Goal: Task Accomplishment & Management: Use online tool/utility

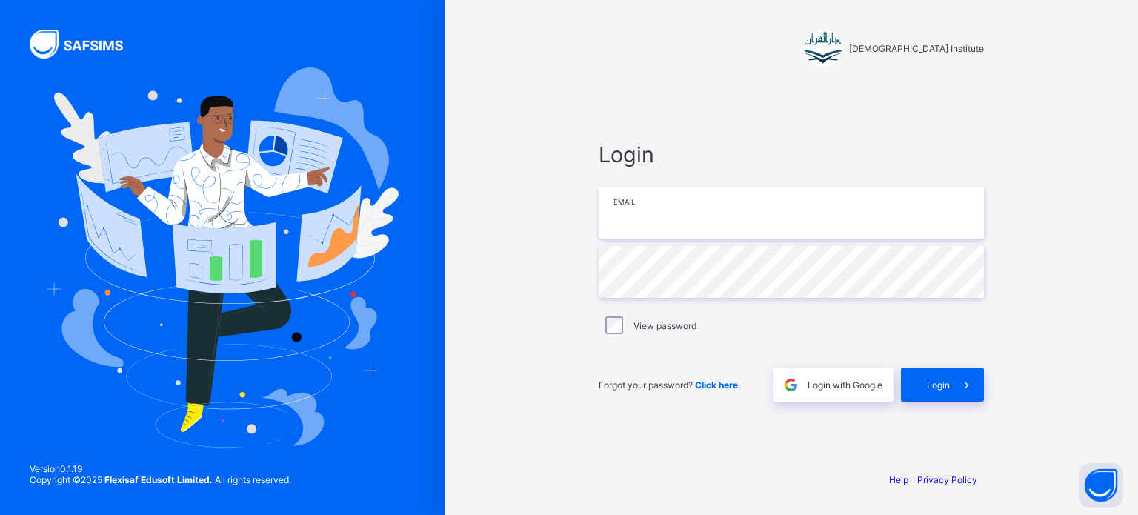
click at [677, 213] on input "email" at bounding box center [791, 213] width 385 height 52
type input "**********"
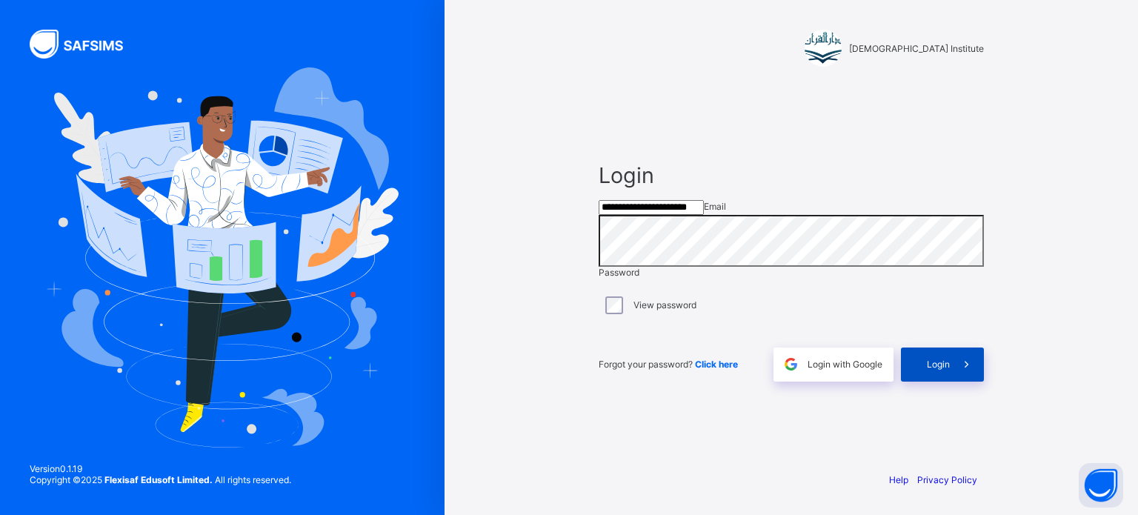
click at [938, 382] on div "Login" at bounding box center [942, 365] width 83 height 34
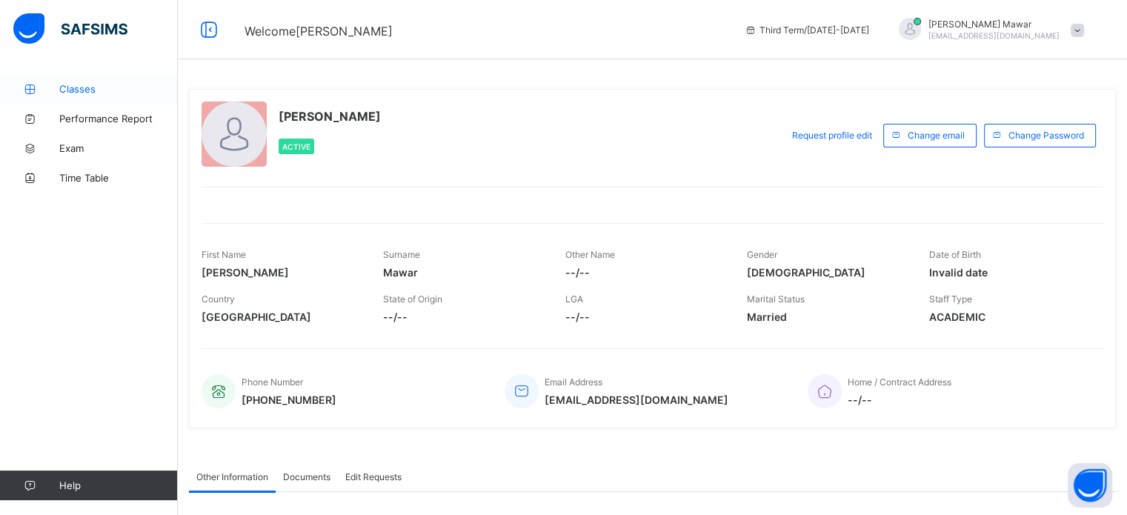
click at [67, 97] on link "Classes" at bounding box center [89, 89] width 178 height 30
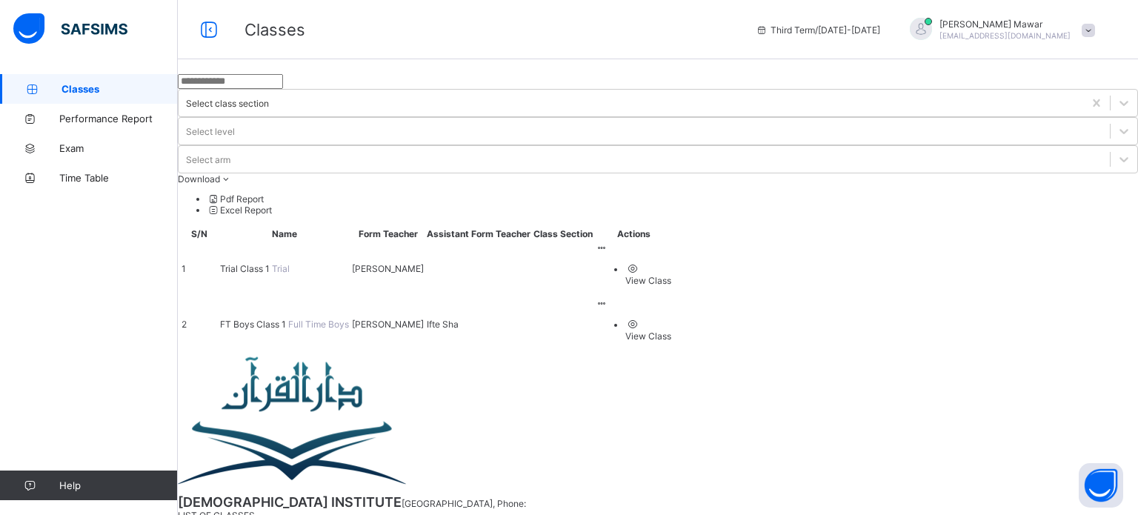
click at [309, 319] on span "Full Time Boys" at bounding box center [318, 324] width 61 height 11
click at [288, 319] on span "FT Boys Class 1" at bounding box center [254, 324] width 68 height 11
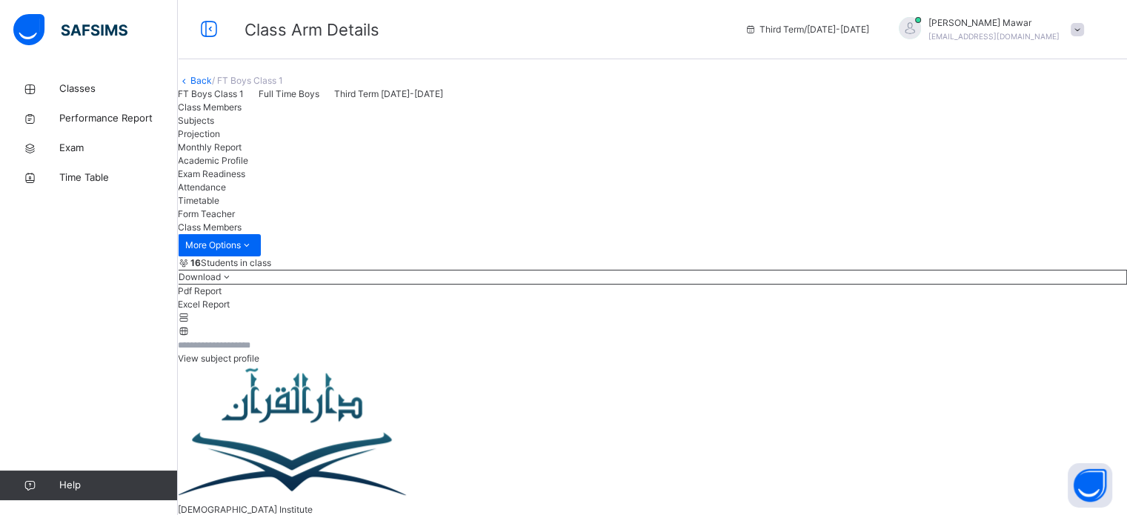
click at [220, 139] on span "Projection" at bounding box center [199, 133] width 42 height 11
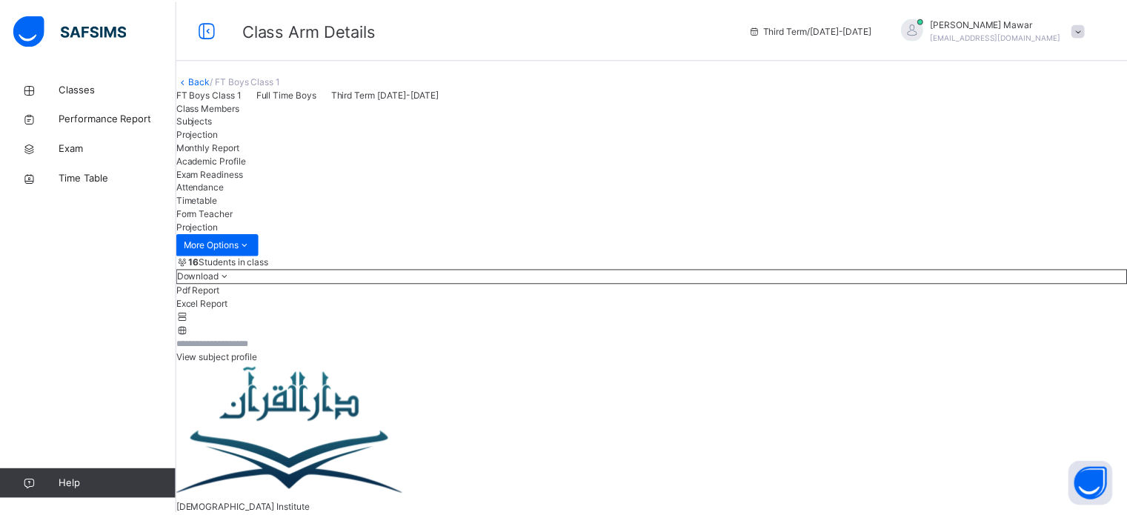
scroll to position [78, 0]
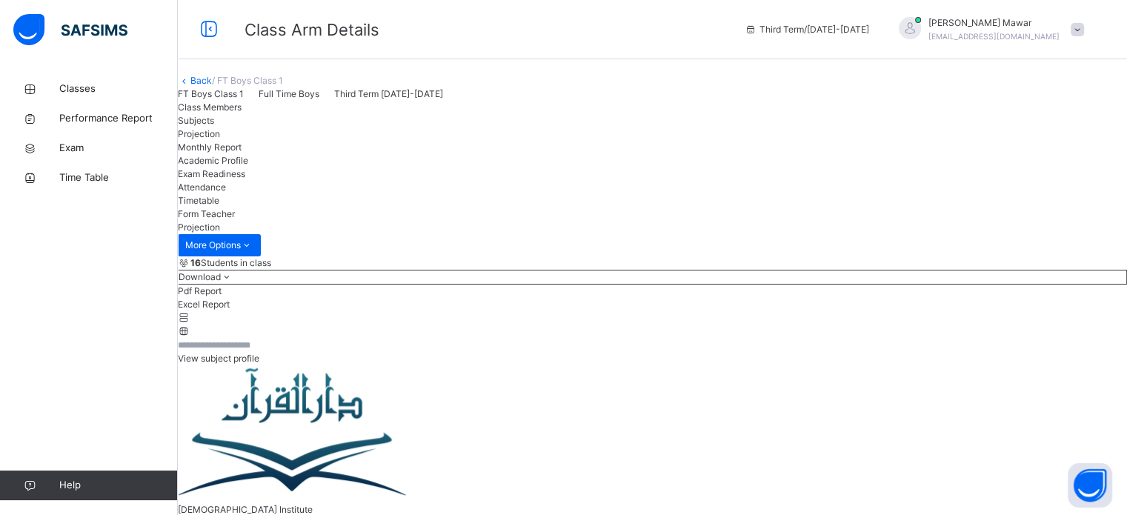
scroll to position [151, 0]
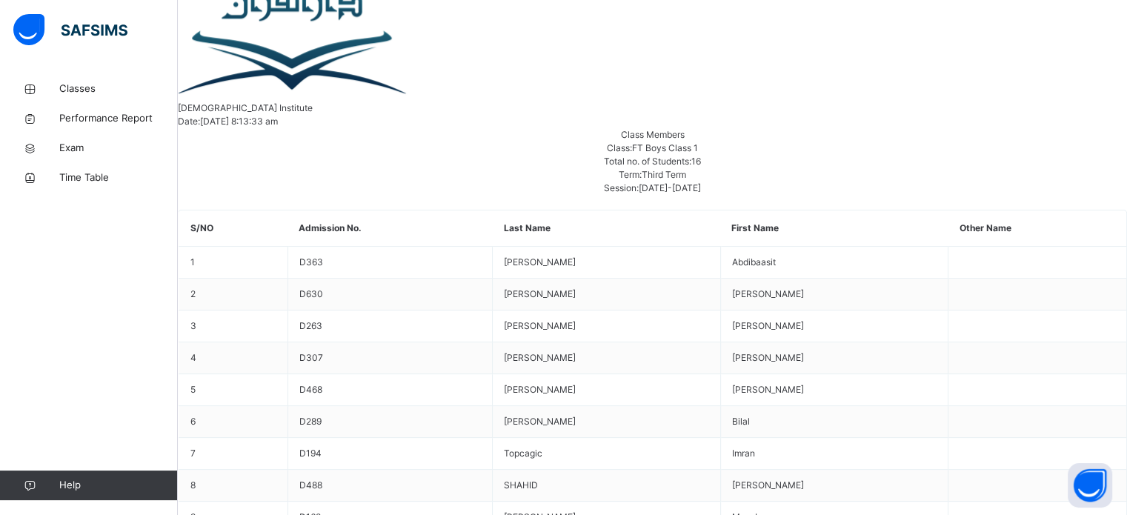
scroll to position [408, 0]
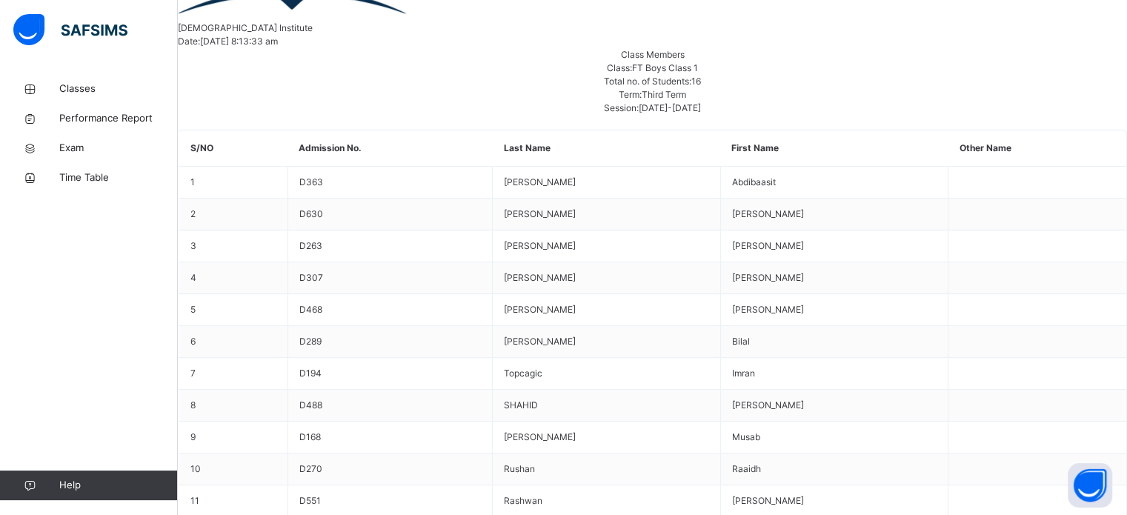
click at [16, 292] on div "Classes Performance Report Exam Time Table Help" at bounding box center [89, 287] width 178 height 456
click at [0, 283] on div "Classes Performance Report Exam Time Table Help" at bounding box center [89, 287] width 178 height 456
click at [0, 274] on div "Classes Performance Report Exam Time Table Help" at bounding box center [89, 287] width 178 height 456
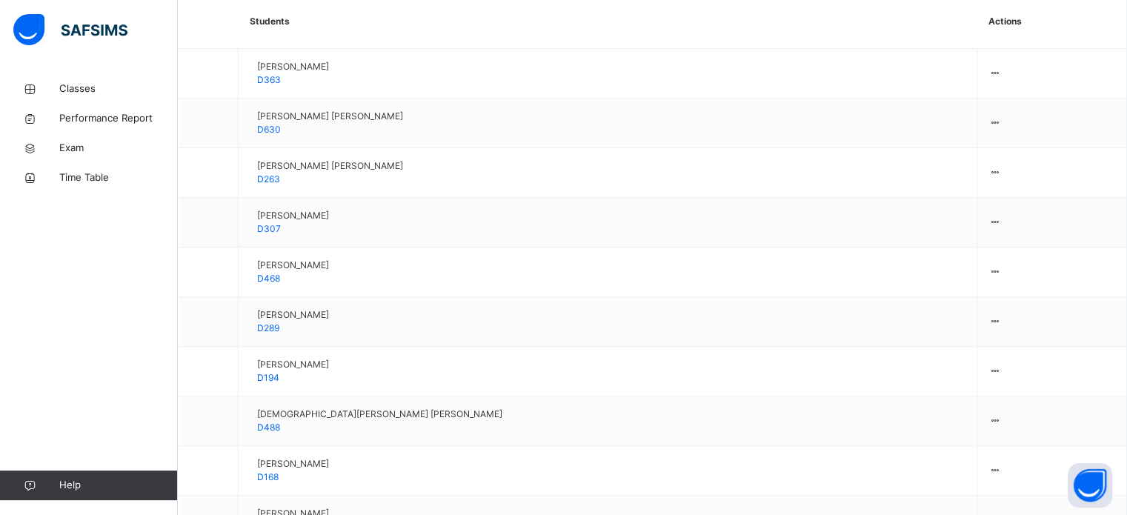
scroll to position [1181, 0]
type input "*****"
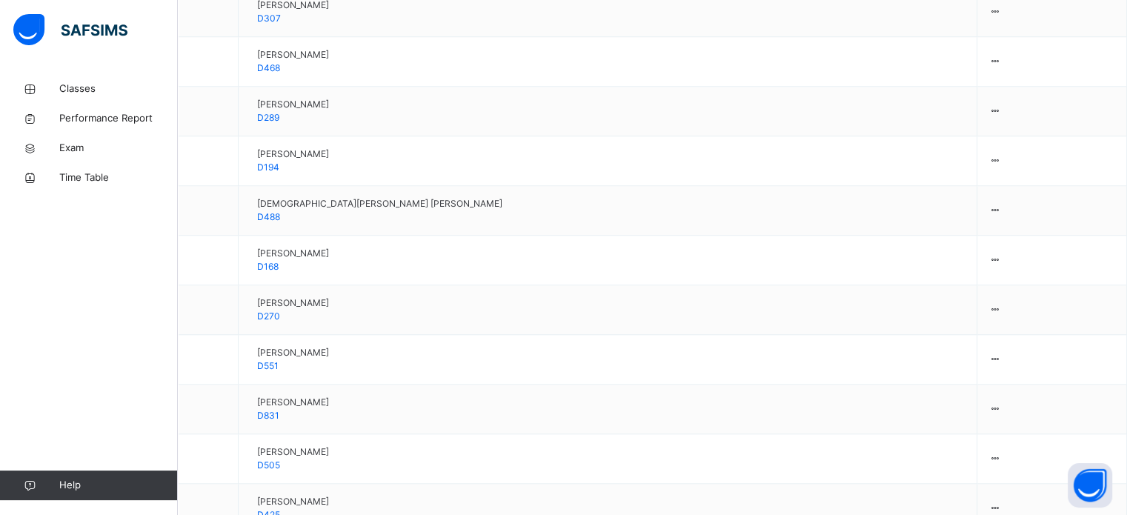
scroll to position [1453, 0]
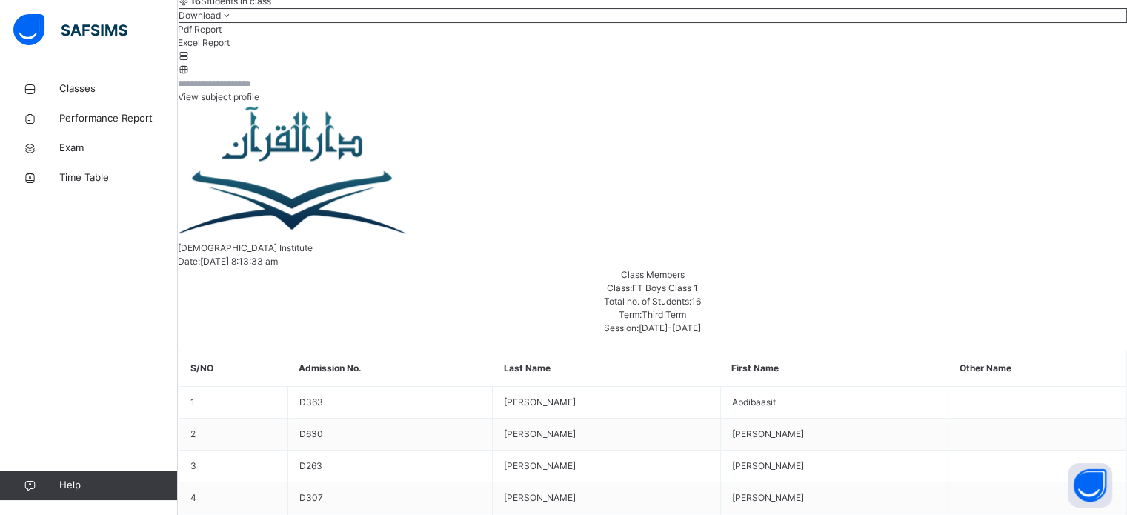
scroll to position [597, 0]
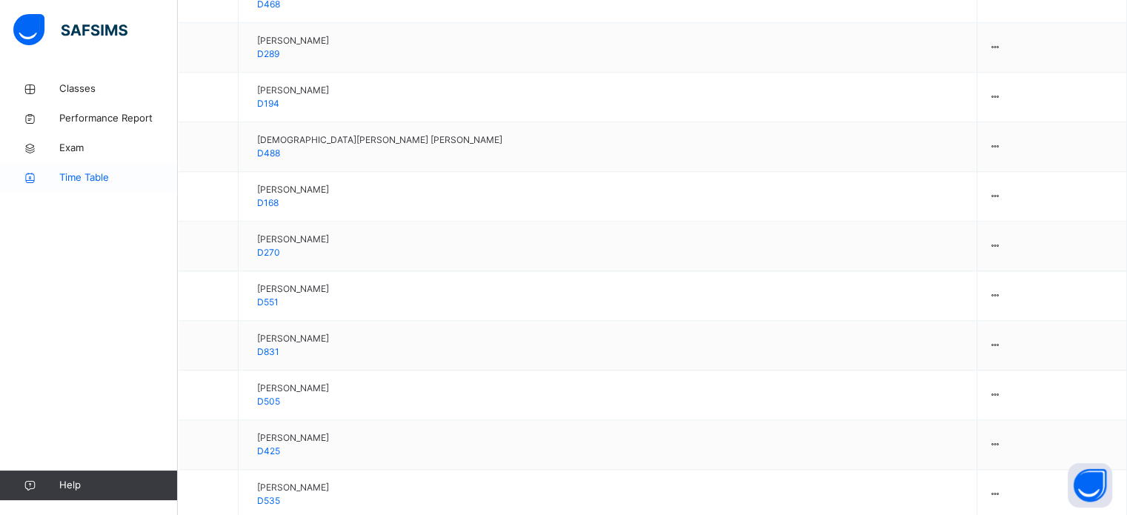
click at [4, 190] on link "Time Table" at bounding box center [89, 178] width 178 height 30
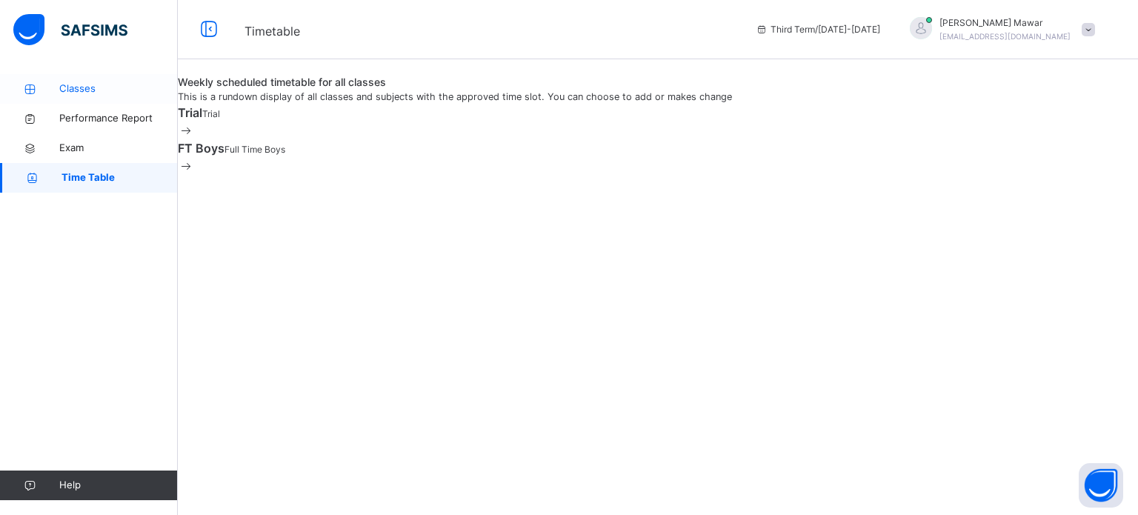
click at [64, 85] on span "Classes" at bounding box center [118, 89] width 119 height 15
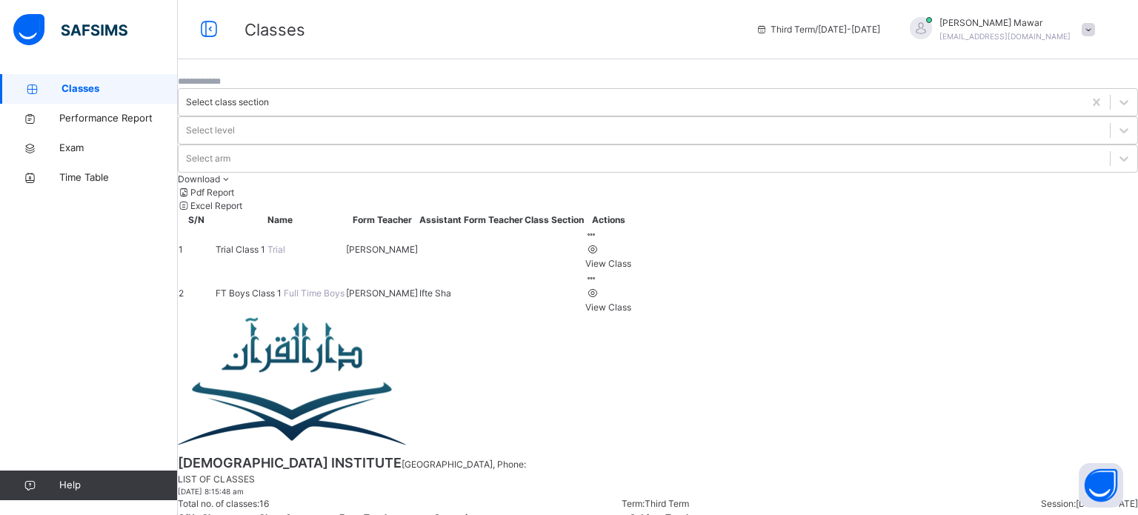
click at [276, 288] on span "FT Boys Class 1" at bounding box center [250, 293] width 68 height 11
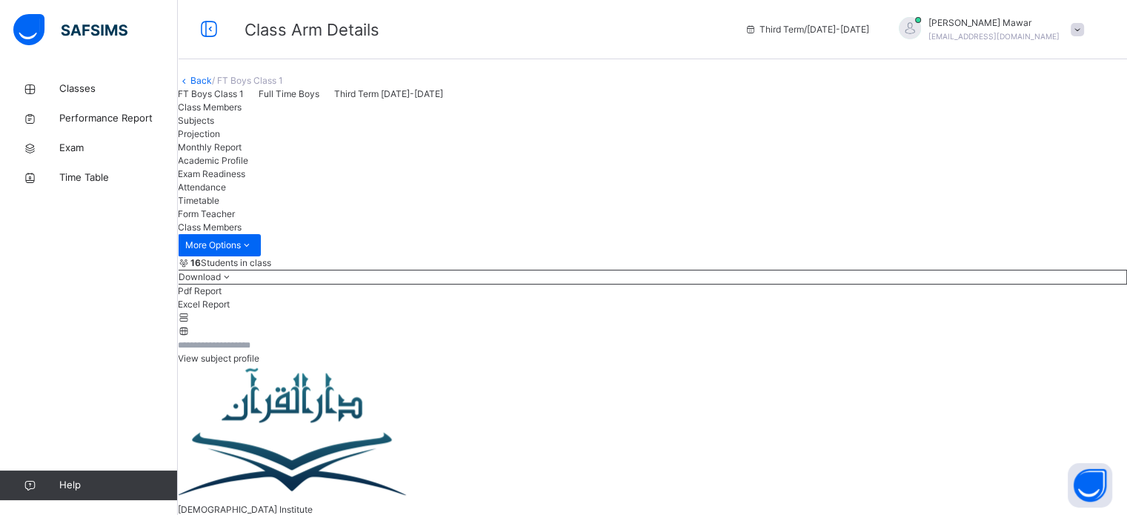
click at [339, 141] on div "Projection" at bounding box center [652, 133] width 949 height 13
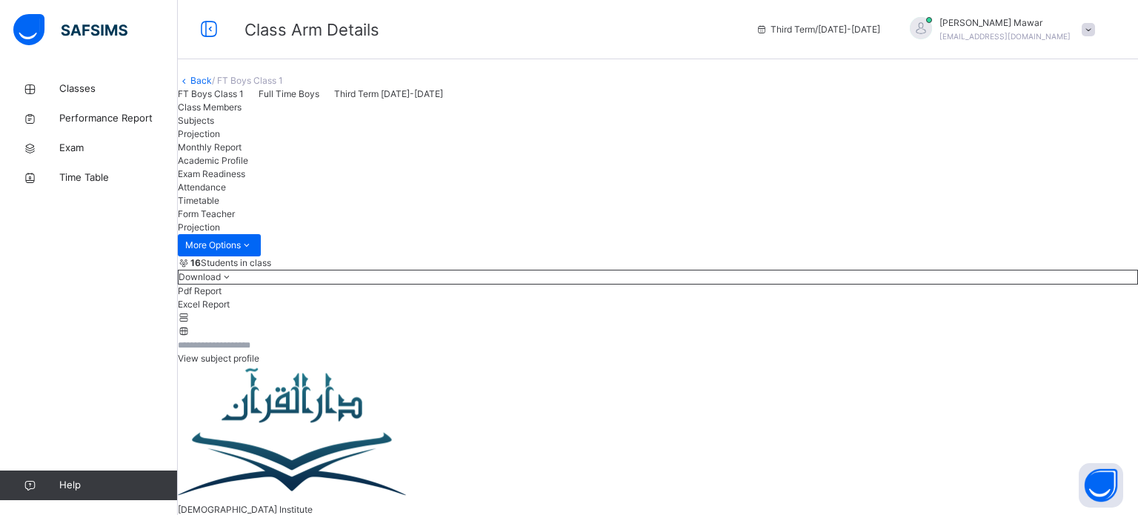
click at [0, 291] on div "Classes Performance Report Exam Time Table Help" at bounding box center [89, 287] width 178 height 456
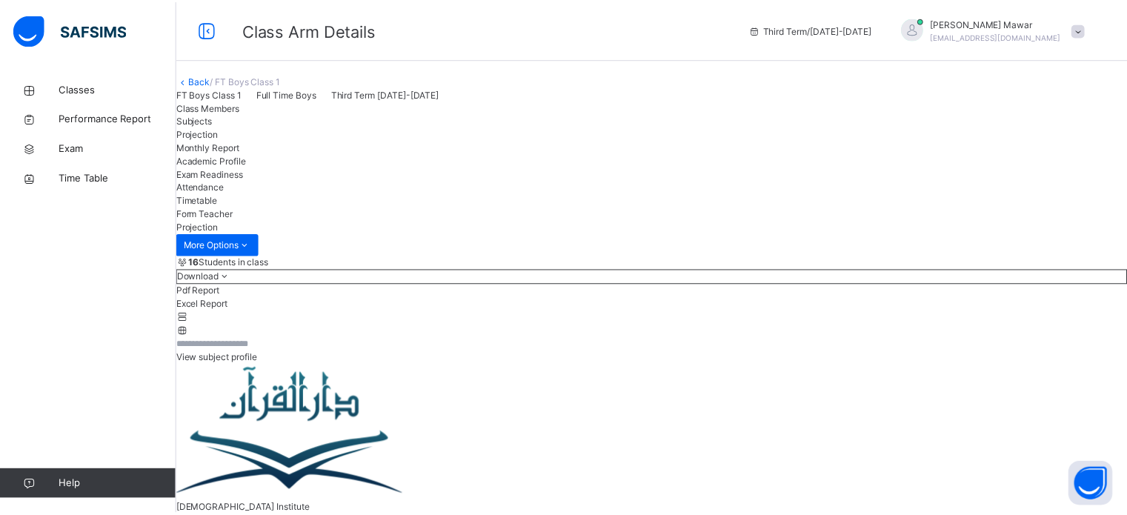
scroll to position [78, 0]
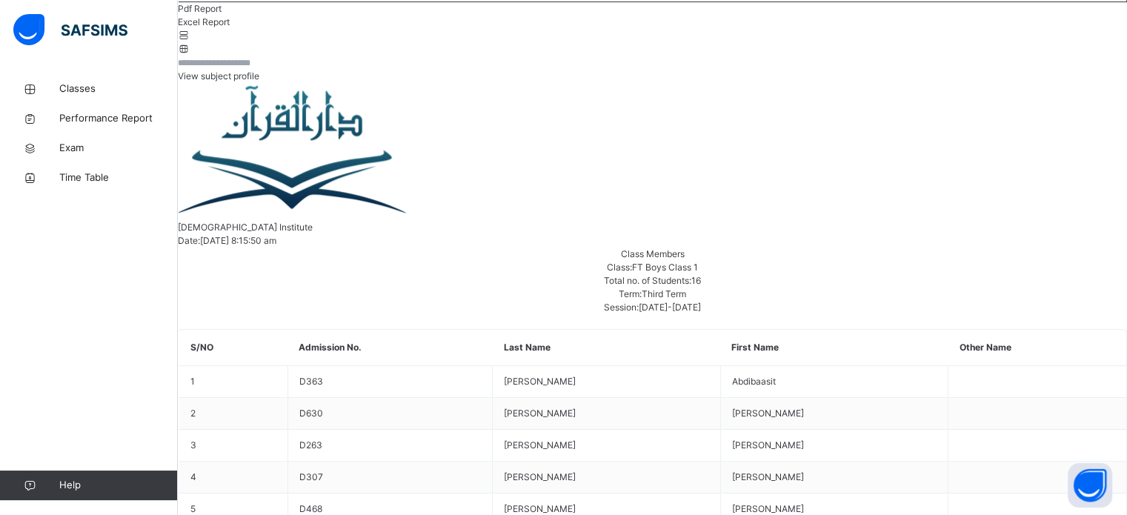
scroll to position [292, 0]
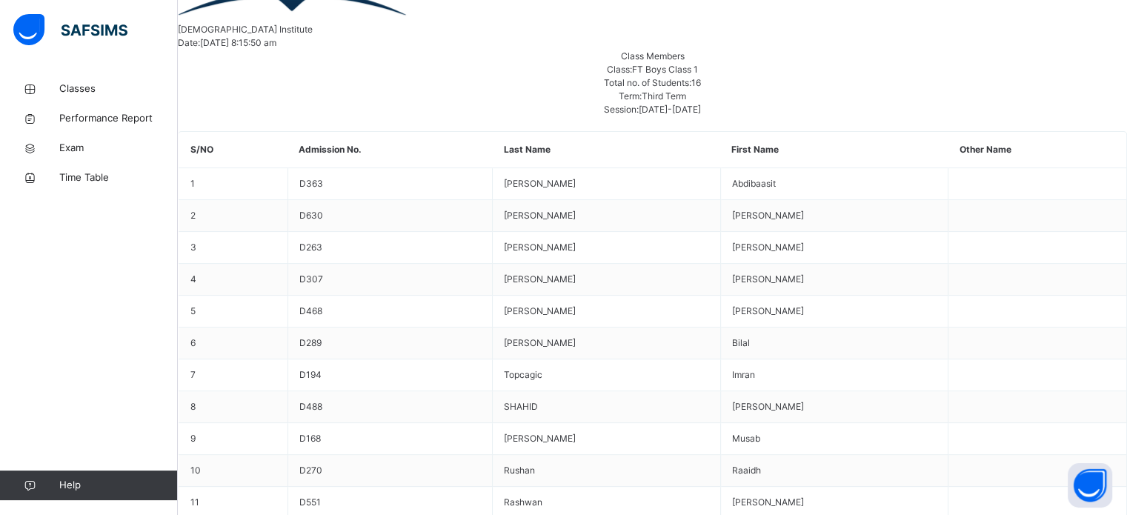
scroll to position [482, 0]
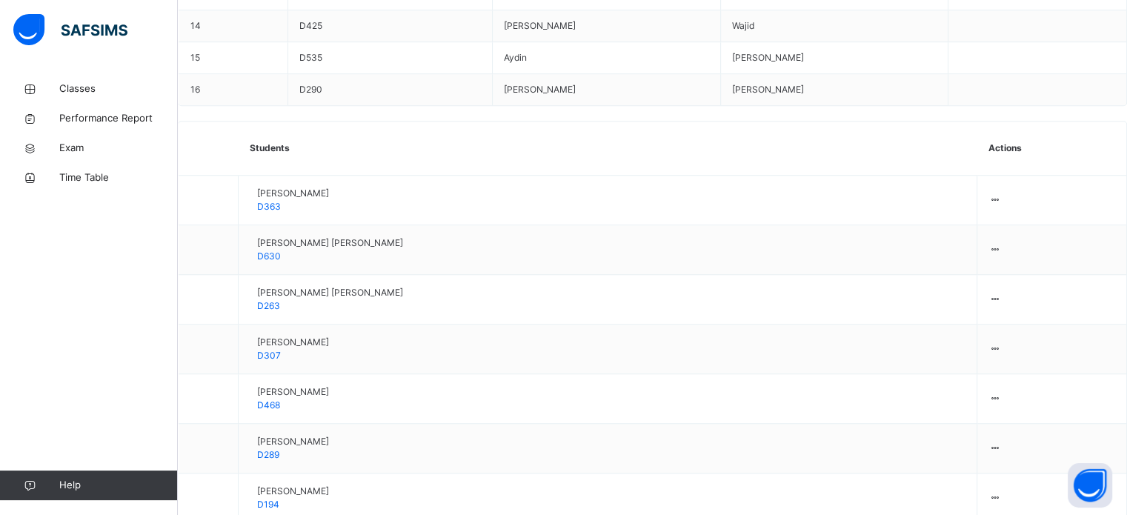
scroll to position [1058, 0]
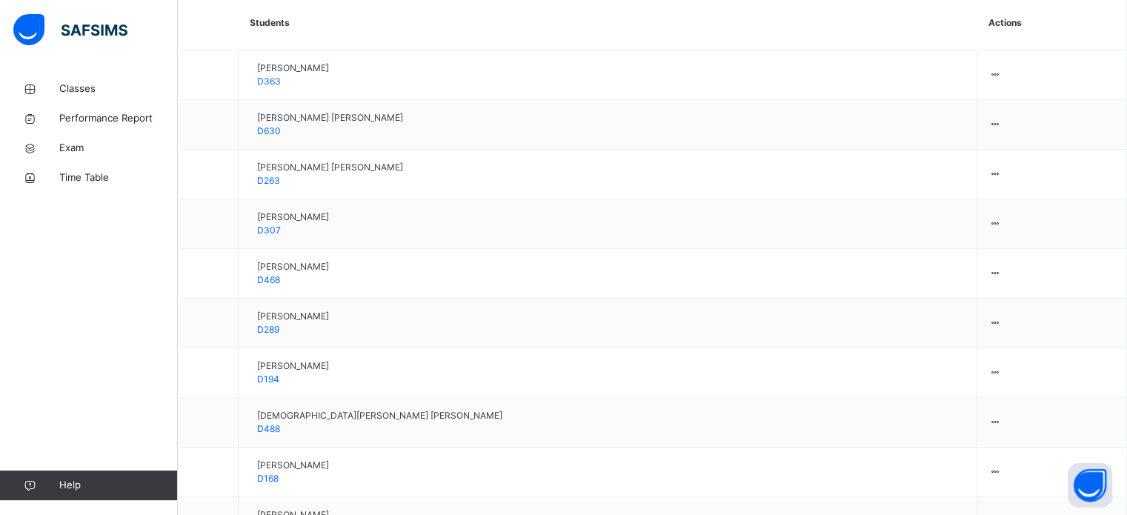
scroll to position [1181, 0]
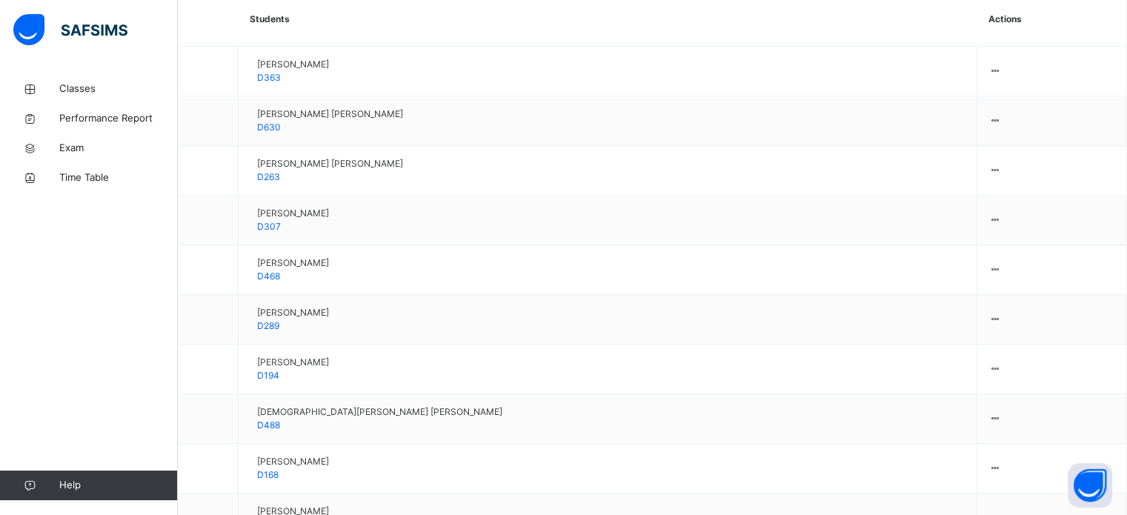
type input "*****"
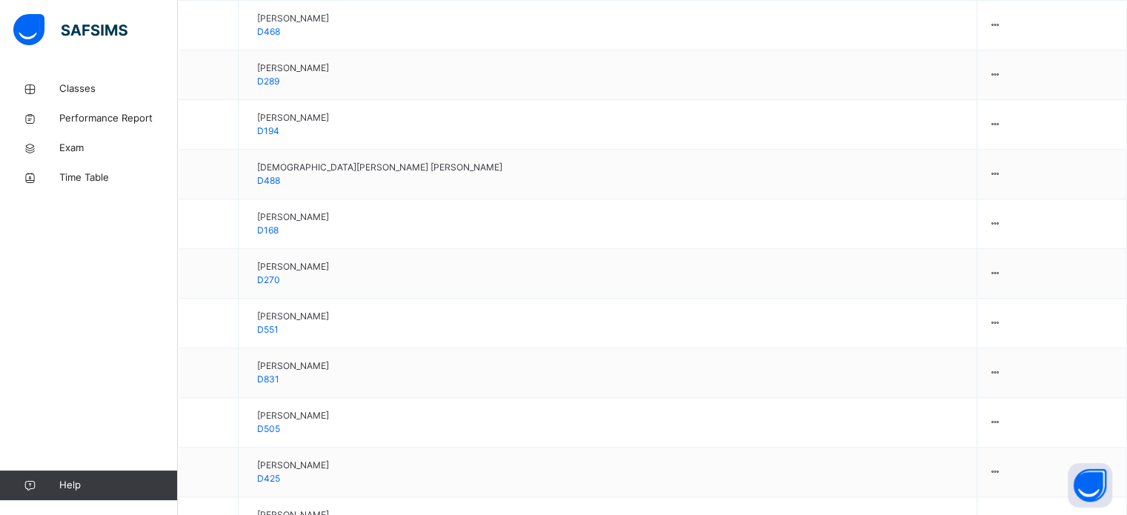
scroll to position [1453, 0]
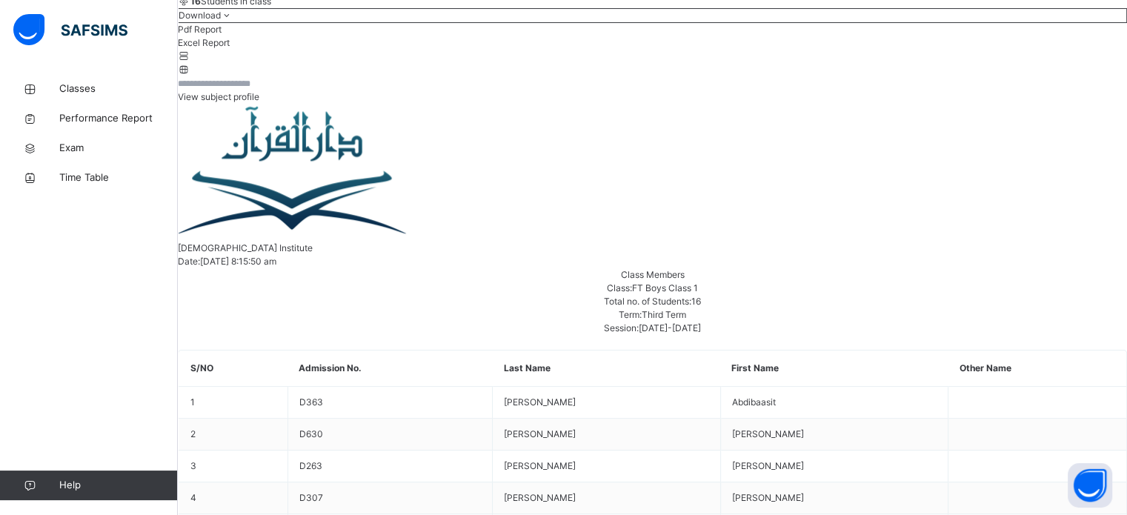
scroll to position [597, 0]
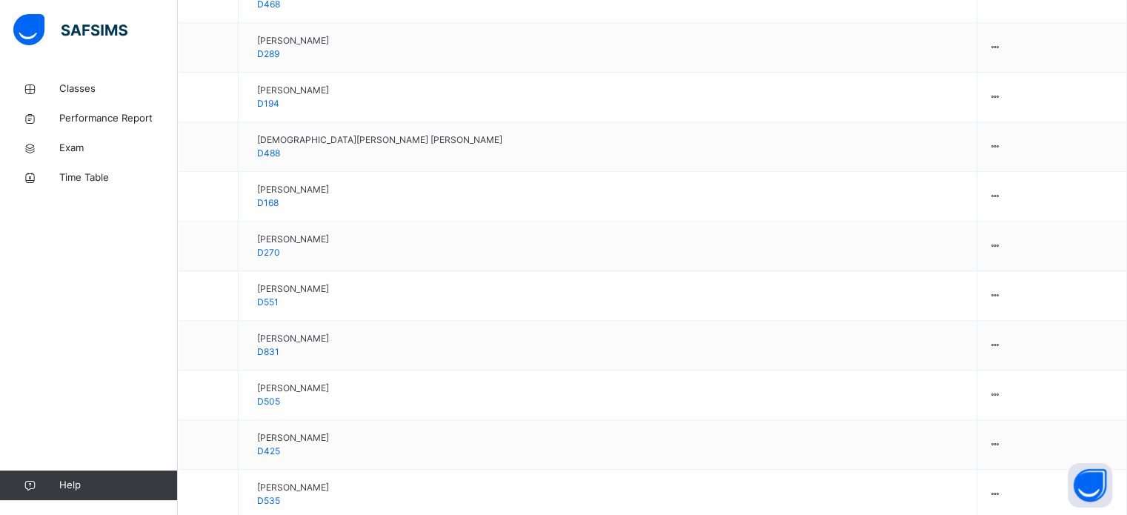
type input "****"
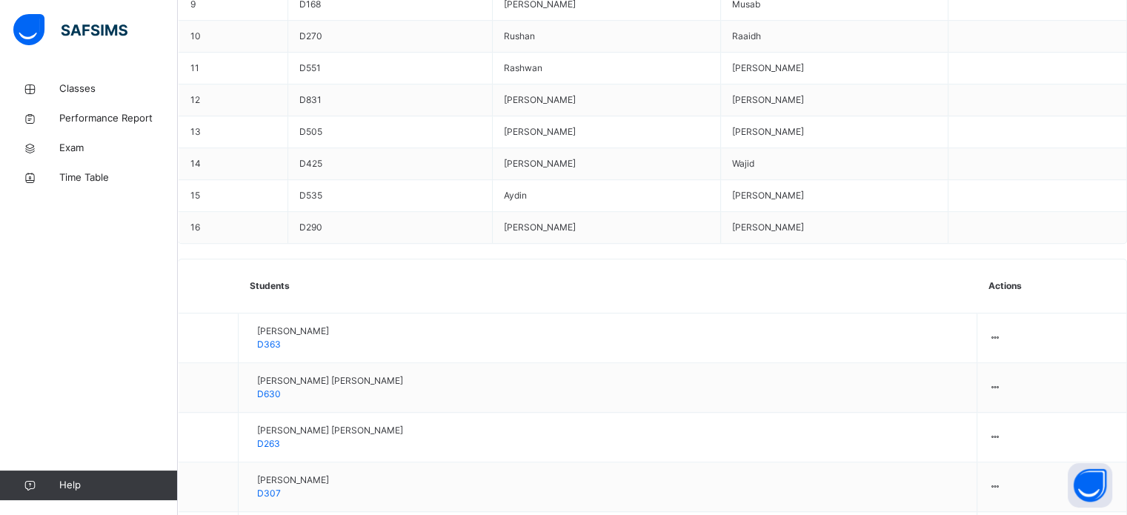
scroll to position [911, 0]
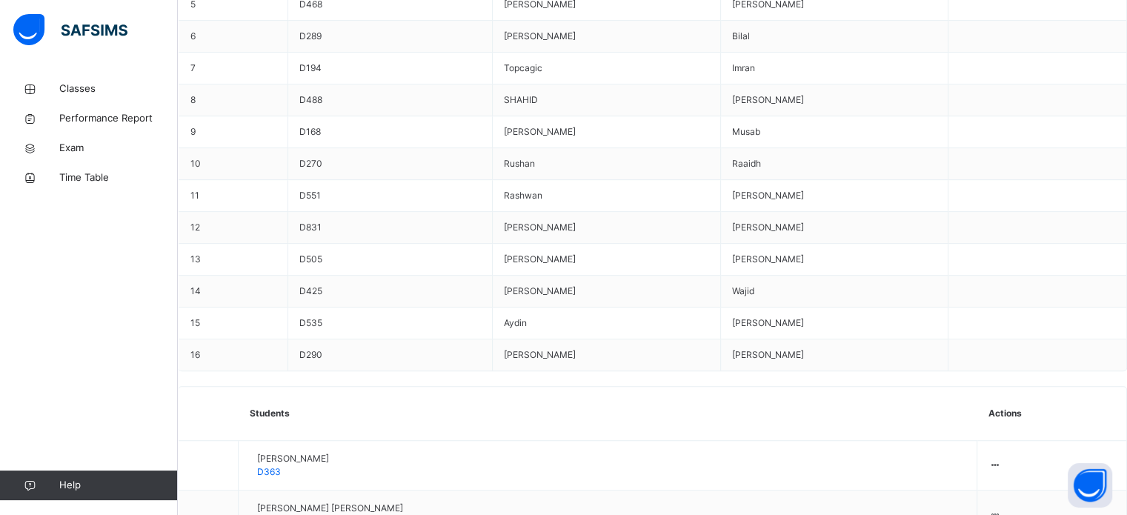
scroll to position [782, 0]
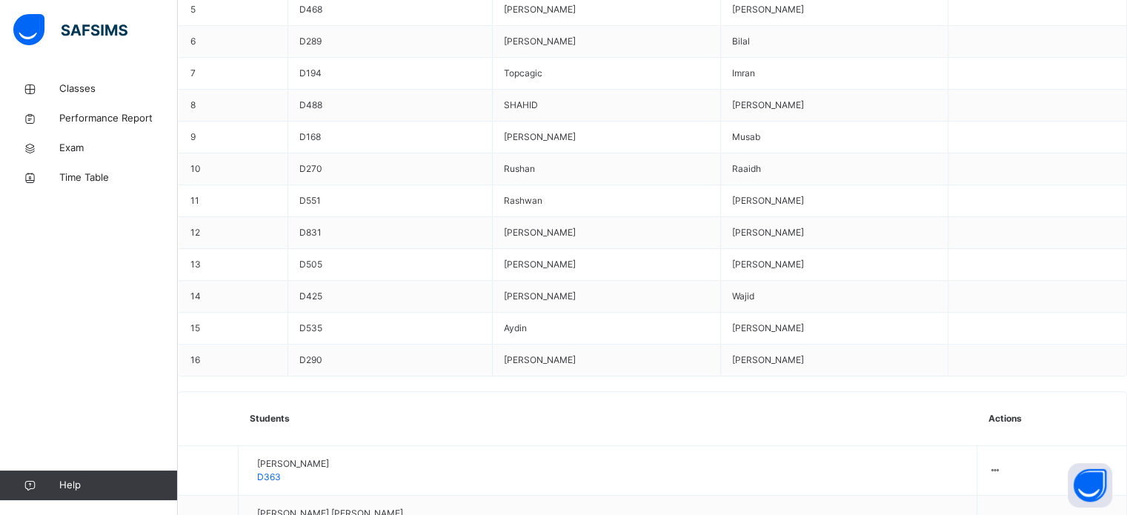
type input "**"
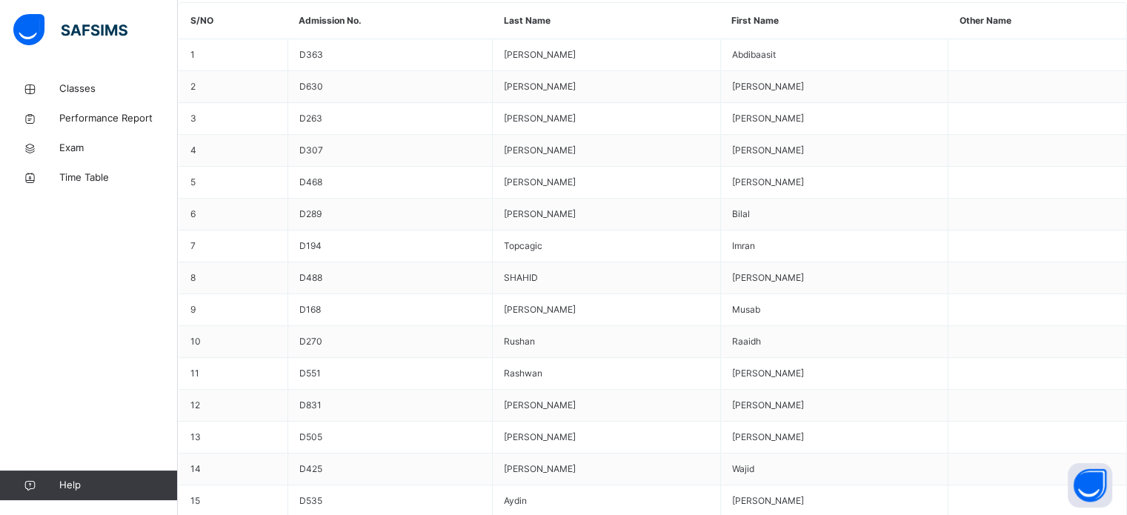
scroll to position [608, 0]
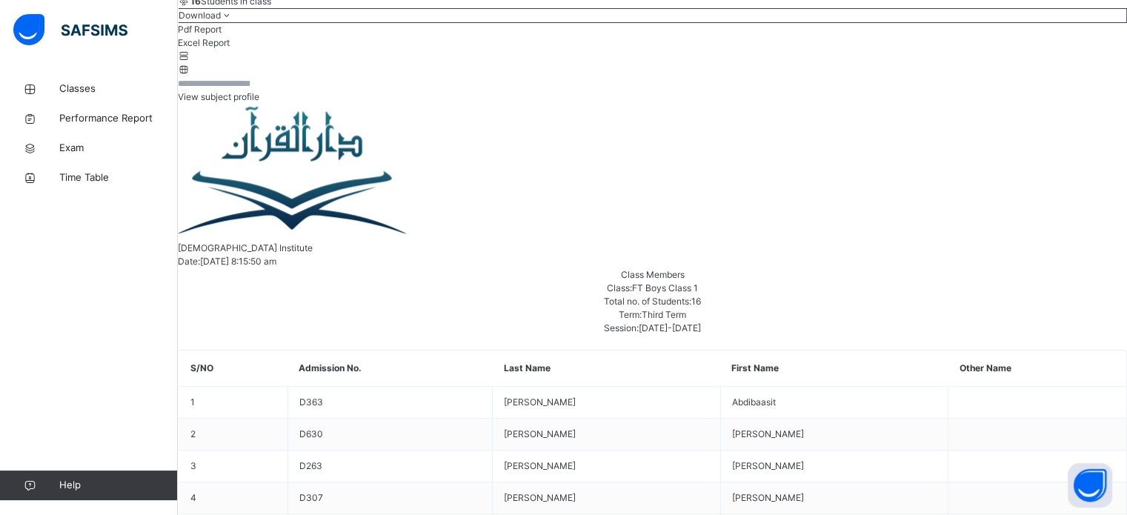
scroll to position [597, 0]
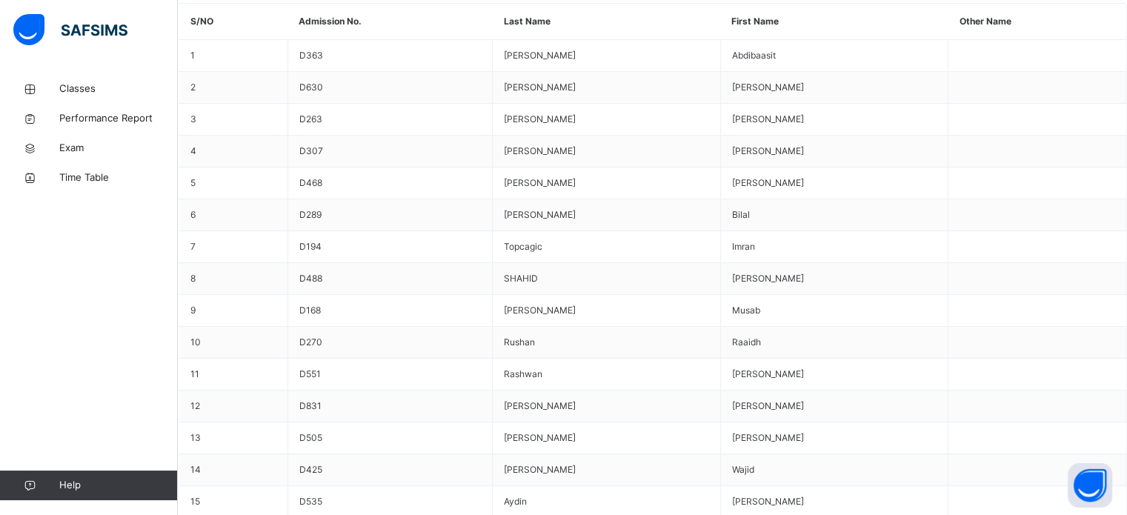
type input "**"
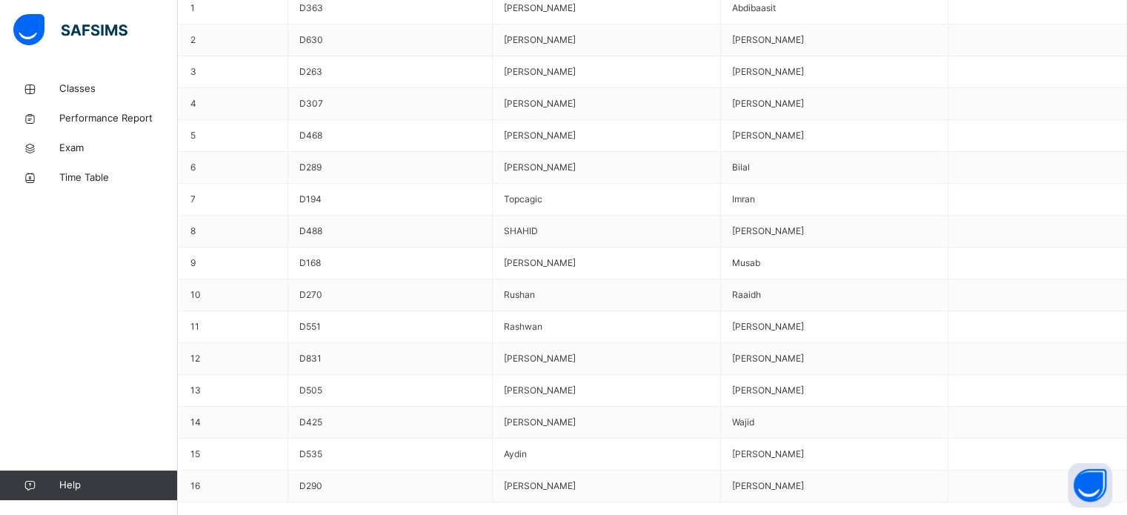
scroll to position [658, 0]
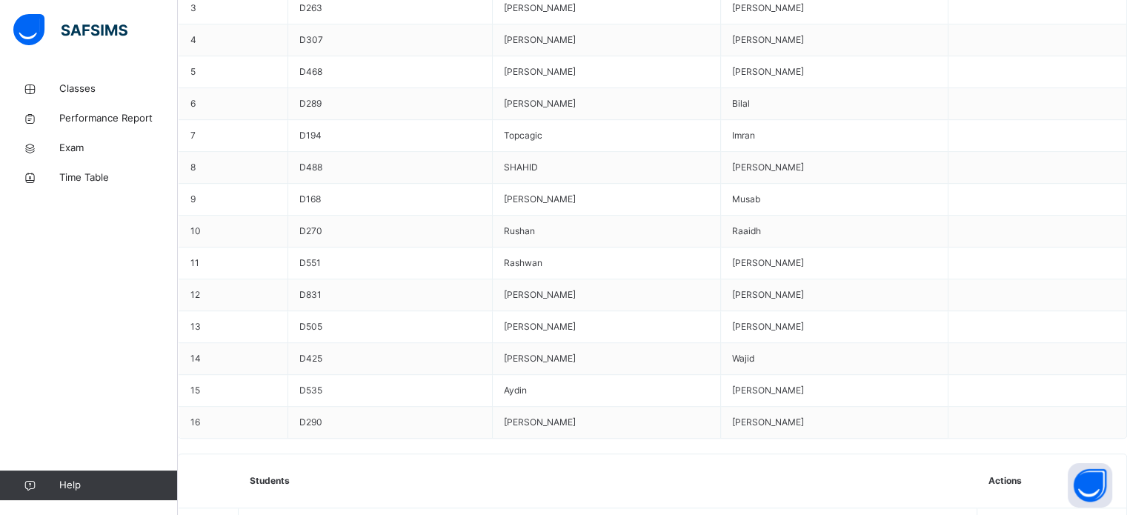
scroll to position [720, 0]
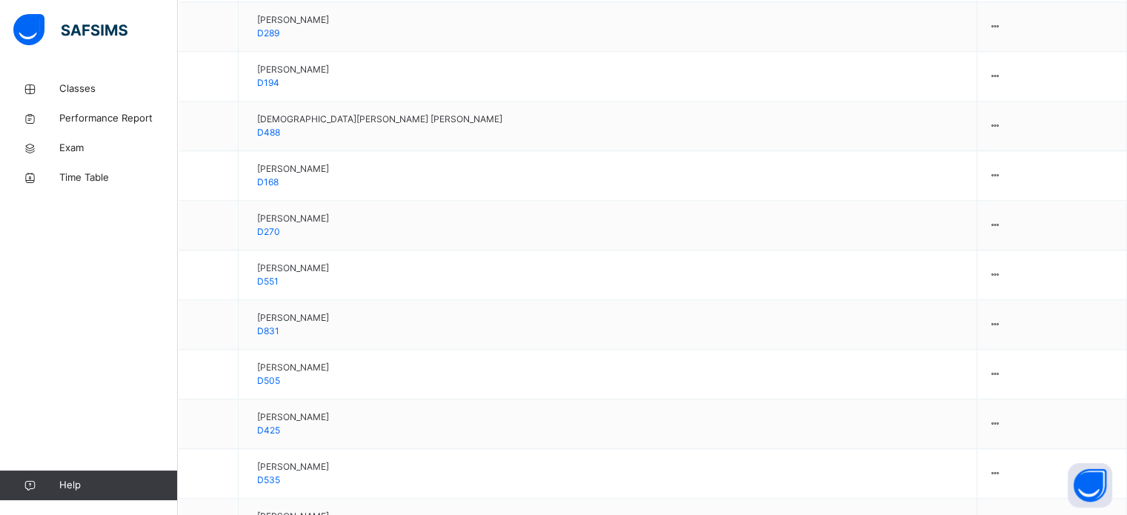
scroll to position [1466, 0]
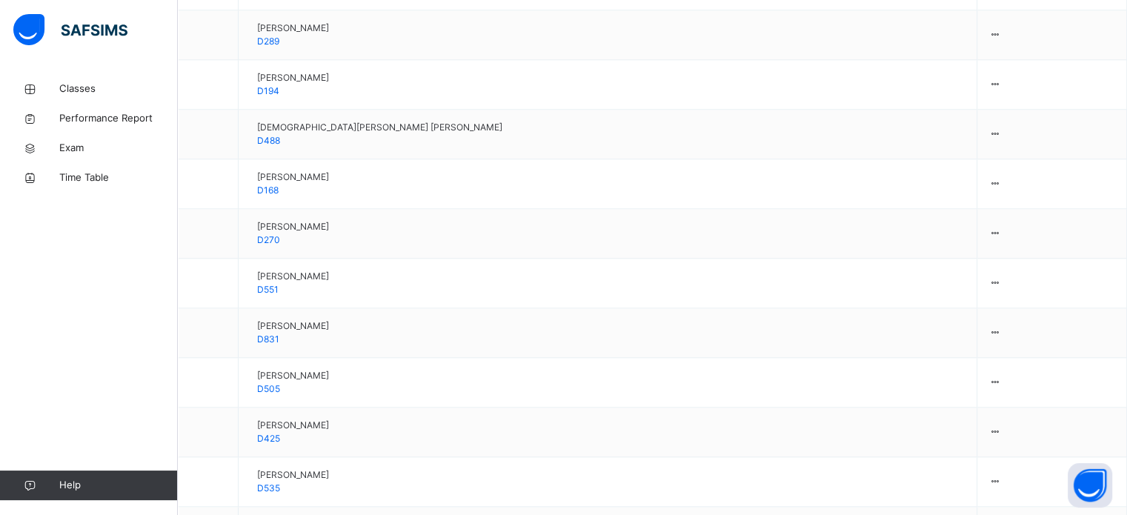
type input "****"
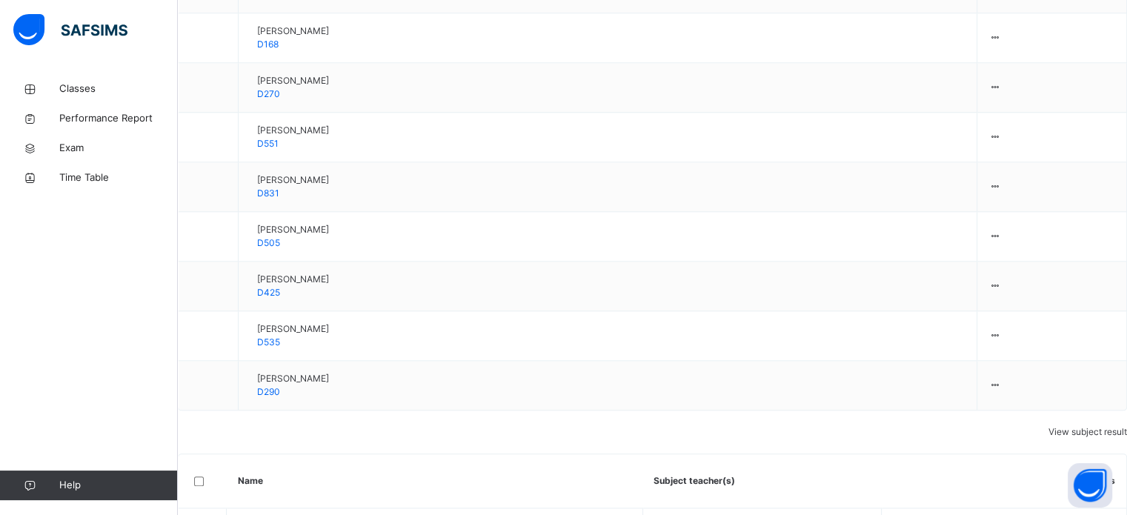
scroll to position [1630, 0]
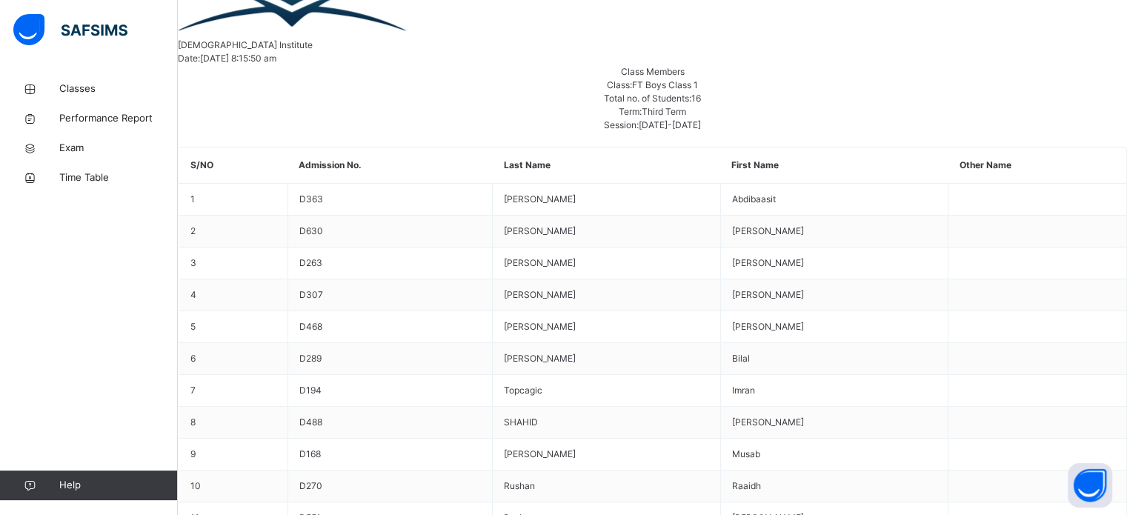
scroll to position [464, 0]
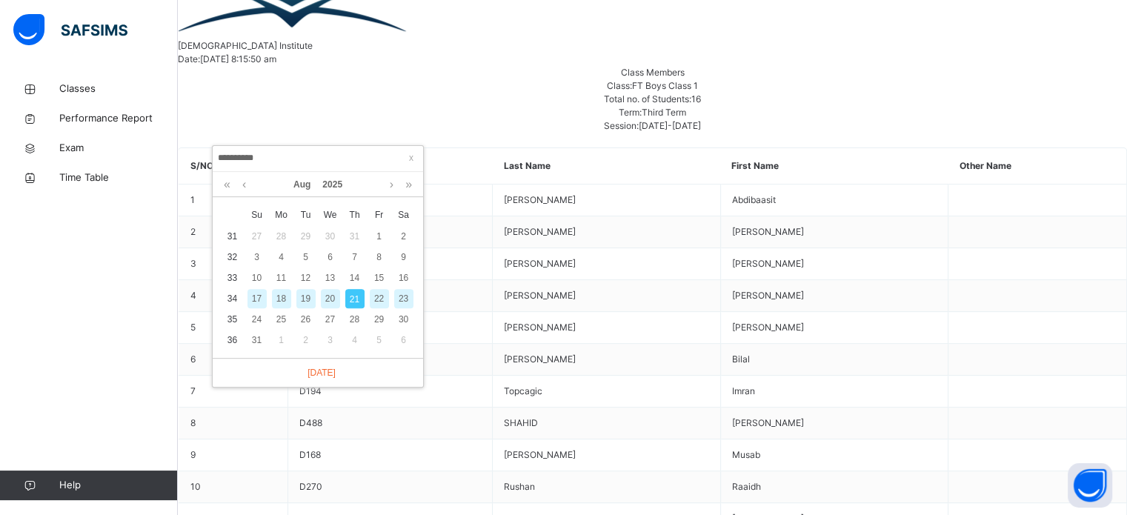
click at [330, 293] on div "20" at bounding box center [330, 298] width 19 height 19
type input "**********"
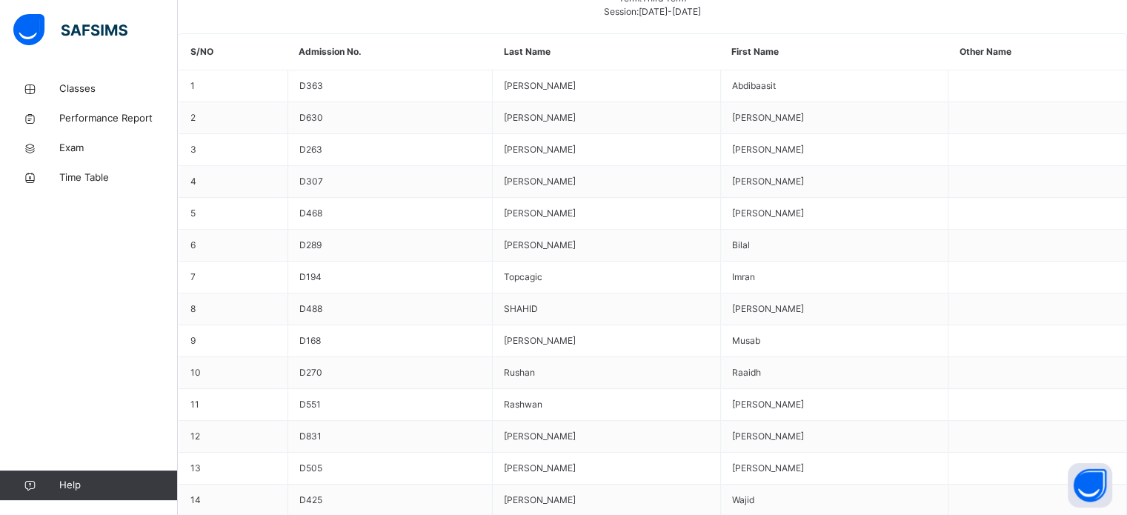
scroll to position [597, 0]
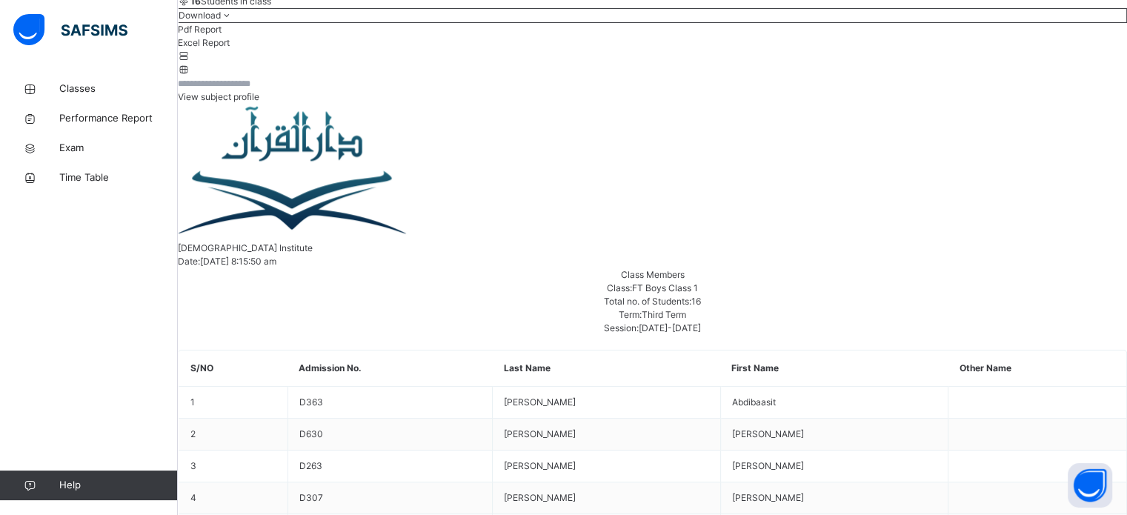
scroll to position [597, 0]
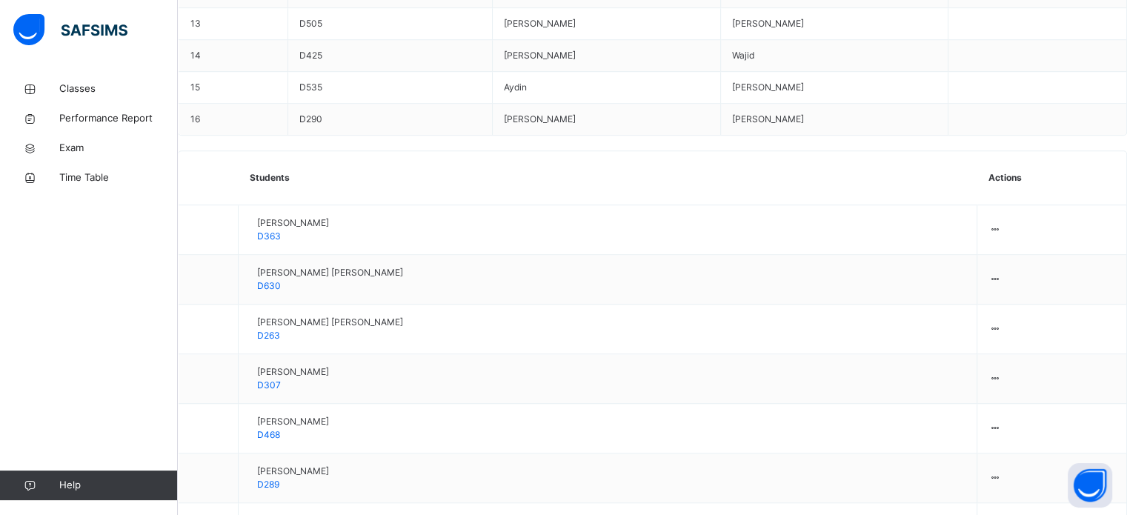
click at [0, 296] on div "Classes Performance Report Exam Time Table Help" at bounding box center [89, 287] width 178 height 456
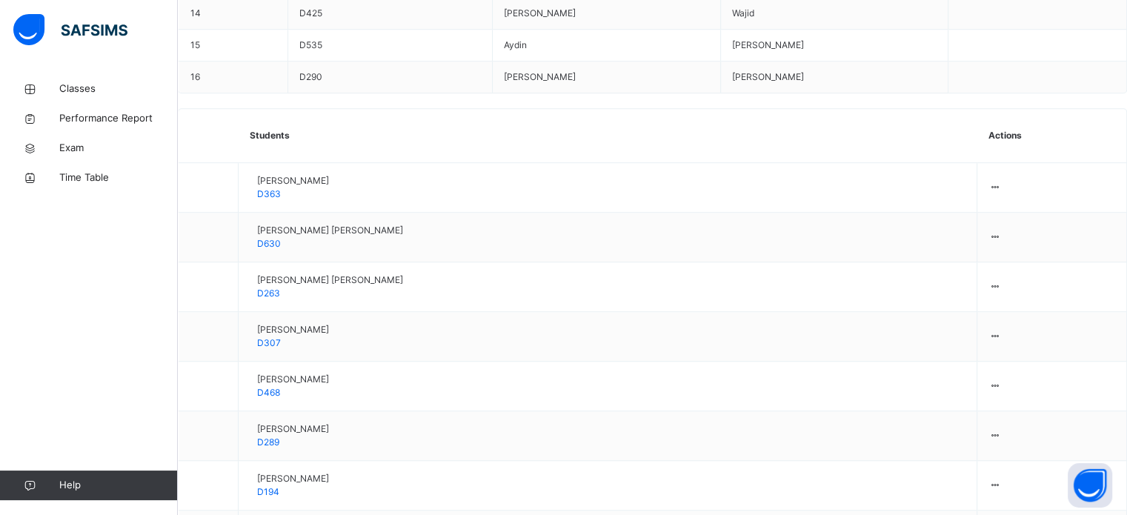
scroll to position [1116, 0]
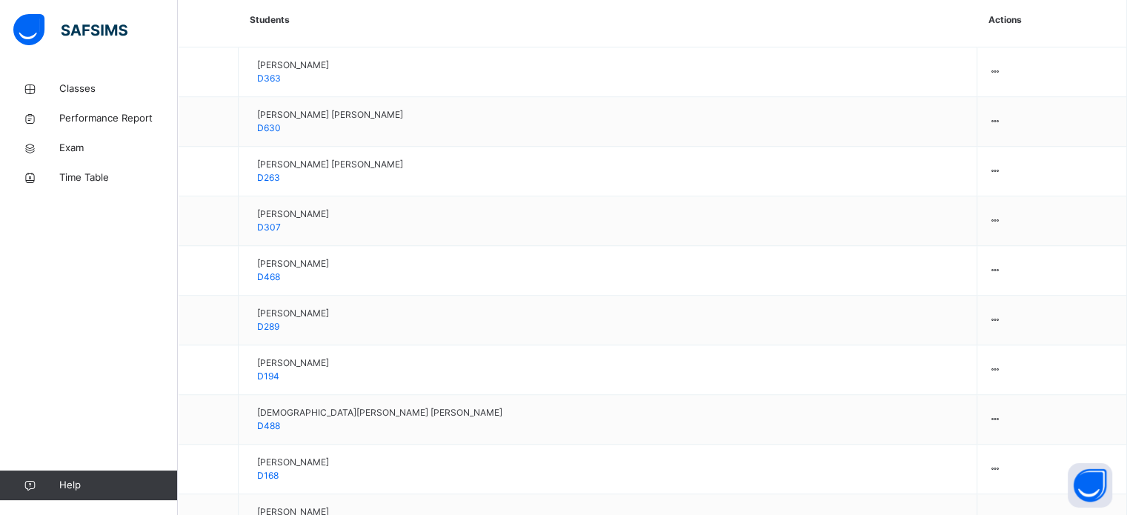
scroll to position [1181, 0]
type input "***"
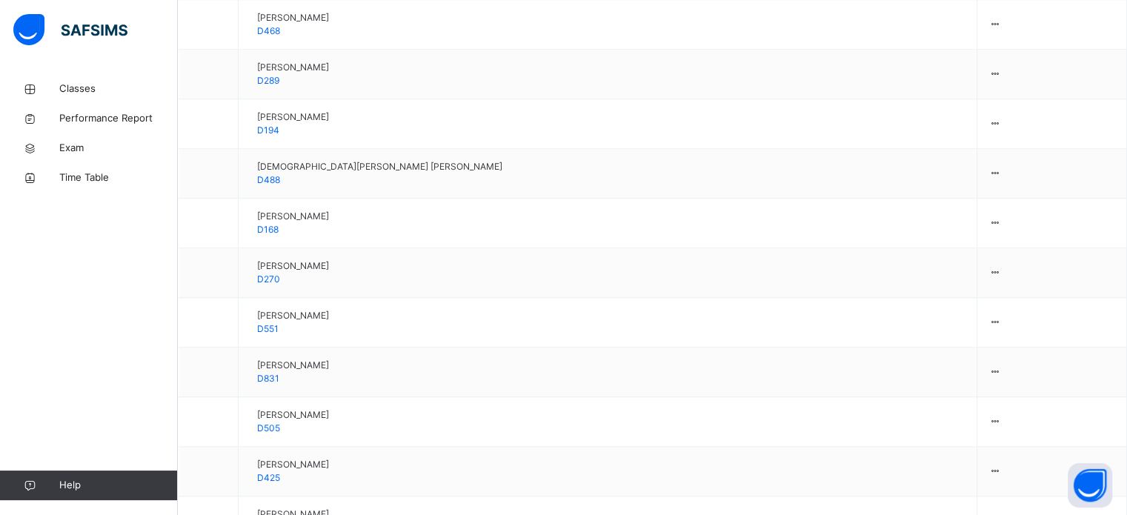
scroll to position [1453, 0]
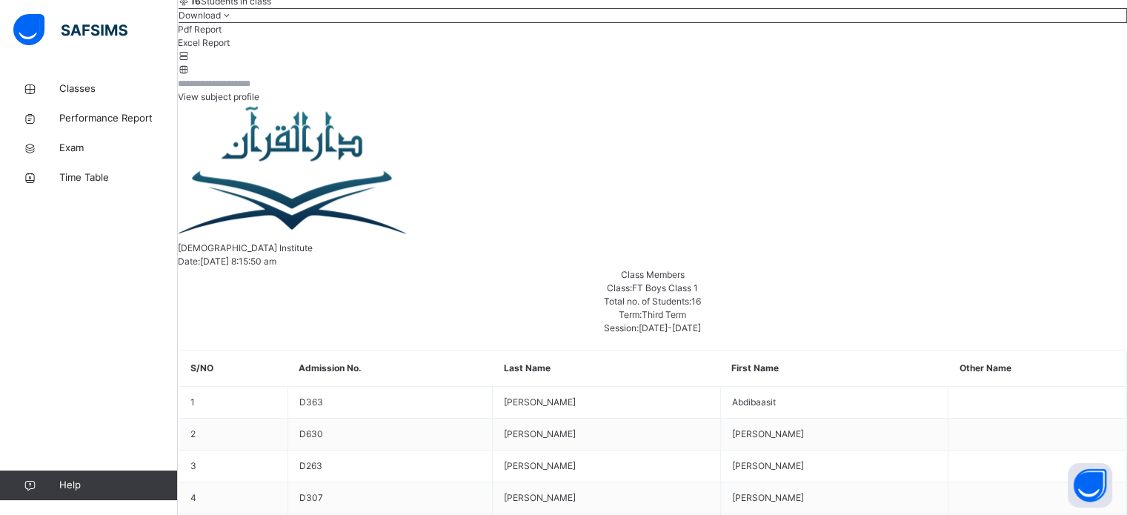
scroll to position [597, 0]
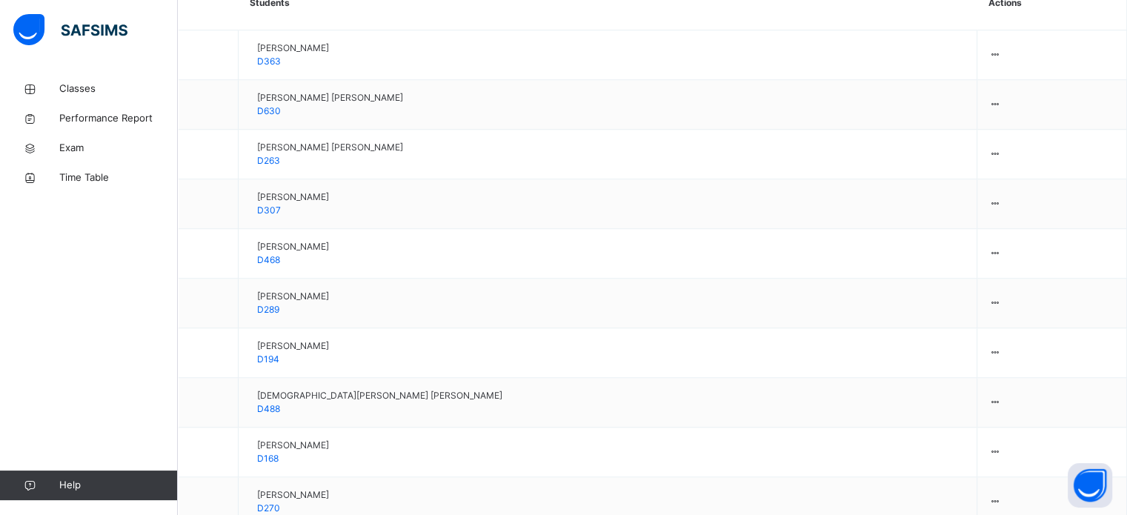
scroll to position [1195, 0]
type input "*****"
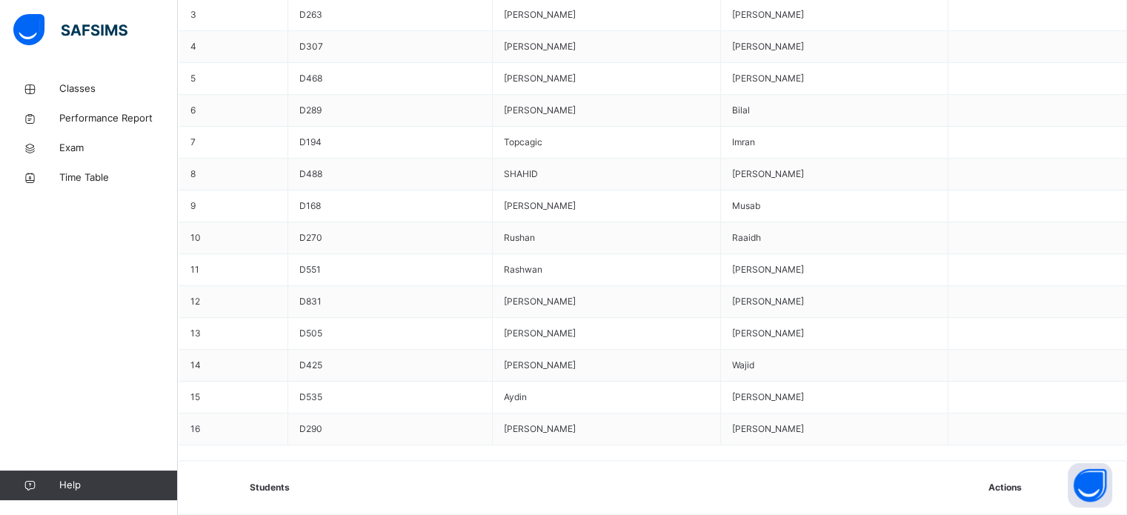
scroll to position [711, 0]
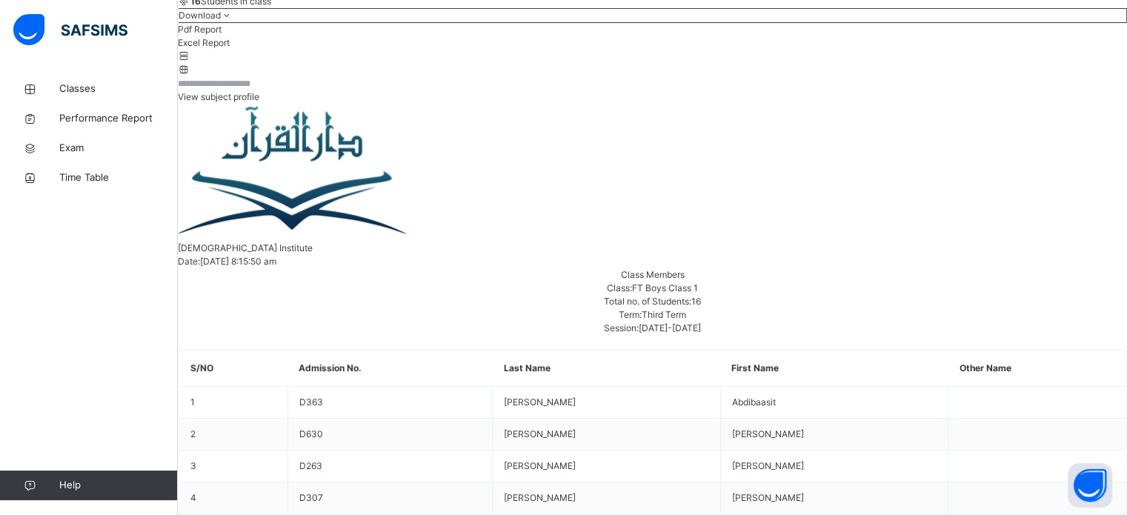
scroll to position [430, 0]
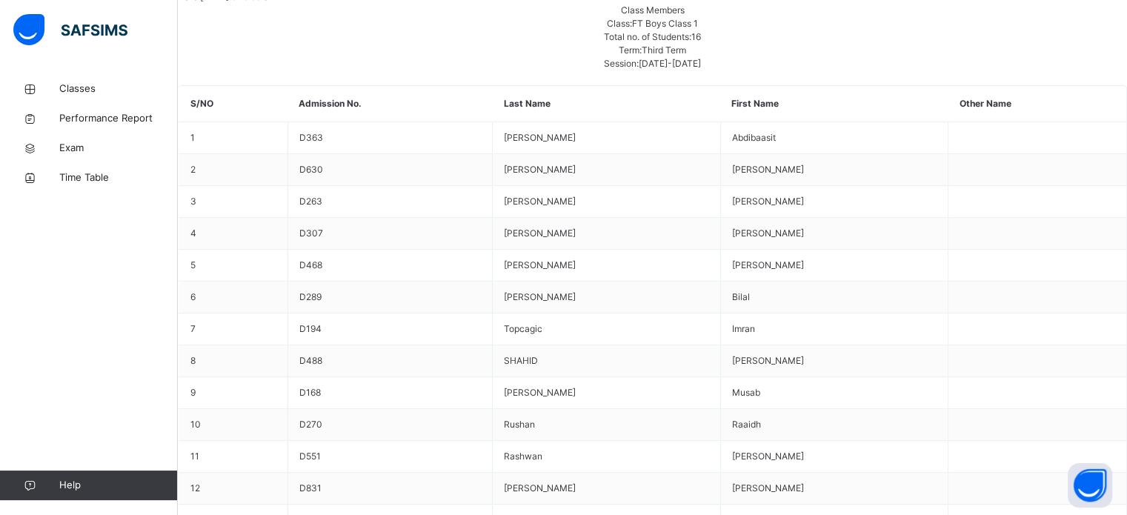
scroll to position [528, 0]
type input "*"
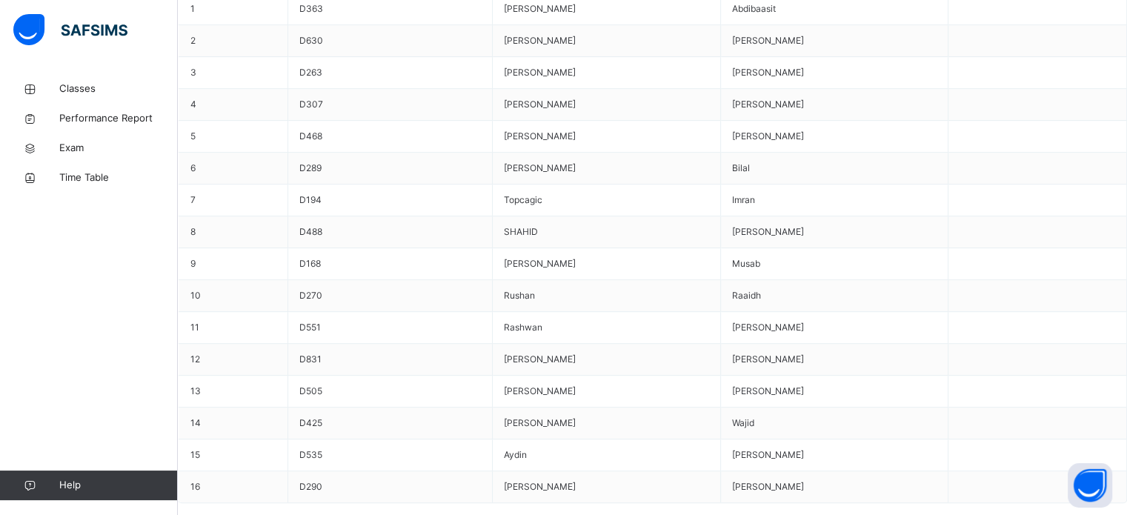
scroll to position [658, 0]
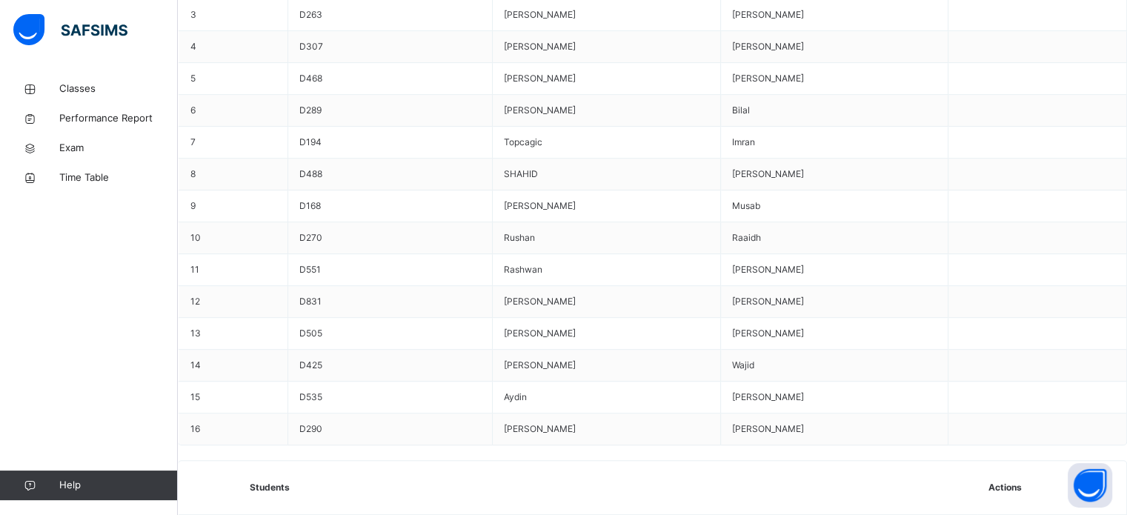
scroll to position [720, 0]
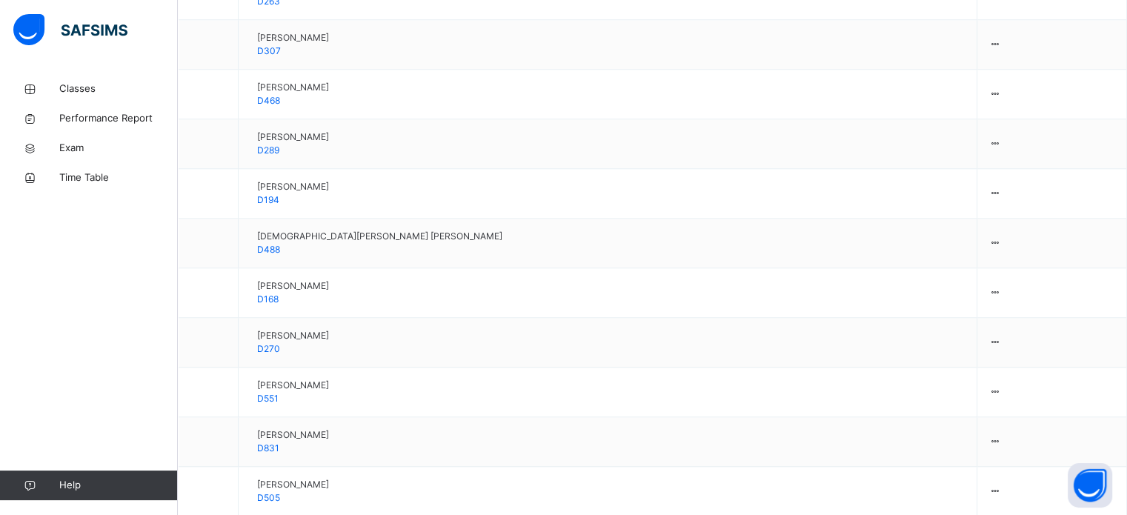
scroll to position [1358, 0]
type input "*****"
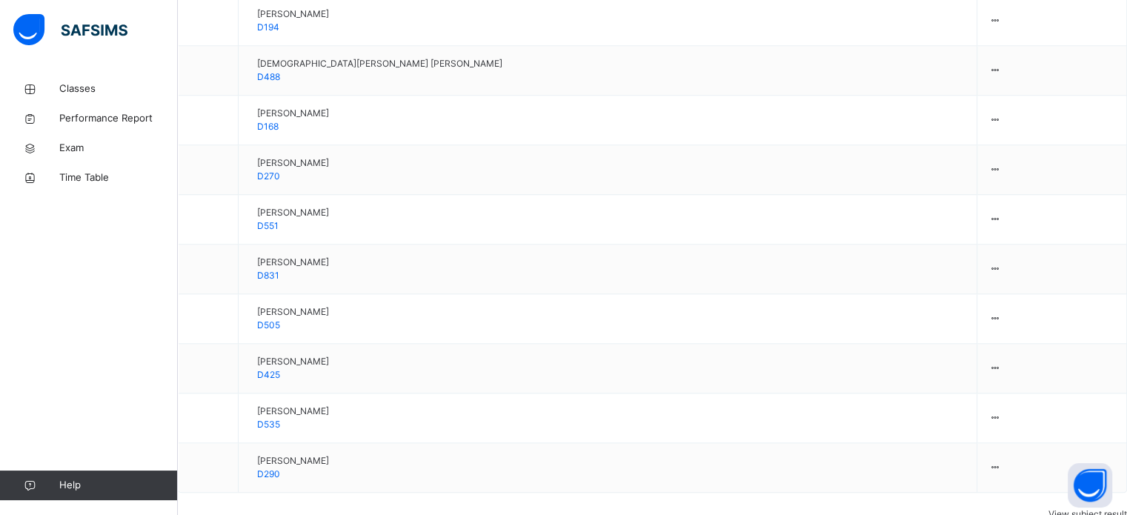
scroll to position [1630, 0]
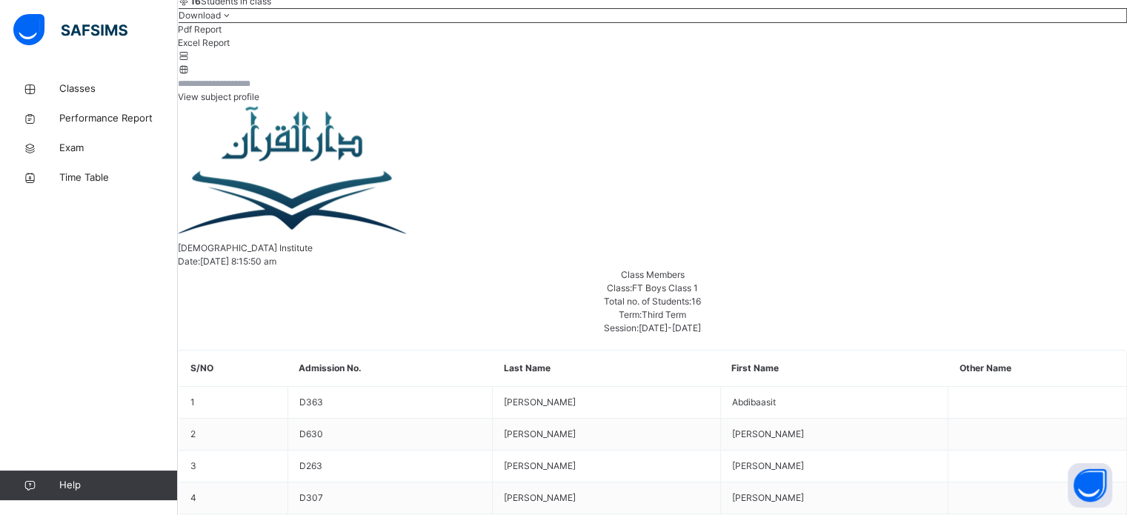
scroll to position [597, 0]
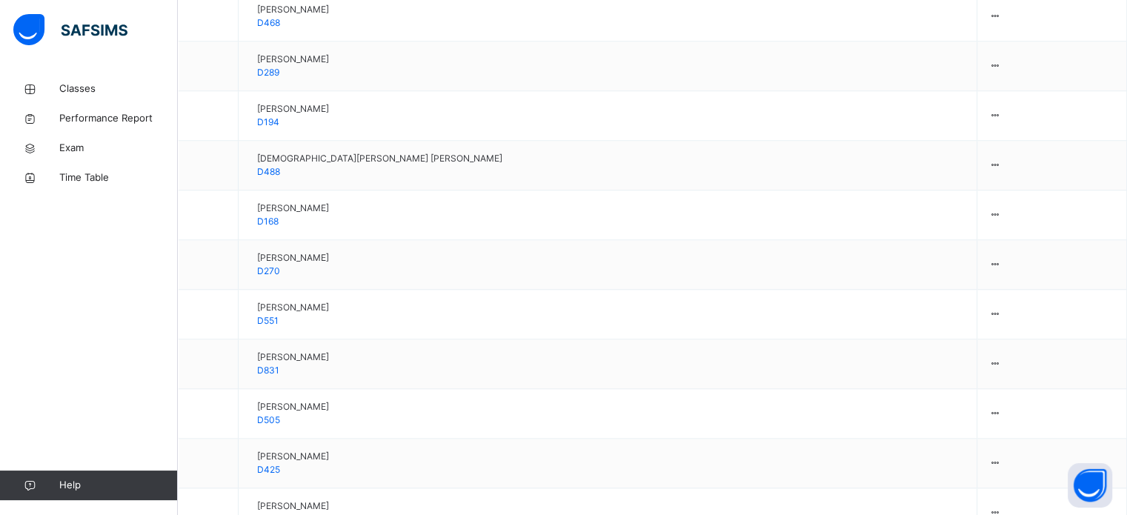
scroll to position [1433, 0]
type input "***"
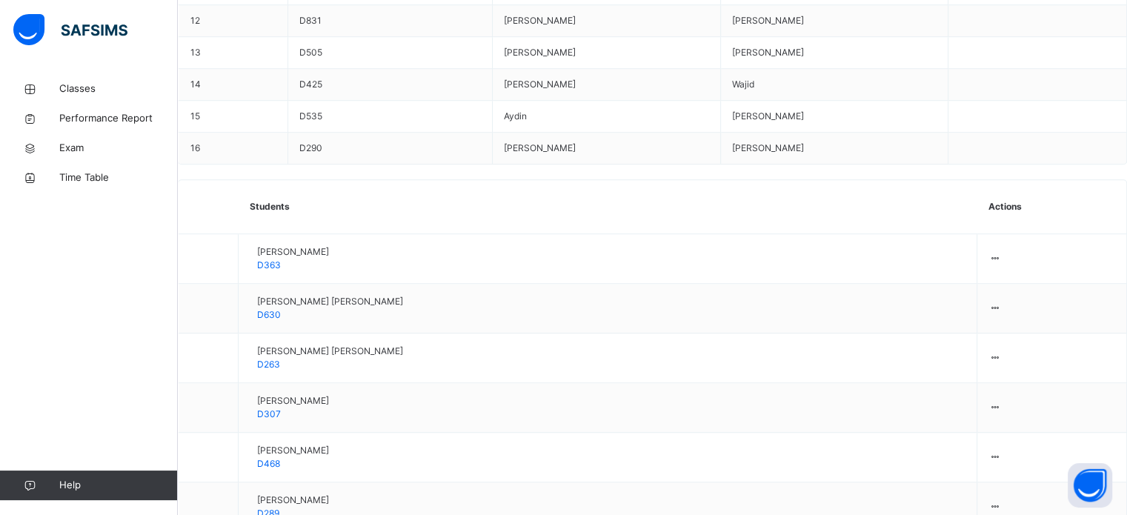
scroll to position [995, 0]
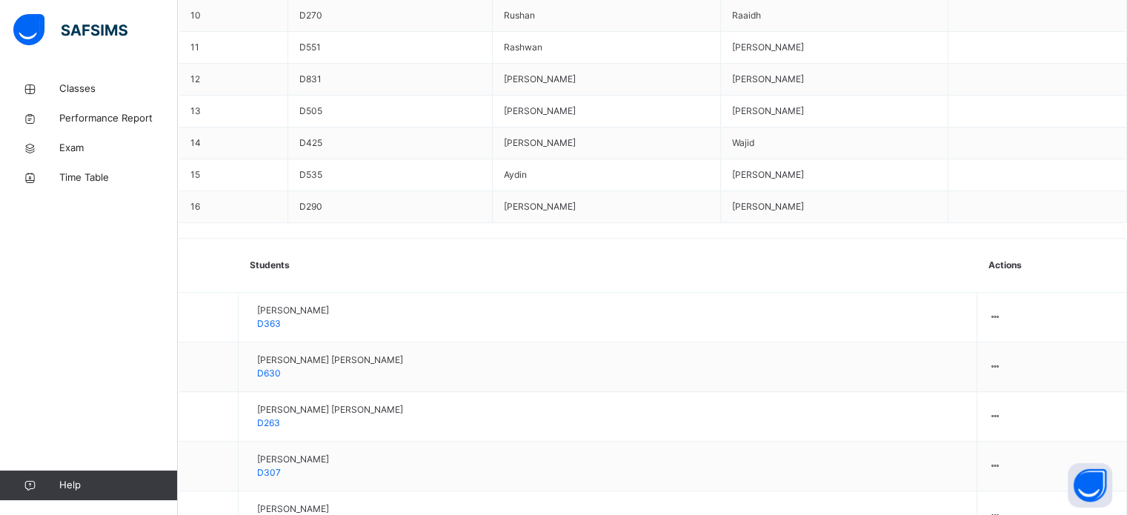
scroll to position [926, 0]
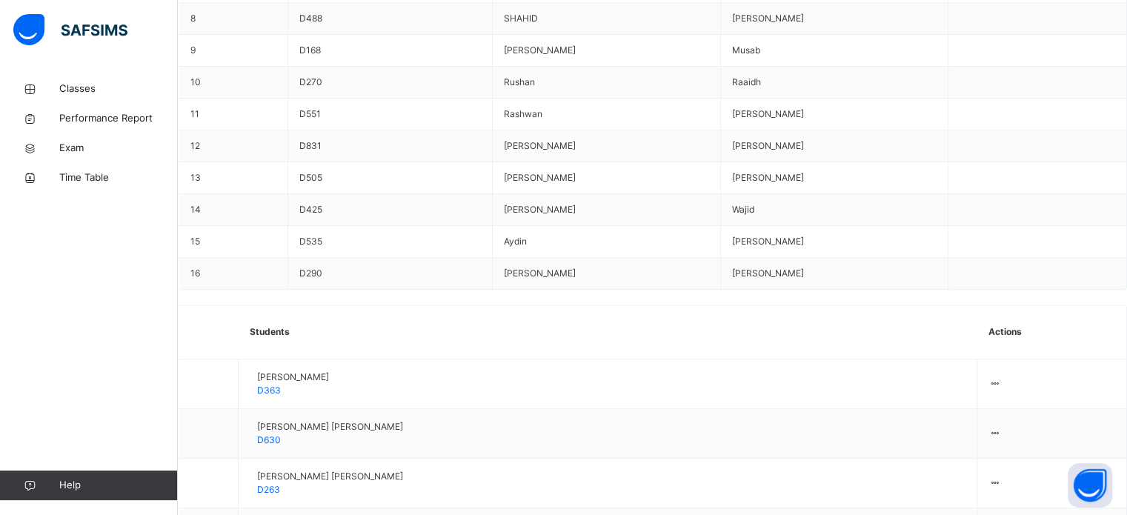
scroll to position [841, 0]
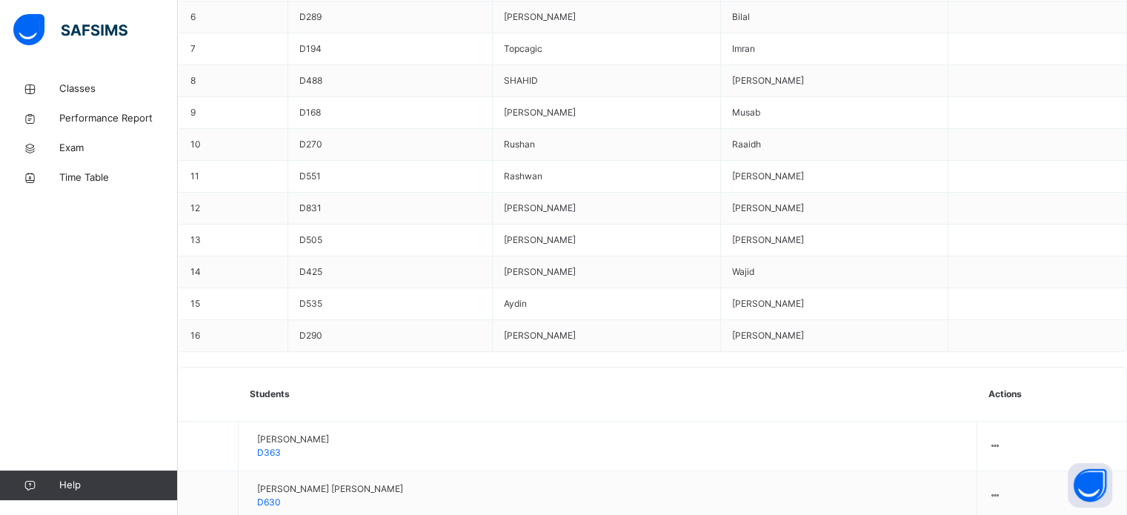
scroll to position [714, 0]
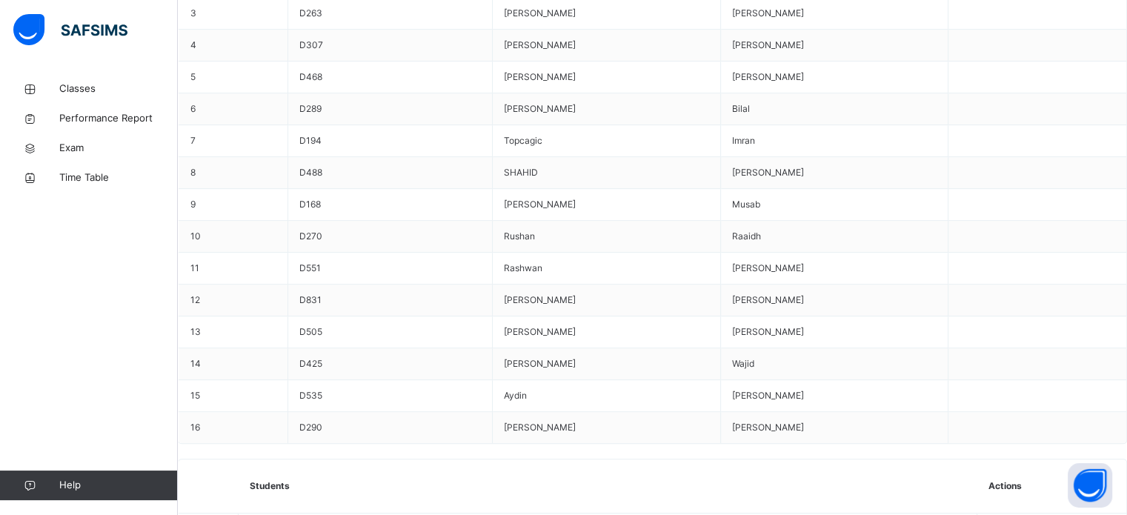
type input "**"
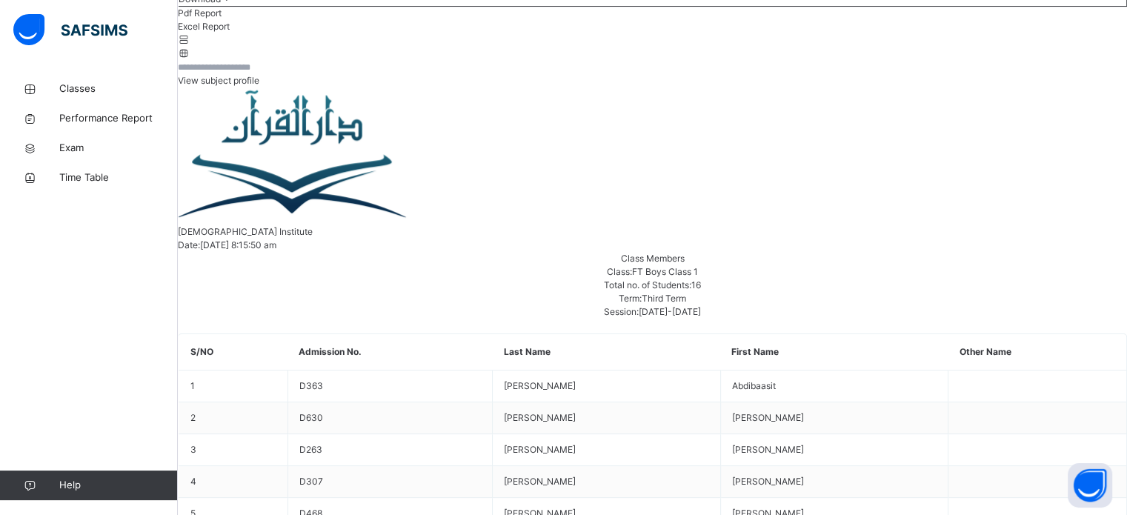
scroll to position [283, 0]
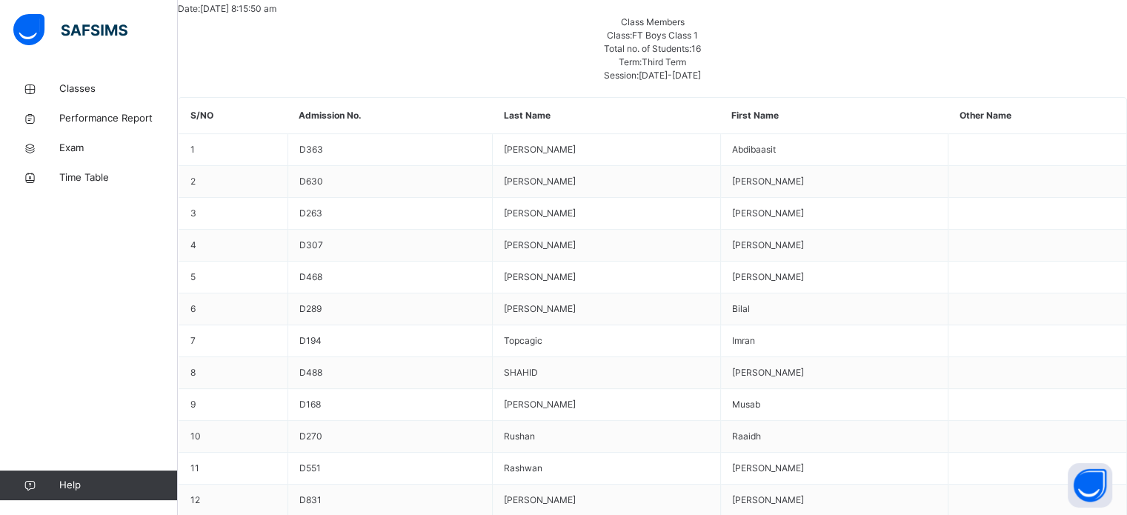
scroll to position [528, 0]
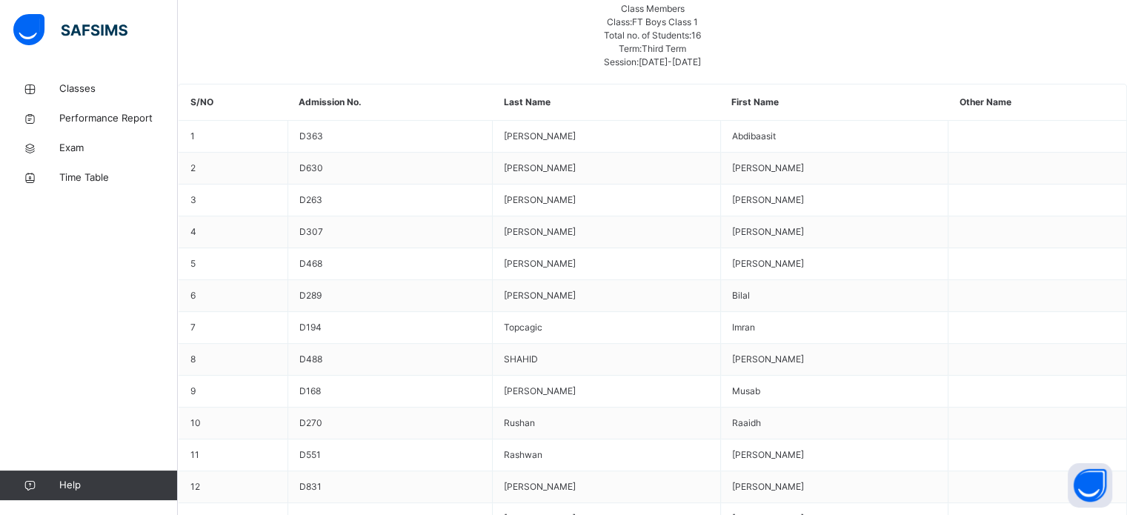
type input "**"
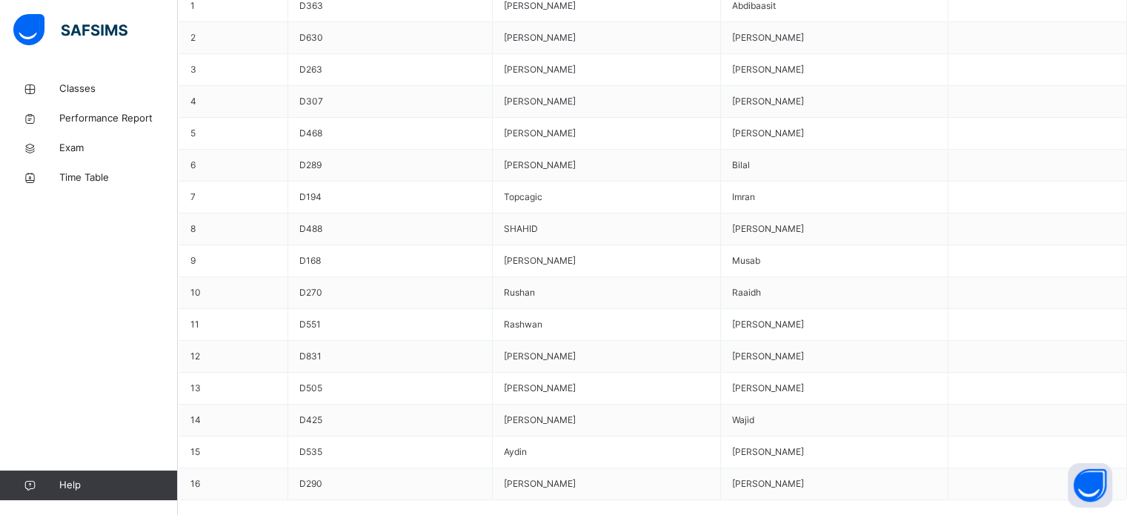
scroll to position [660, 0]
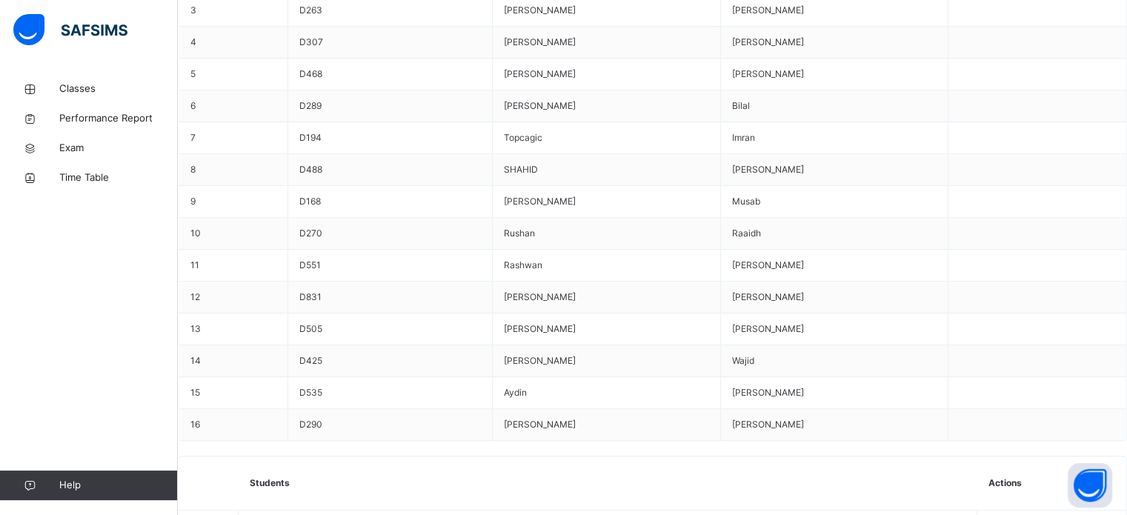
scroll to position [720, 0]
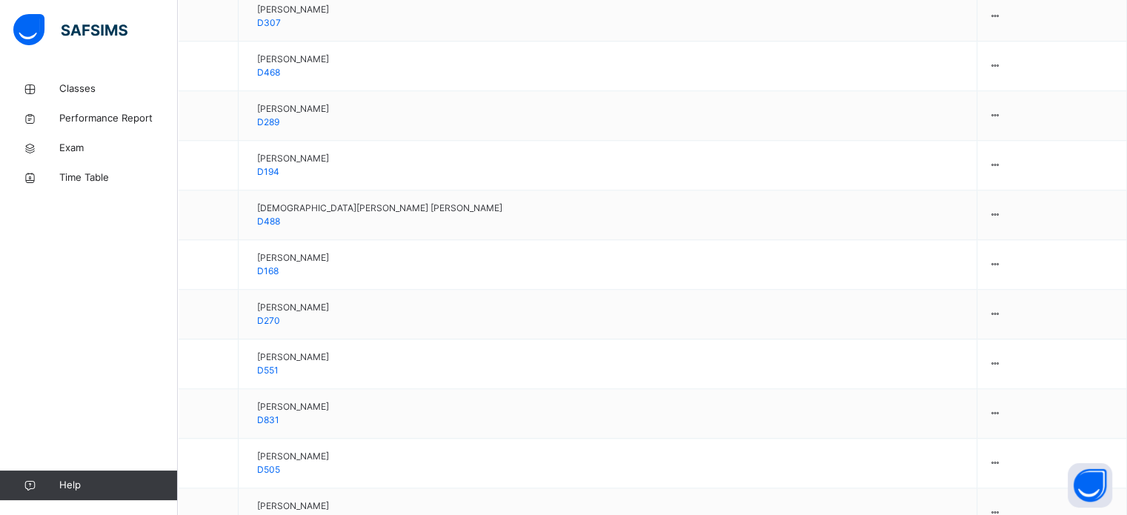
scroll to position [1389, 0]
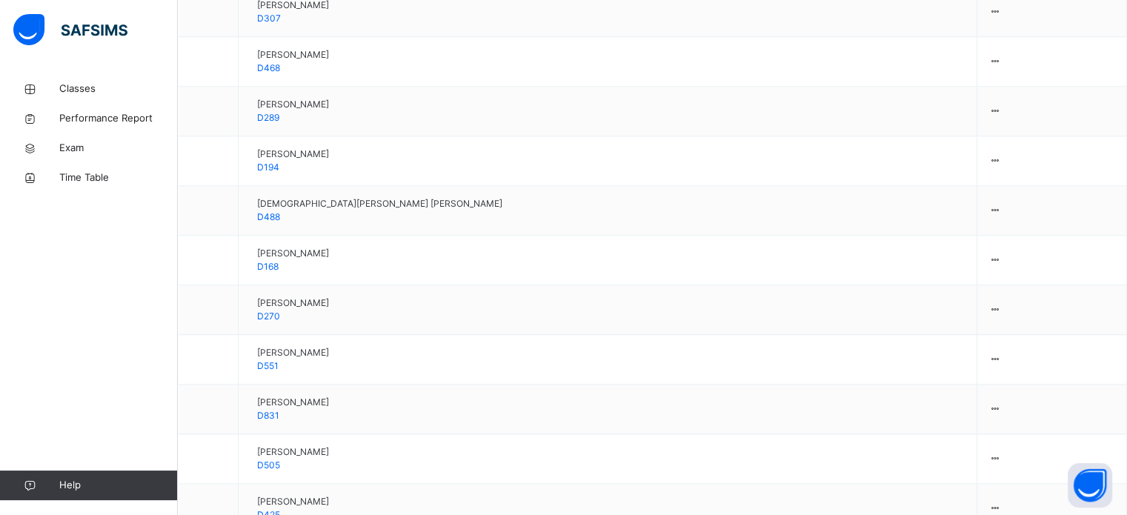
type input "****"
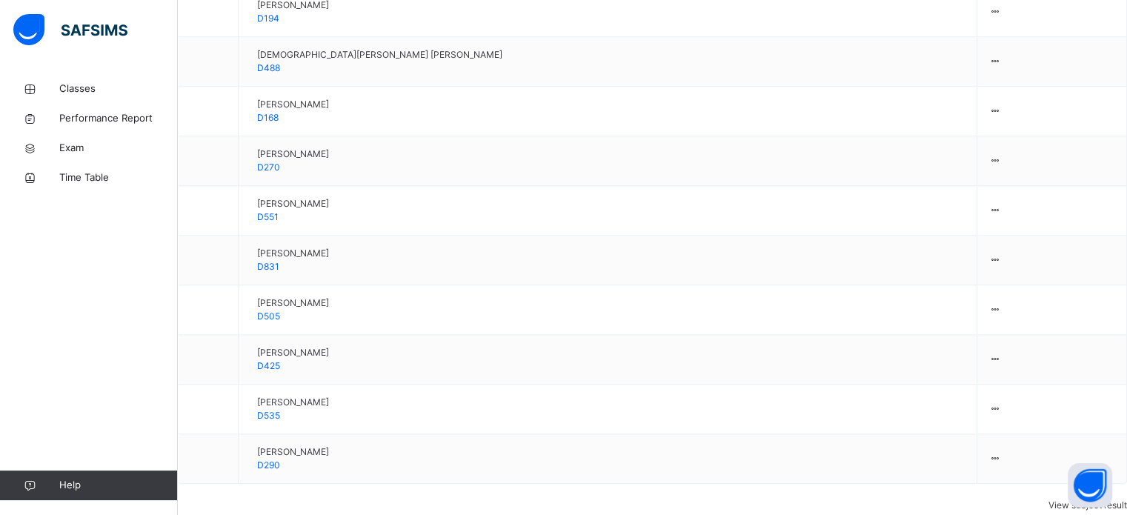
scroll to position [1630, 0]
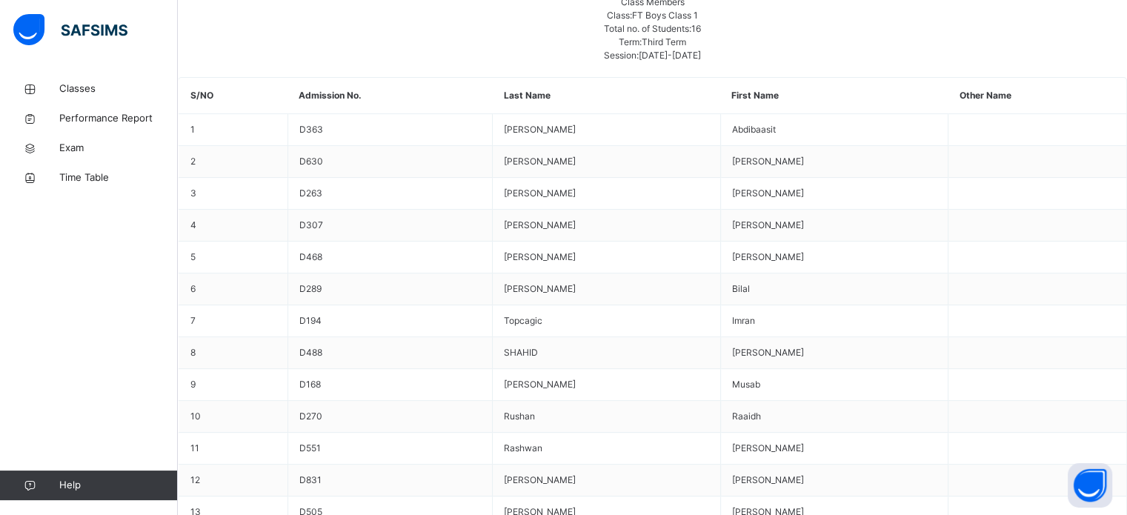
scroll to position [505, 0]
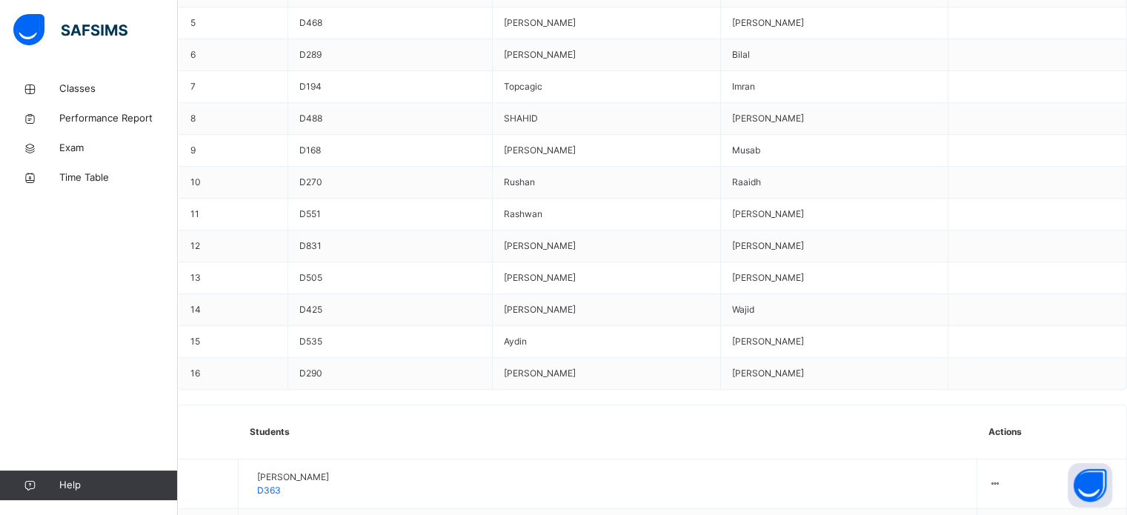
scroll to position [769, 0]
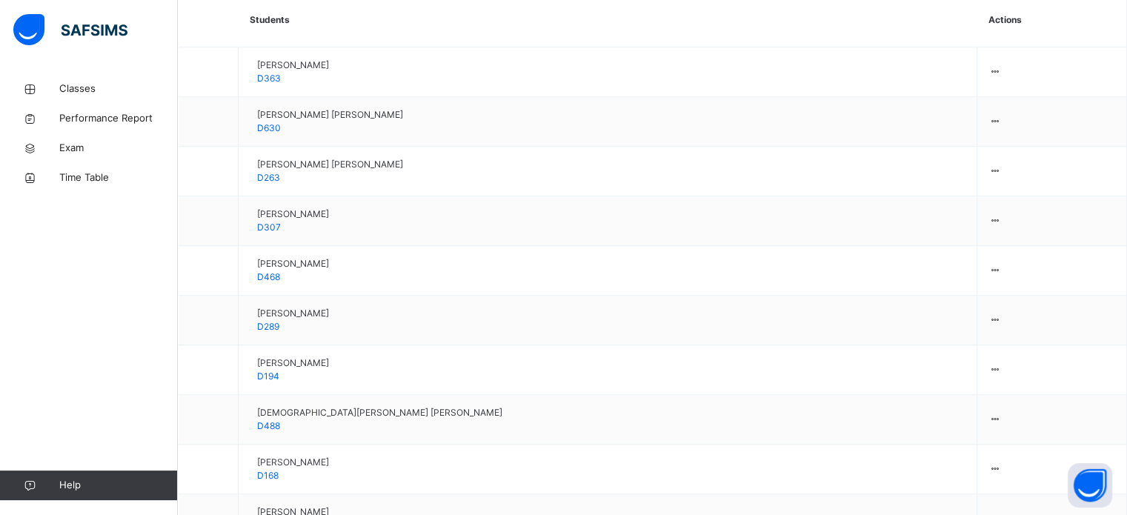
scroll to position [1181, 0]
type input "****"
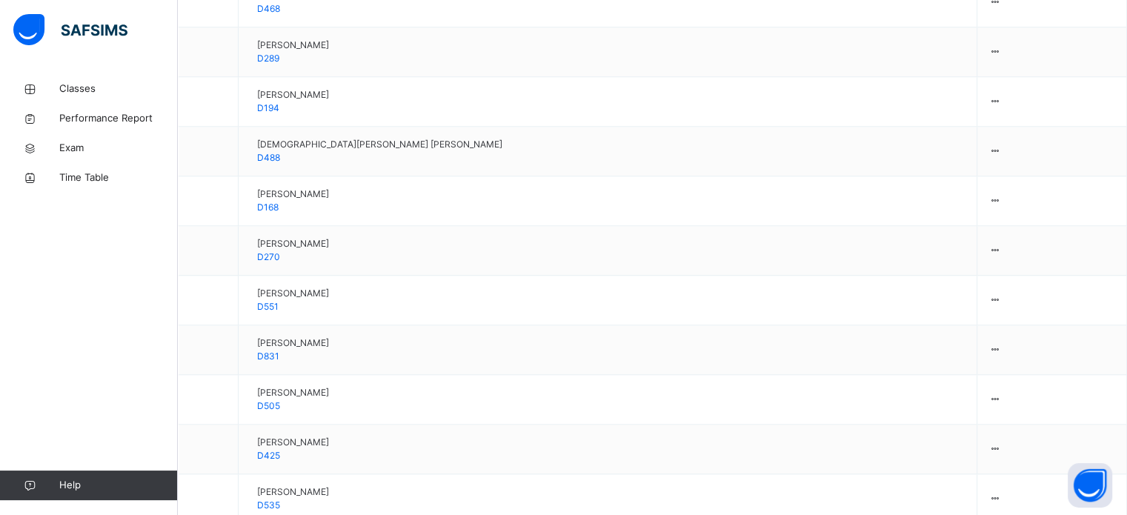
scroll to position [1453, 0]
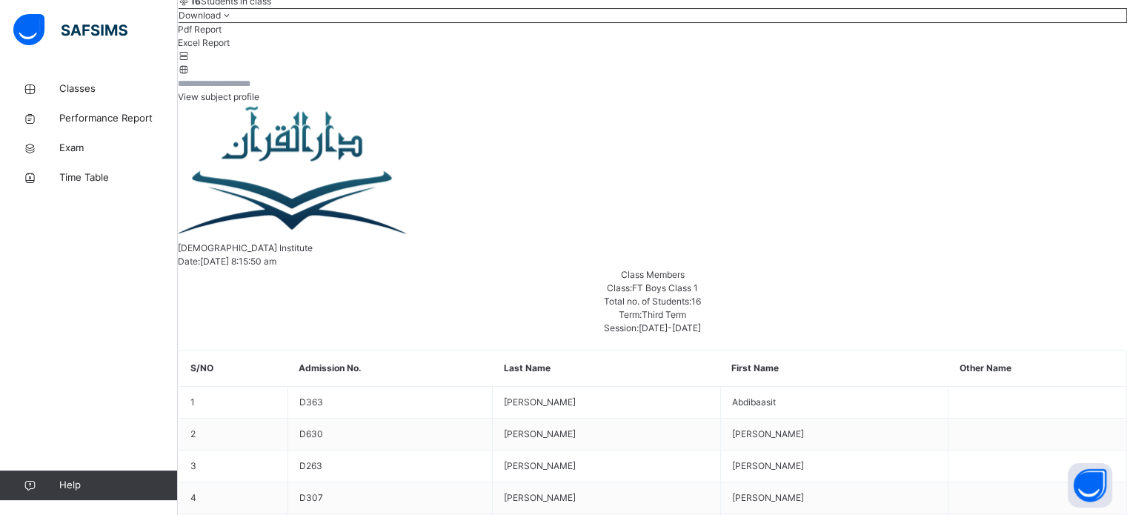
scroll to position [597, 0]
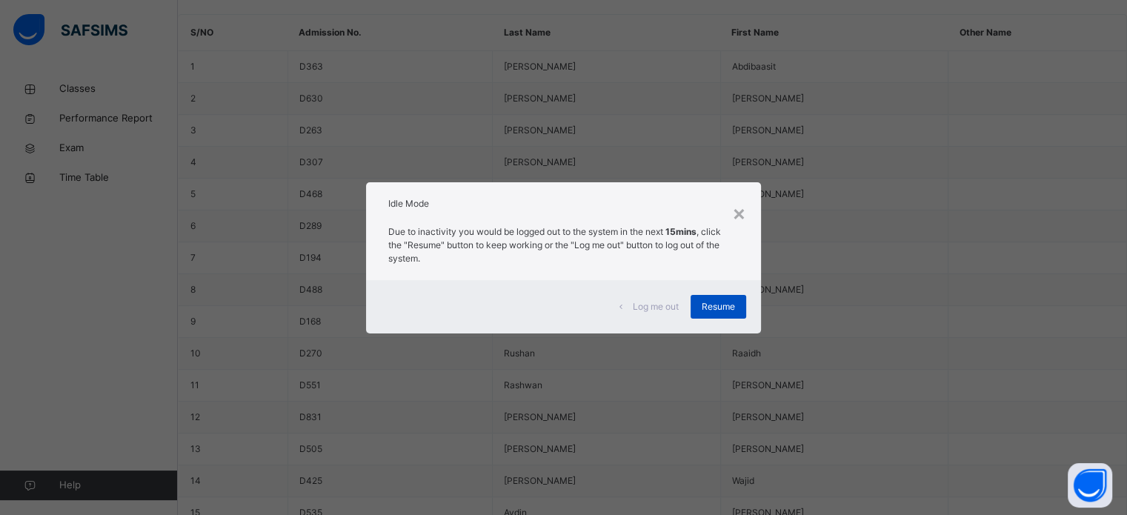
click at [723, 313] on span "Resume" at bounding box center [718, 306] width 33 height 13
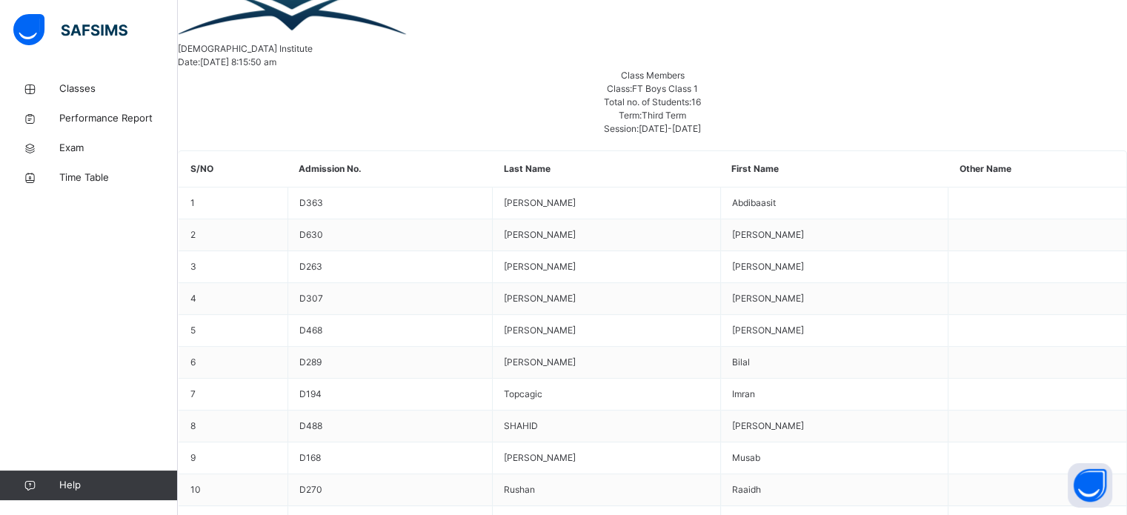
scroll to position [415, 0]
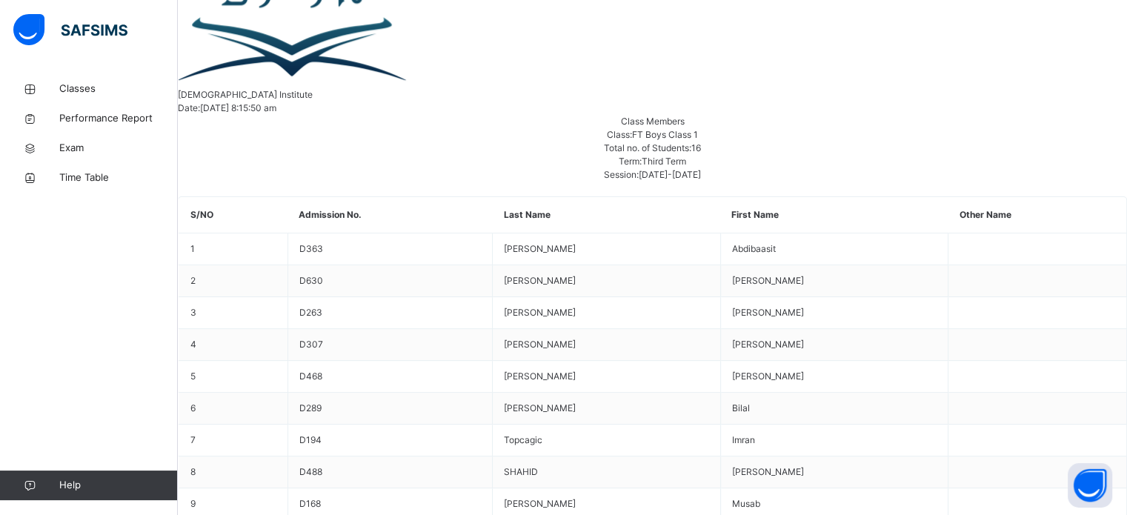
select select "****"
select select "*"
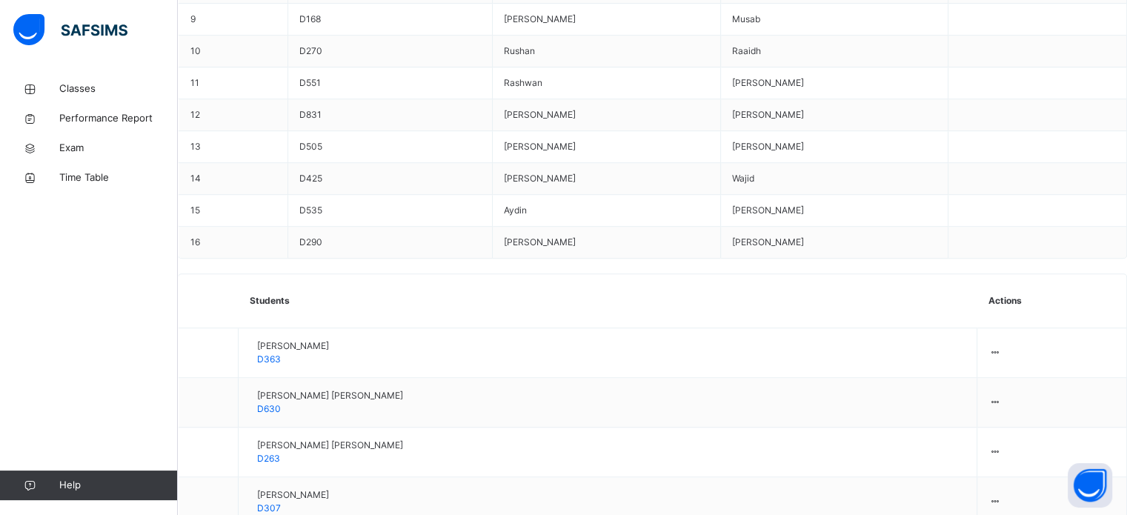
scroll to position [836, 0]
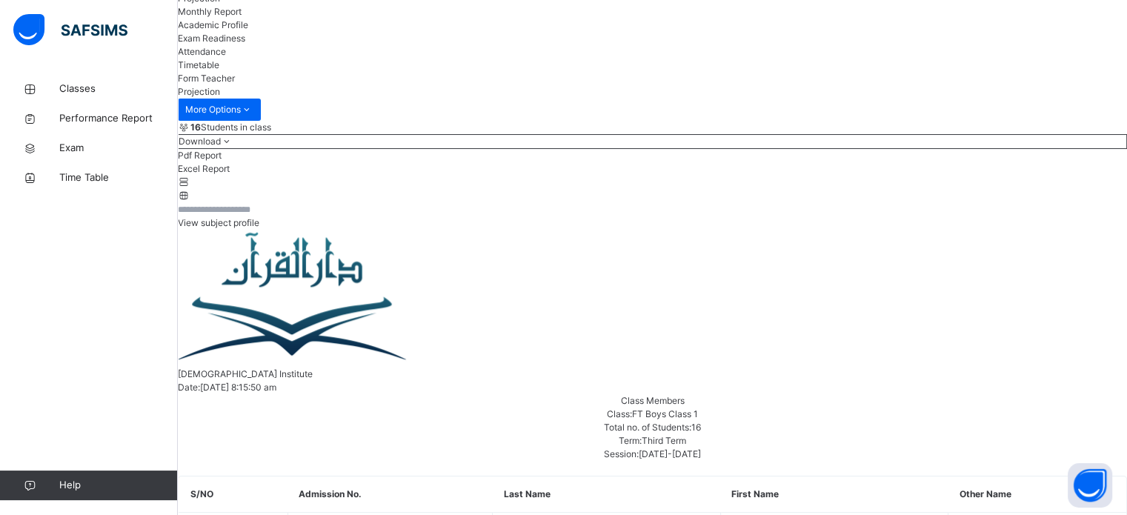
scroll to position [127, 0]
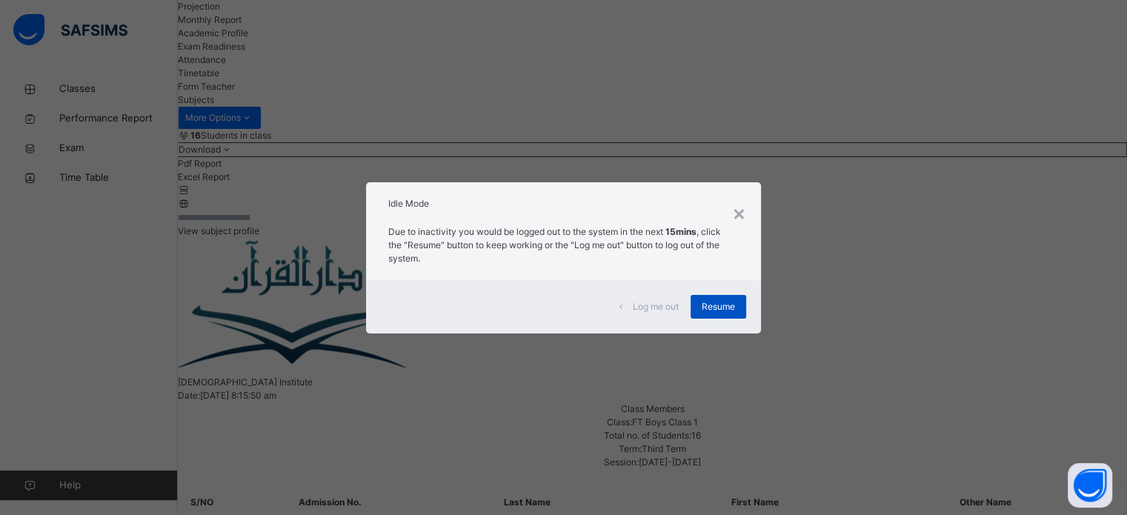
click at [726, 308] on span "Resume" at bounding box center [718, 306] width 33 height 13
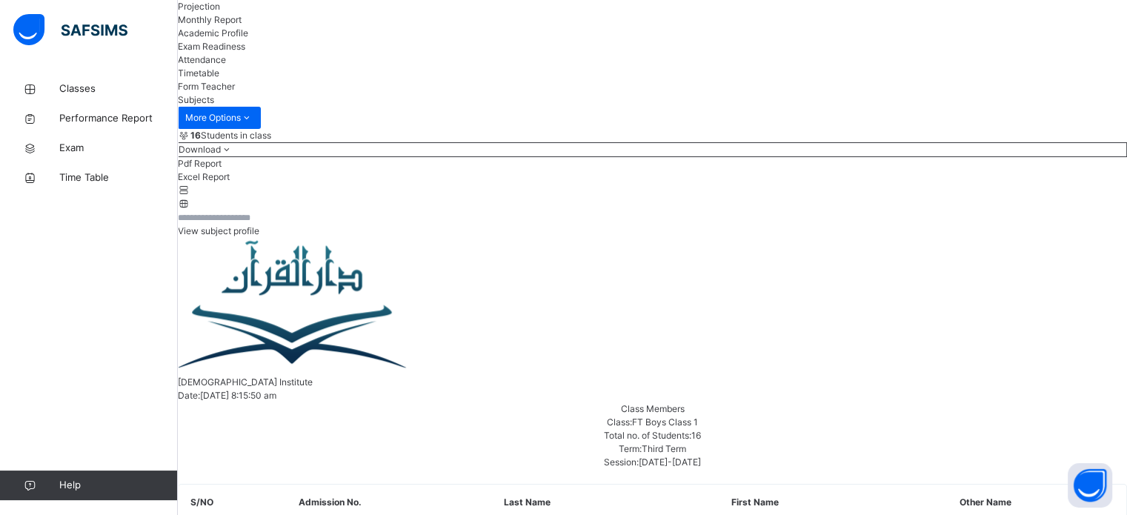
click at [220, 12] on span "Projection" at bounding box center [199, 6] width 42 height 11
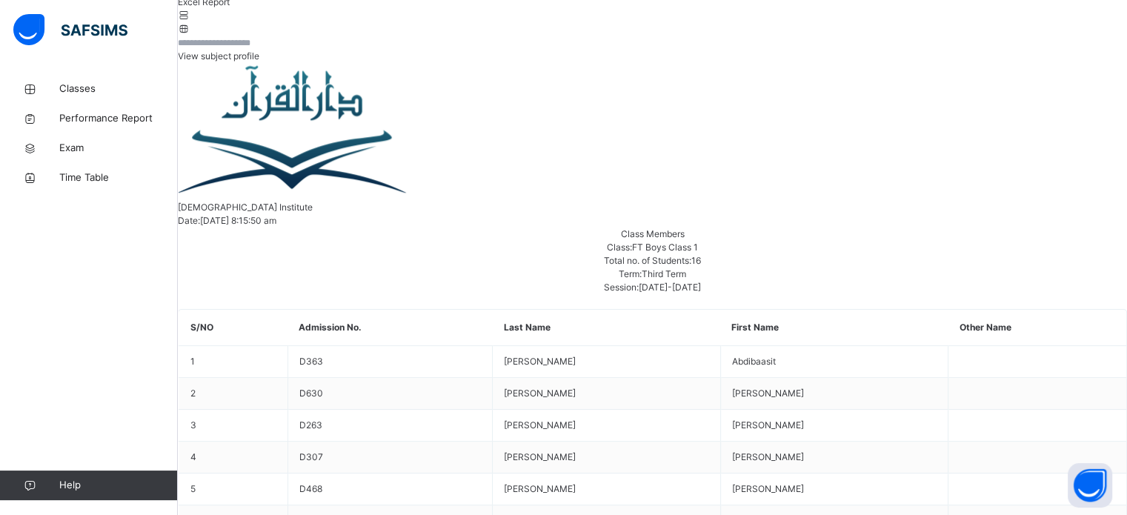
scroll to position [448, 0]
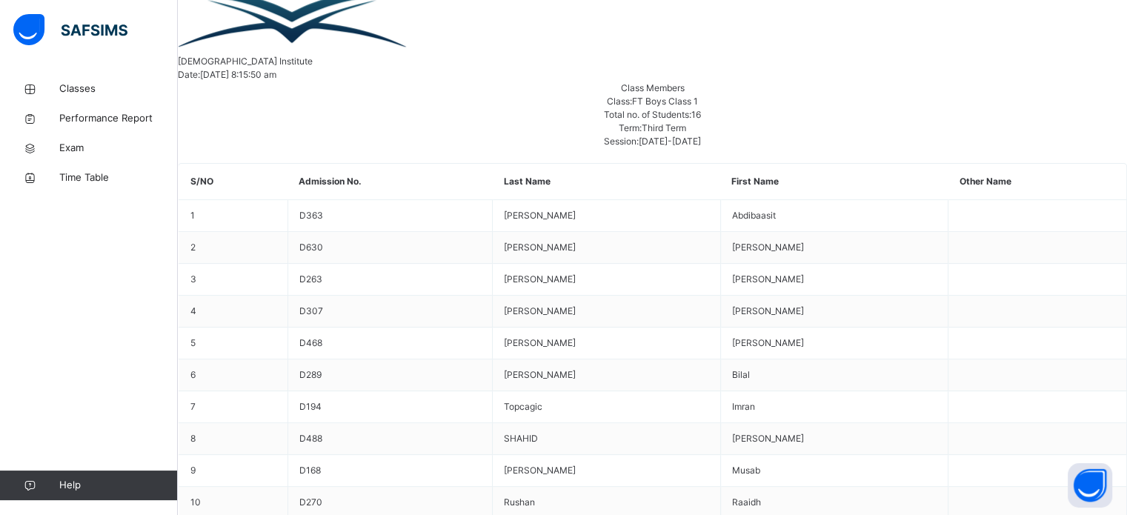
drag, startPoint x: 371, startPoint y: 336, endPoint x: 222, endPoint y: 284, distance: 157.7
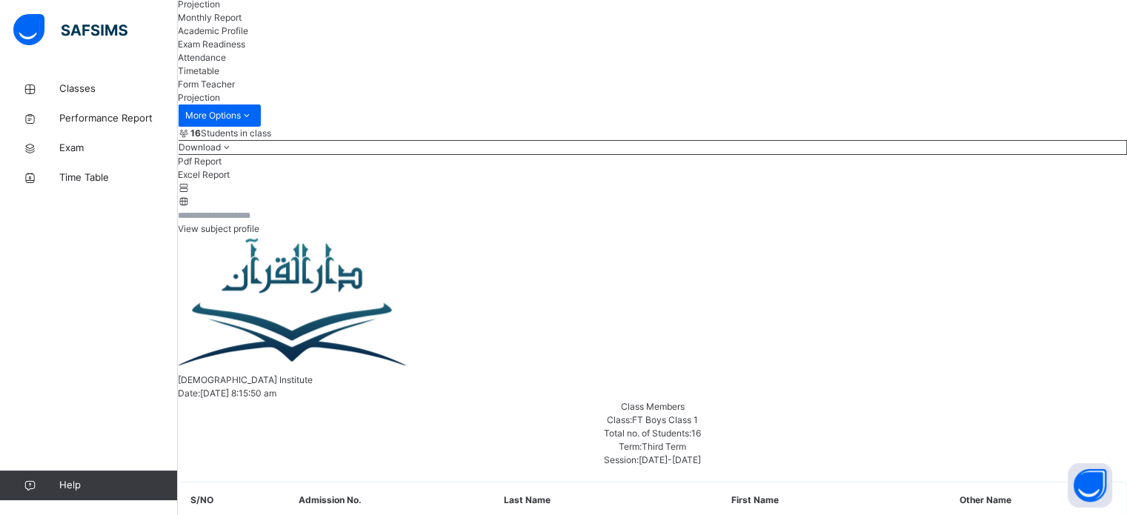
scroll to position [254, 0]
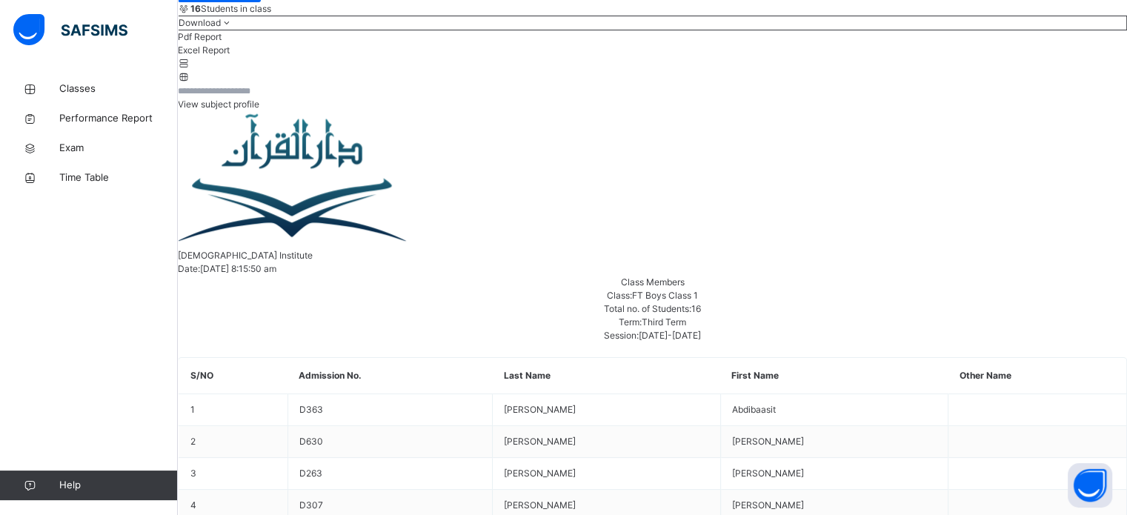
drag, startPoint x: 385, startPoint y: 124, endPoint x: 393, endPoint y: 131, distance: 10.5
drag, startPoint x: 600, startPoint y: 364, endPoint x: 611, endPoint y: 344, distance: 22.5
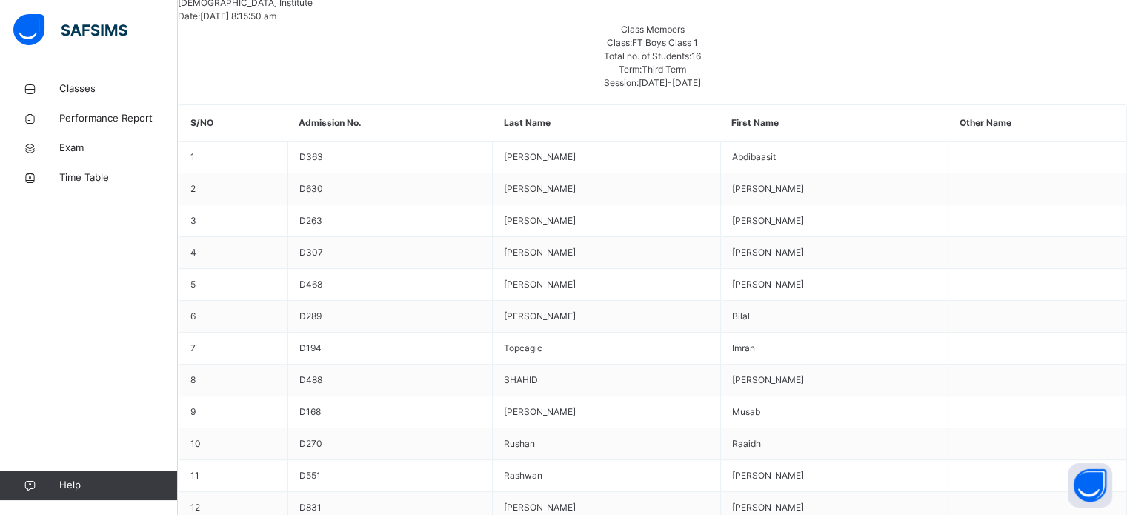
scroll to position [510, 0]
drag, startPoint x: 427, startPoint y: 303, endPoint x: 420, endPoint y: 296, distance: 9.4
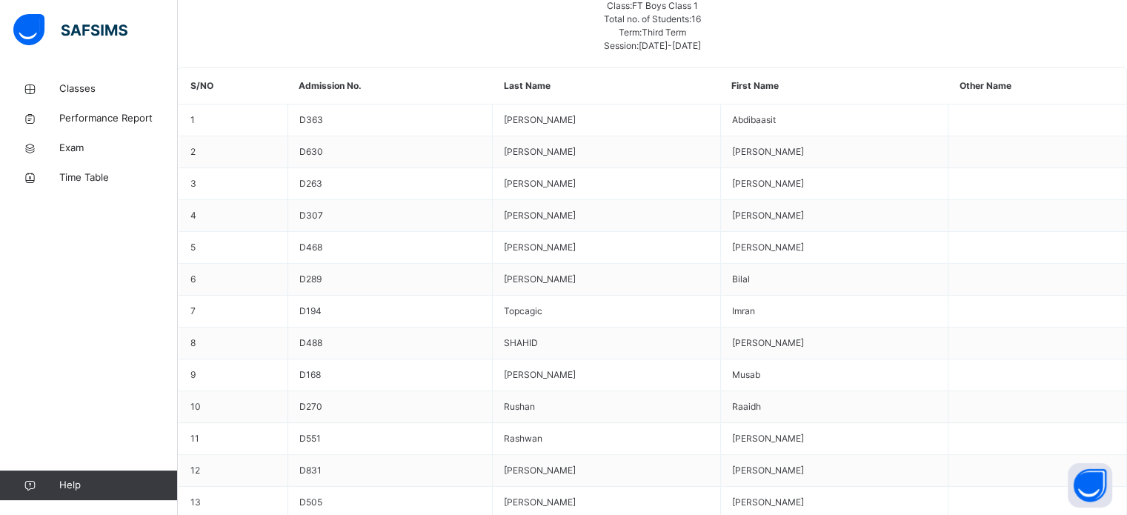
paste input "**********"
type input "**********"
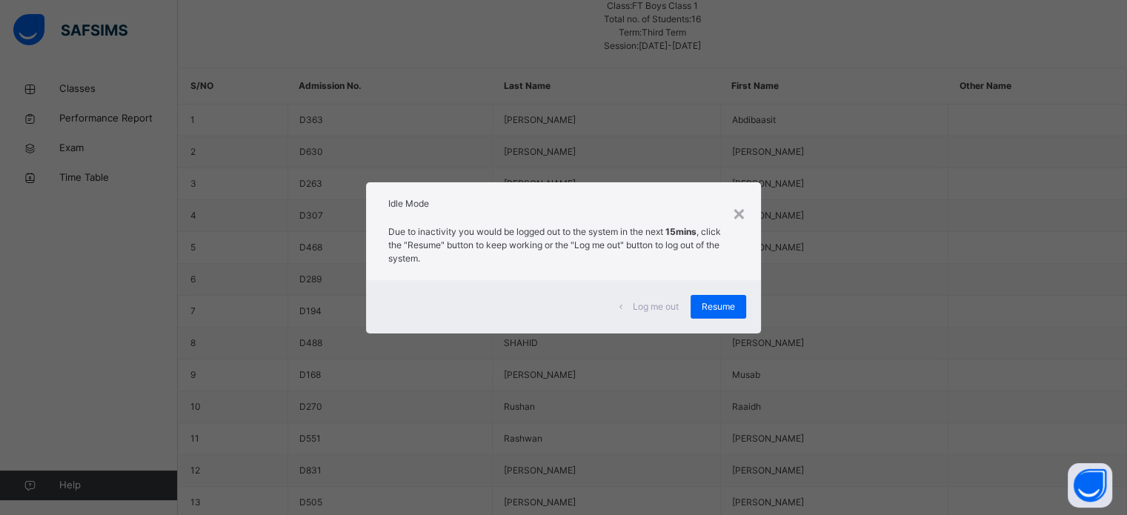
click at [732, 302] on span "Resume" at bounding box center [718, 306] width 33 height 13
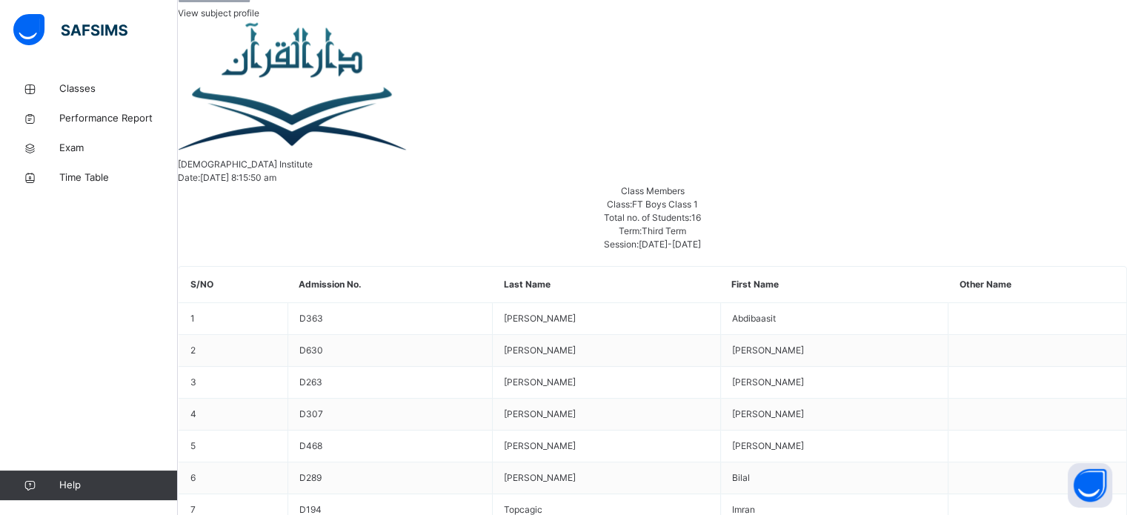
scroll to position [307, 0]
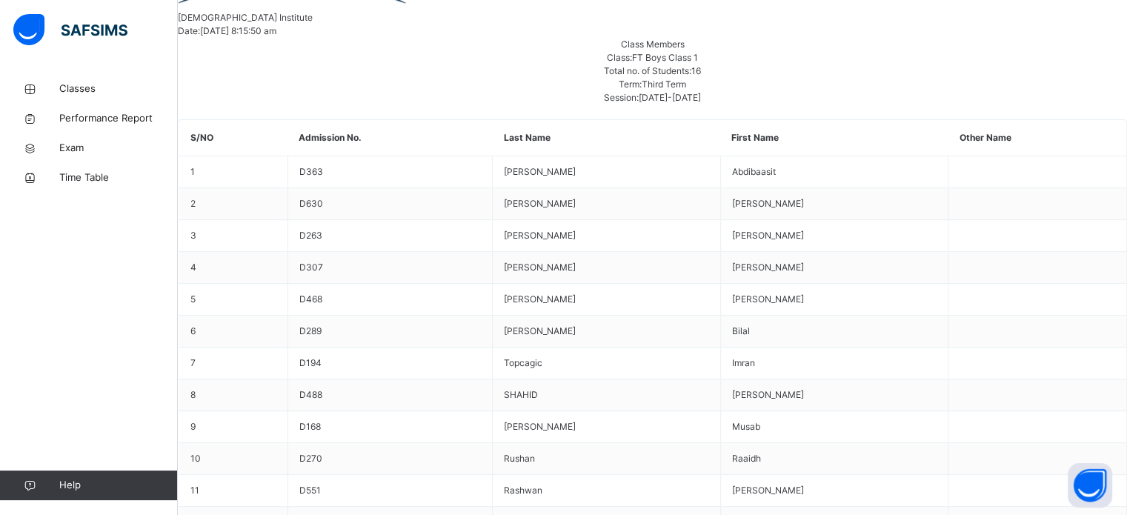
scroll to position [528, 0]
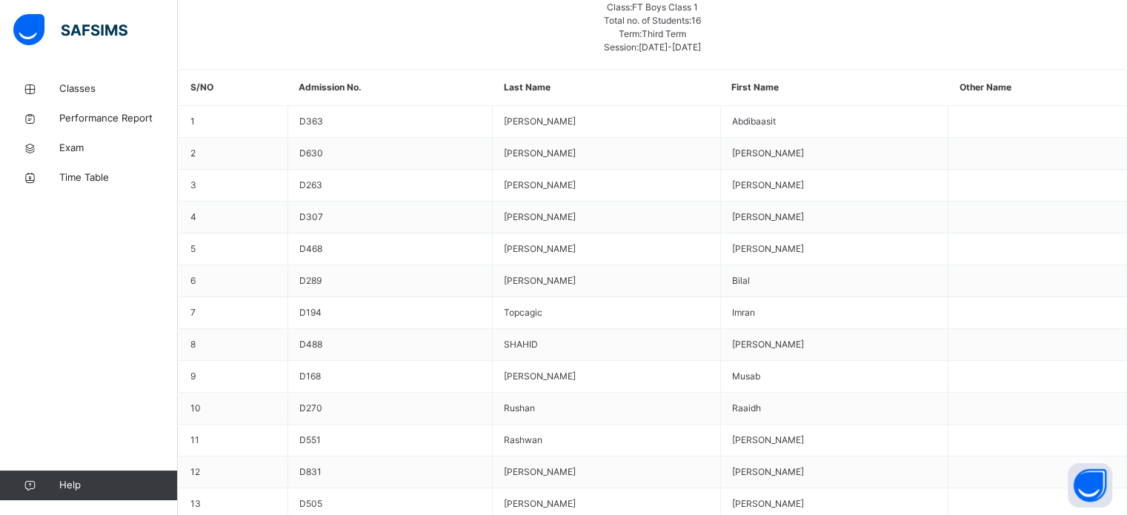
scroll to position [544, 0]
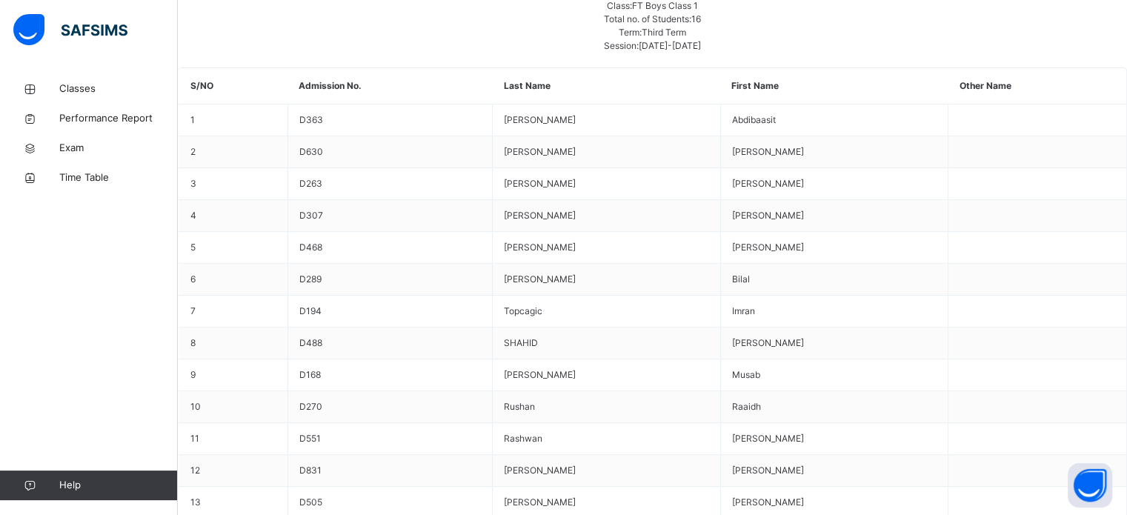
scroll to position [597, 0]
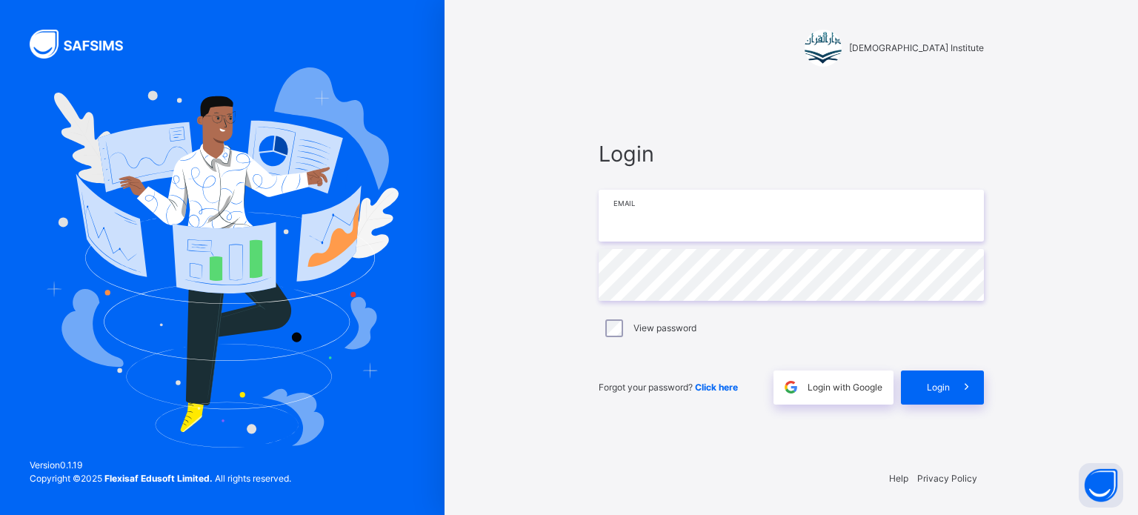
click at [747, 217] on input "email" at bounding box center [791, 216] width 385 height 52
type input "**********"
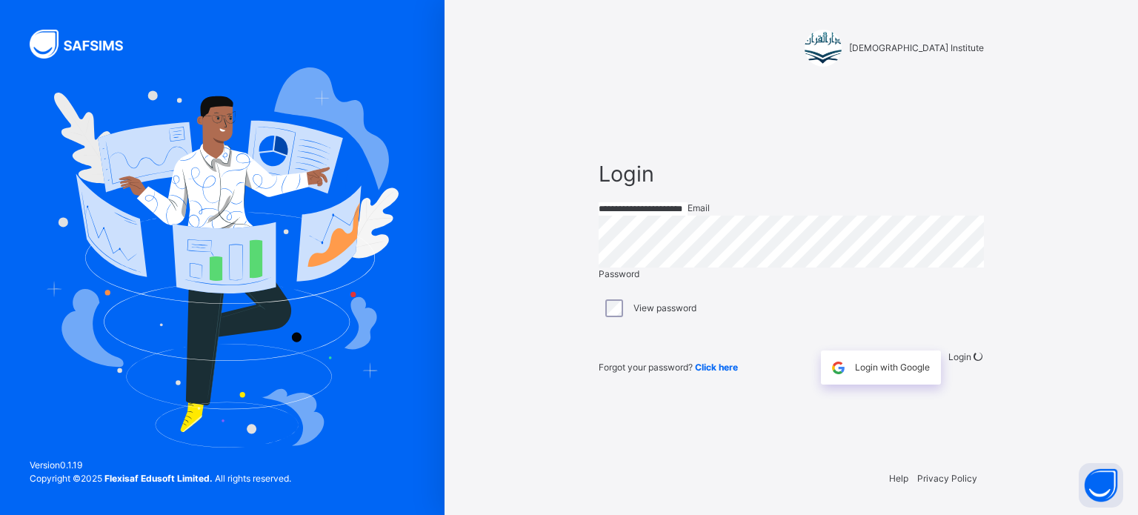
click at [963, 418] on div "**********" at bounding box center [791, 271] width 415 height 372
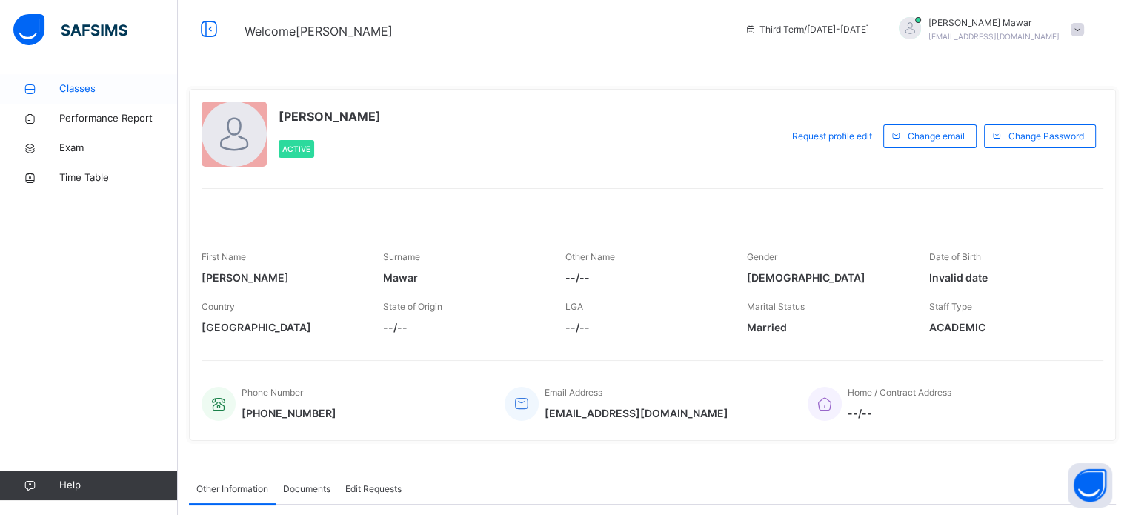
click at [72, 87] on span "Classes" at bounding box center [118, 89] width 119 height 15
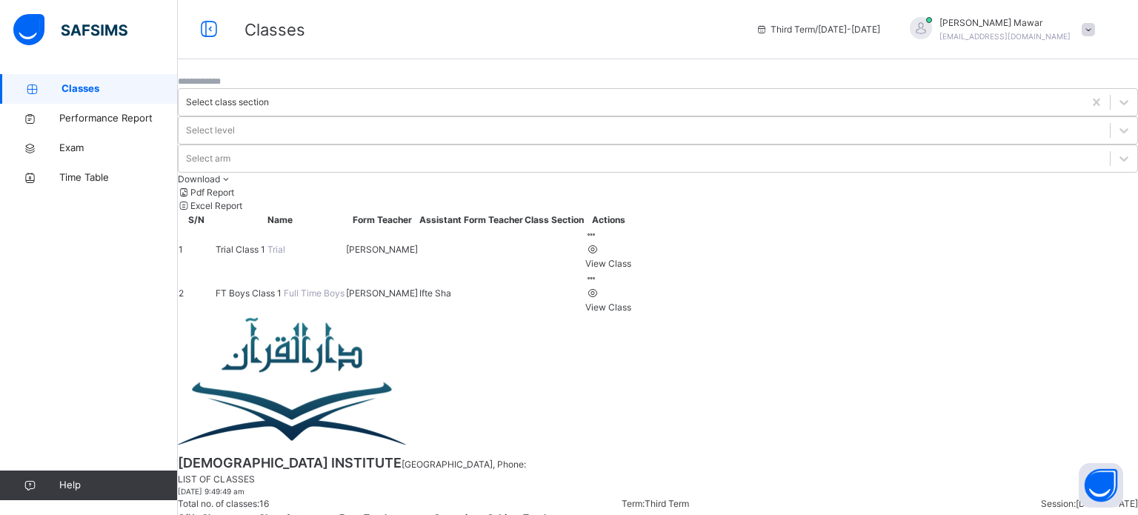
click at [276, 271] on td "FT Boys Class 1 Full Time Boys" at bounding box center [280, 293] width 130 height 44
click at [267, 288] on span "FT Boys Class 1" at bounding box center [250, 293] width 68 height 11
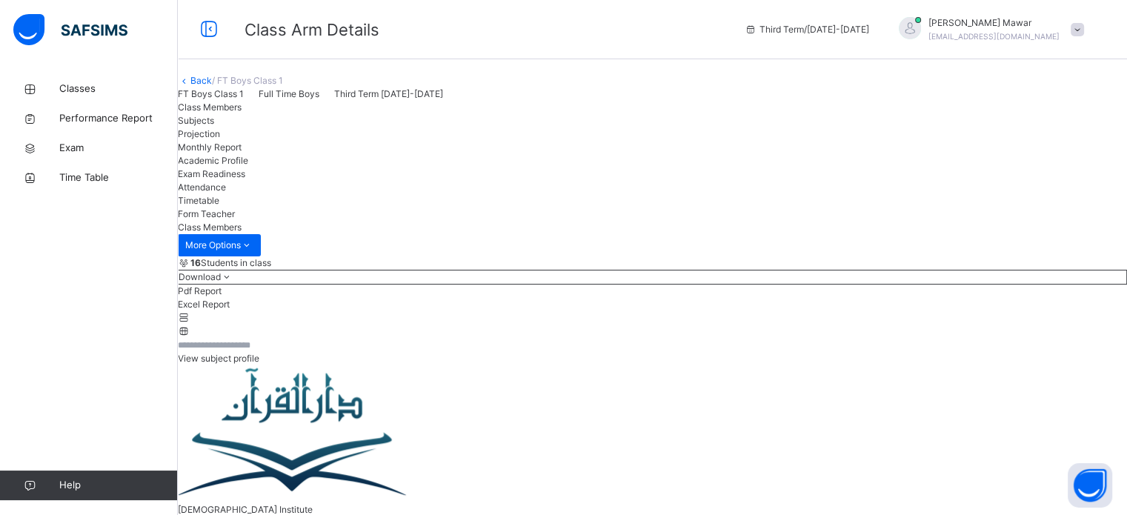
click at [356, 141] on div "Projection" at bounding box center [652, 133] width 949 height 13
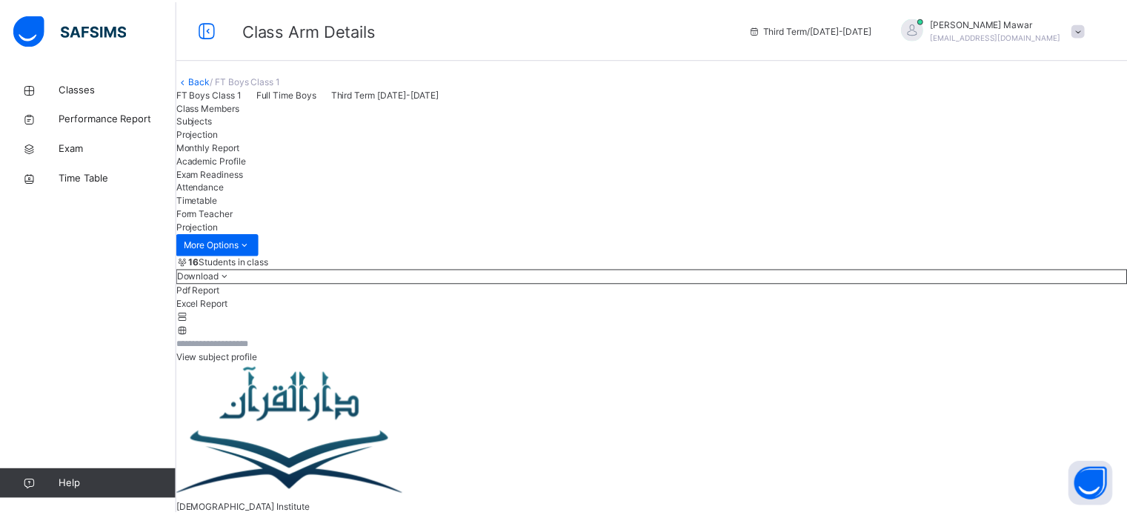
scroll to position [78, 0]
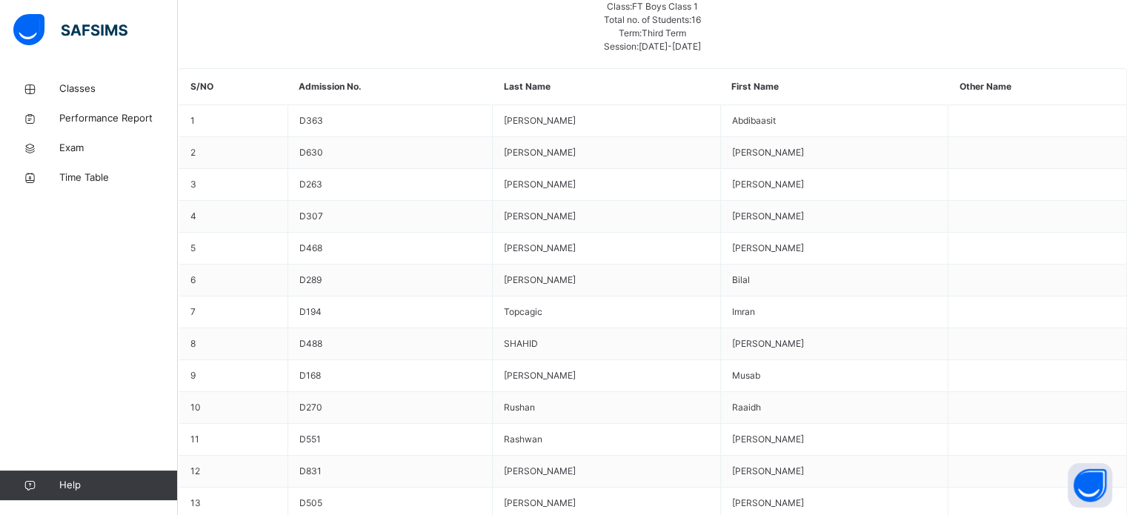
scroll to position [544, 0]
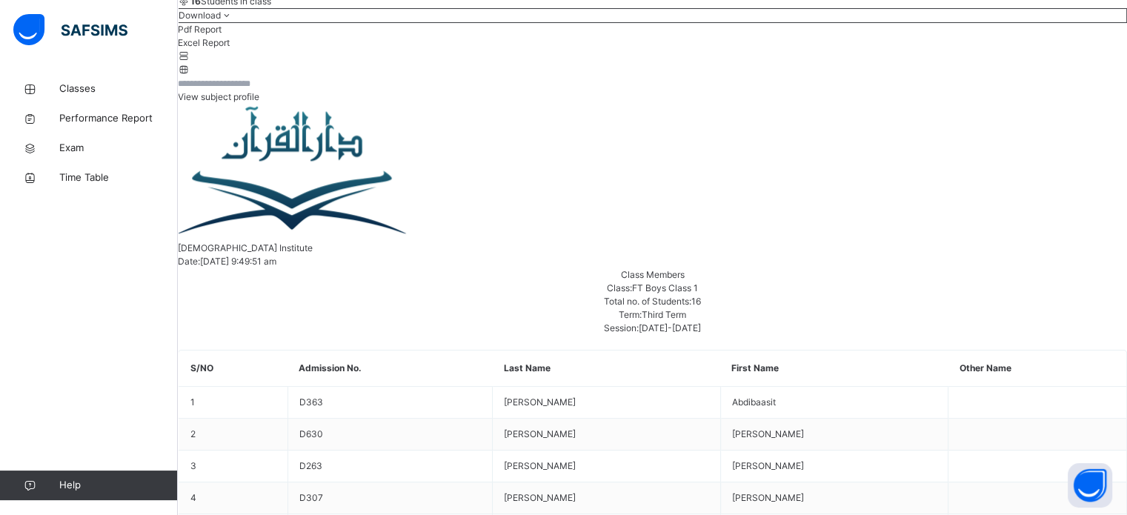
scroll to position [597, 0]
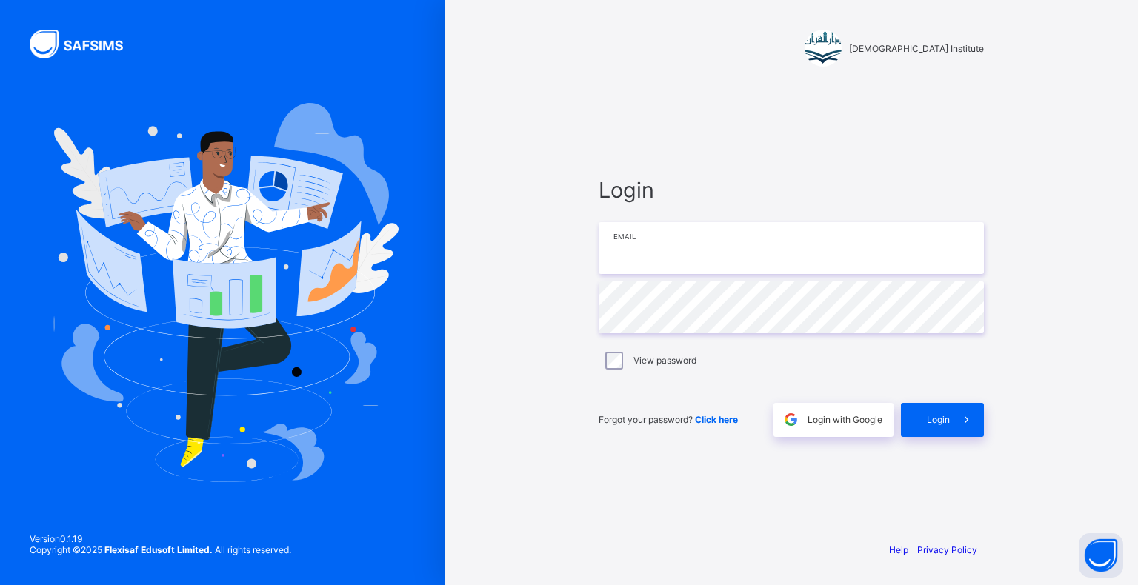
click at [808, 243] on input "email" at bounding box center [791, 248] width 385 height 52
type input "**********"
click at [975, 413] on span at bounding box center [967, 420] width 34 height 34
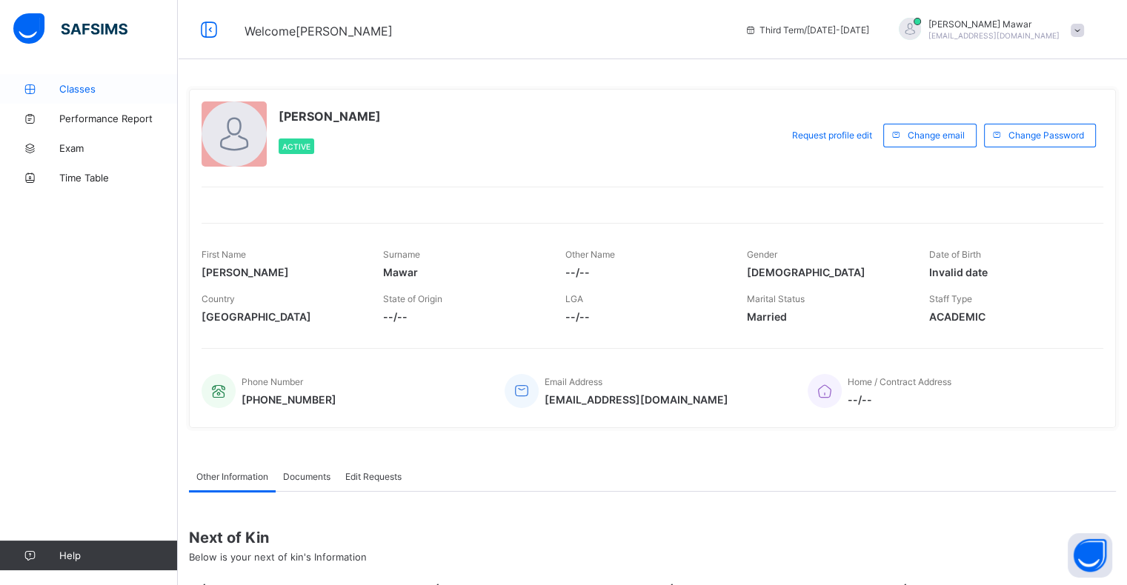
click at [81, 83] on span "Classes" at bounding box center [118, 89] width 119 height 12
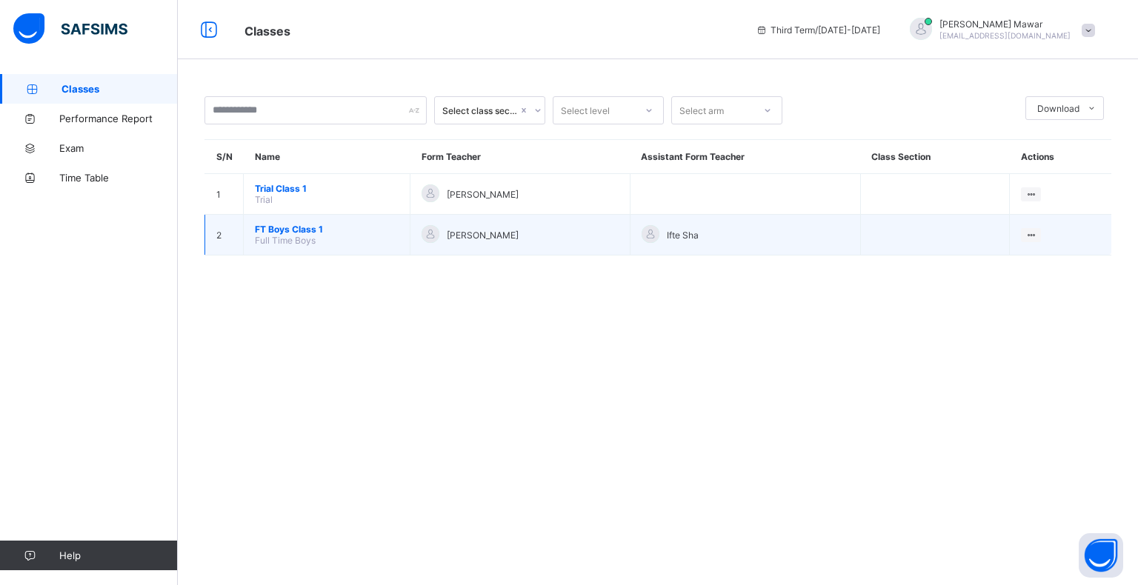
click at [284, 230] on span "FT Boys Class 1" at bounding box center [327, 229] width 144 height 11
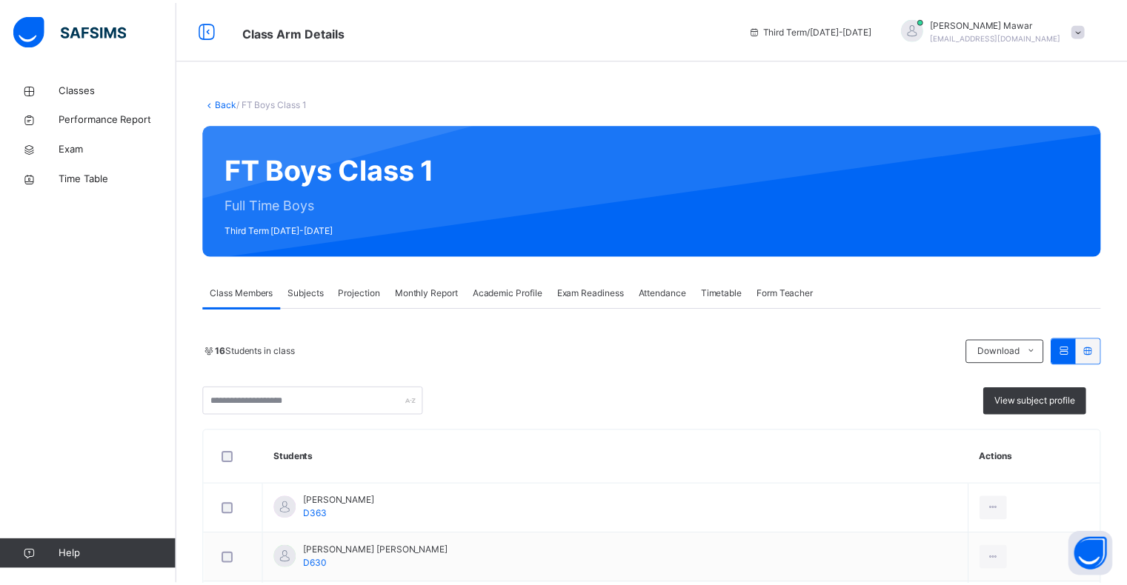
scroll to position [1, 0]
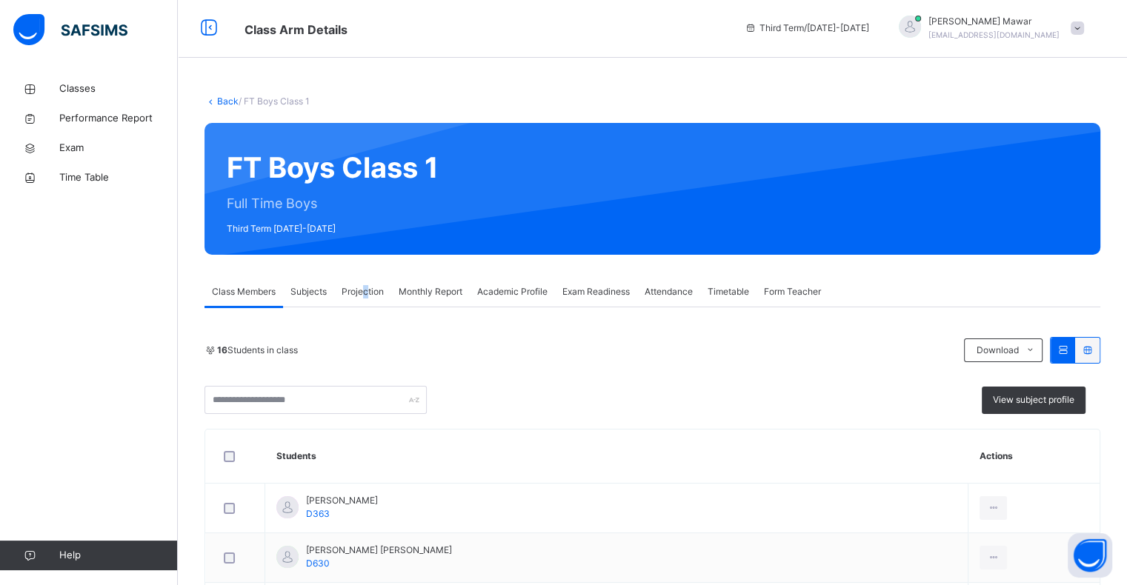
drag, startPoint x: 368, startPoint y: 279, endPoint x: 365, endPoint y: 292, distance: 13.7
click at [365, 292] on div "Projection" at bounding box center [362, 292] width 57 height 30
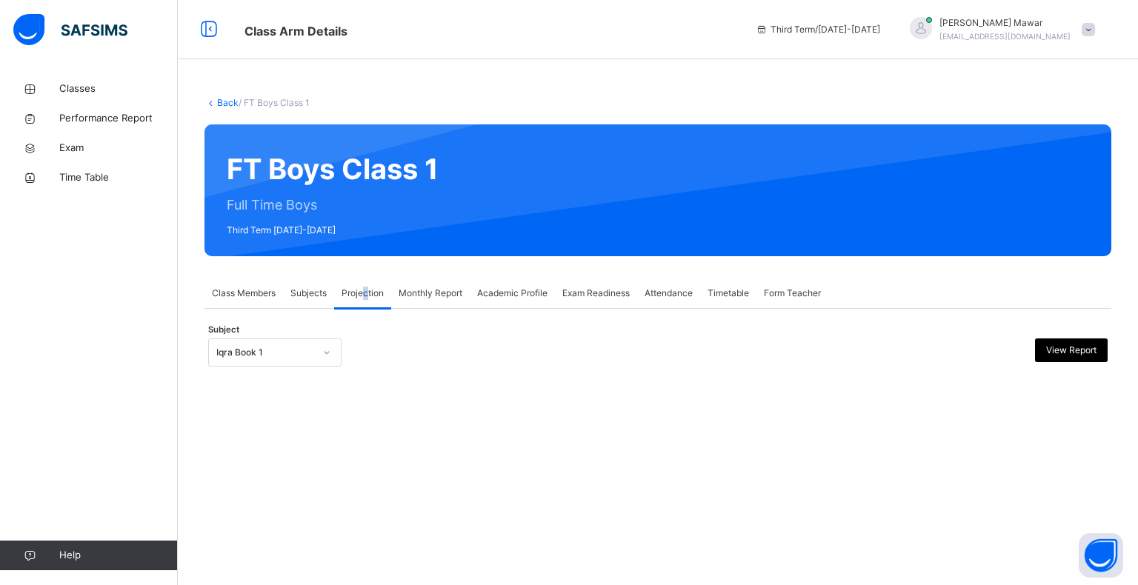
click at [365, 292] on span "Projection" at bounding box center [363, 293] width 42 height 13
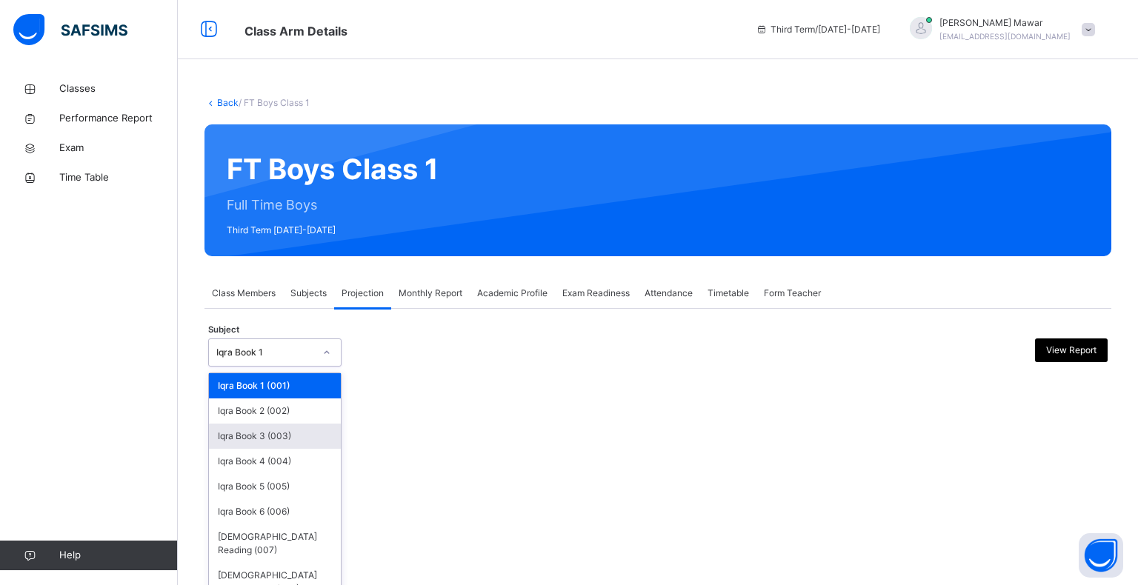
drag, startPoint x: 297, startPoint y: 339, endPoint x: 288, endPoint y: 428, distance: 89.4
click at [288, 367] on div "option Iqra Book 1 (001) focused, 1 of 8. 8 results available. Use Up and Down …" at bounding box center [274, 353] width 133 height 28
click at [285, 563] on div "Quran Memorisation (008)" at bounding box center [275, 582] width 132 height 39
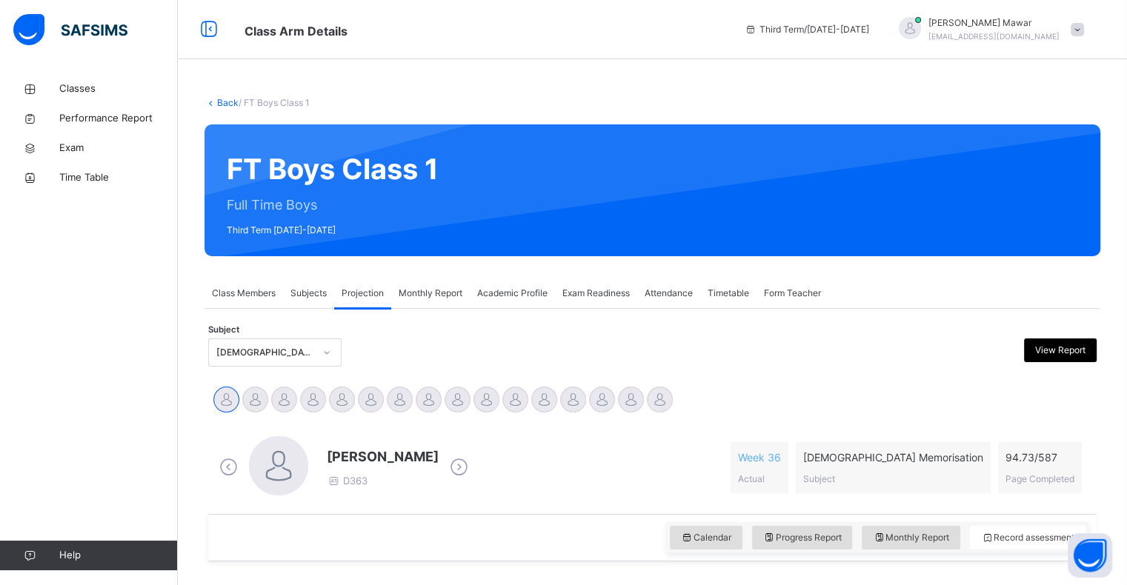
click at [285, 557] on div "Calendar Progress Report Monthly Report Record assessment" at bounding box center [652, 537] width 889 height 47
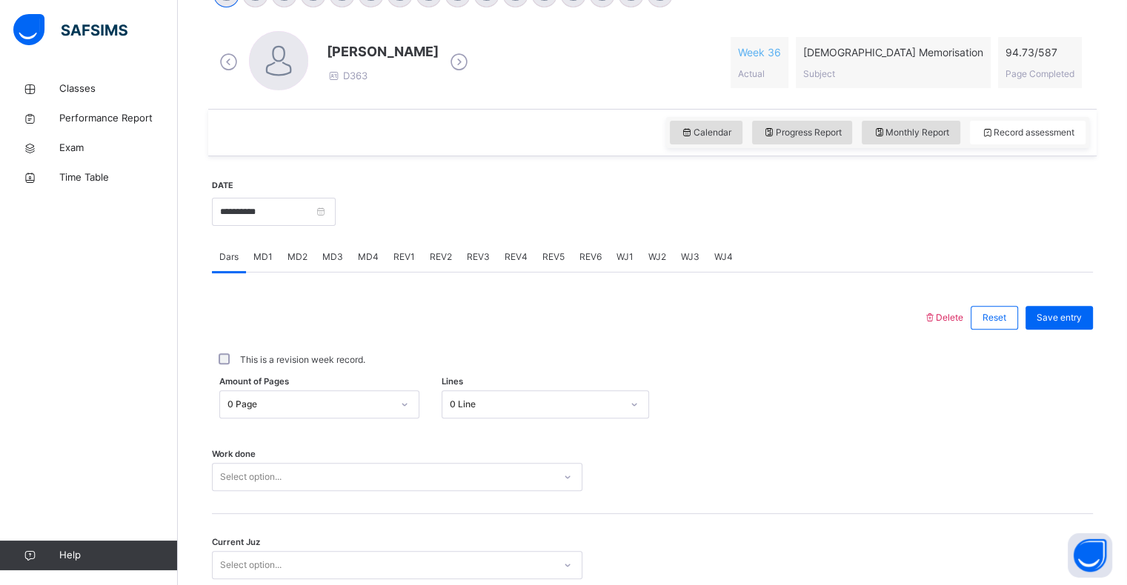
scroll to position [527, 0]
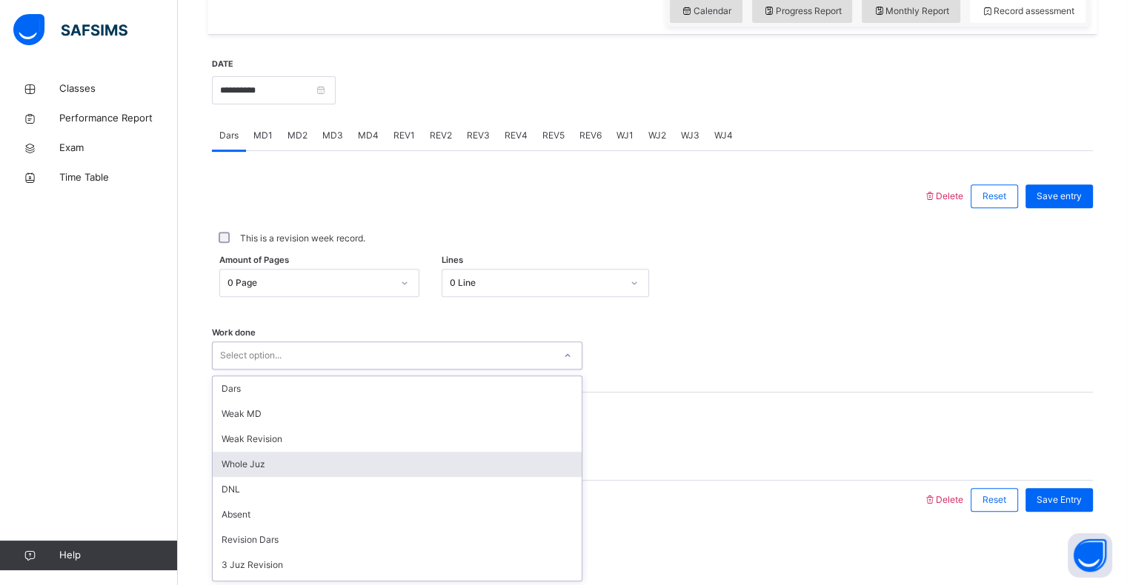
click at [351, 370] on div "option Whole Juz focused, 4 of 16. 16 results available. Use Up and Down to cho…" at bounding box center [397, 356] width 371 height 28
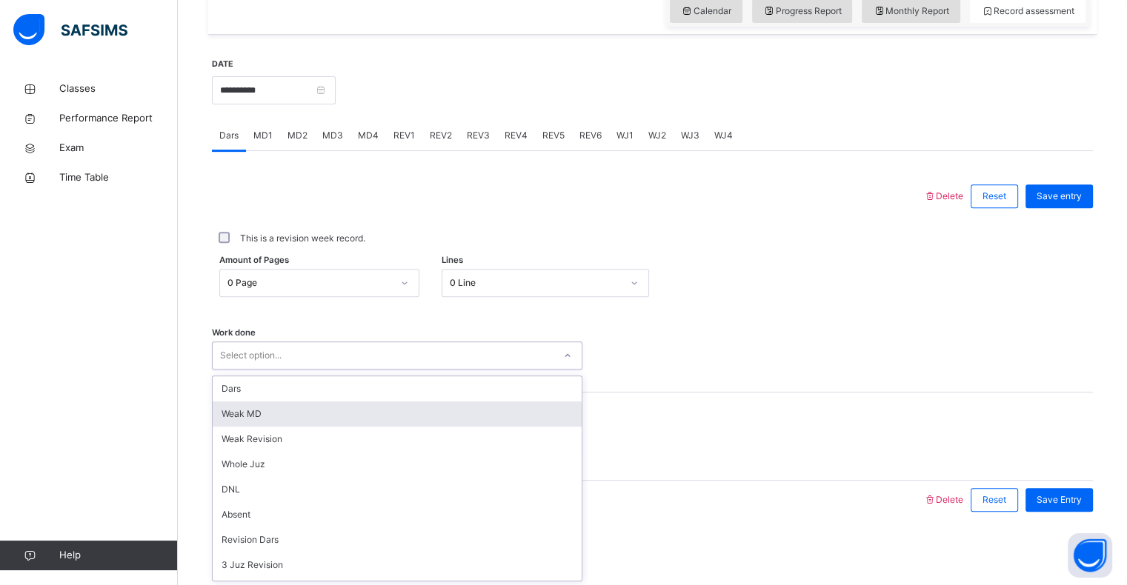
click at [335, 416] on div "Weak MD" at bounding box center [397, 414] width 369 height 25
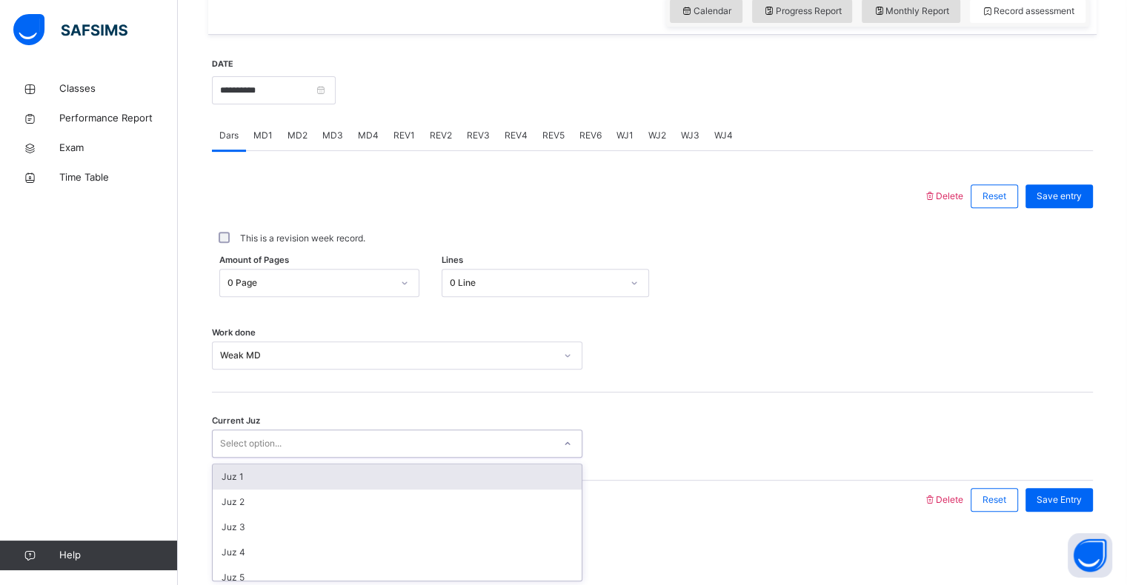
click at [276, 481] on div "Juz 1" at bounding box center [397, 477] width 369 height 25
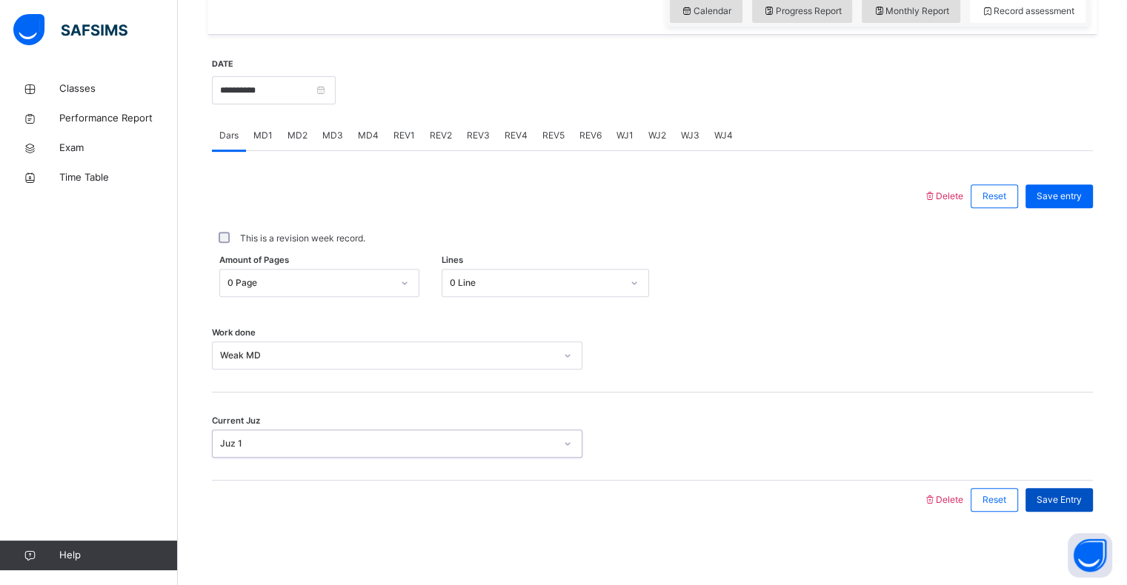
click at [1084, 510] on div "Save Entry" at bounding box center [1059, 500] width 67 height 24
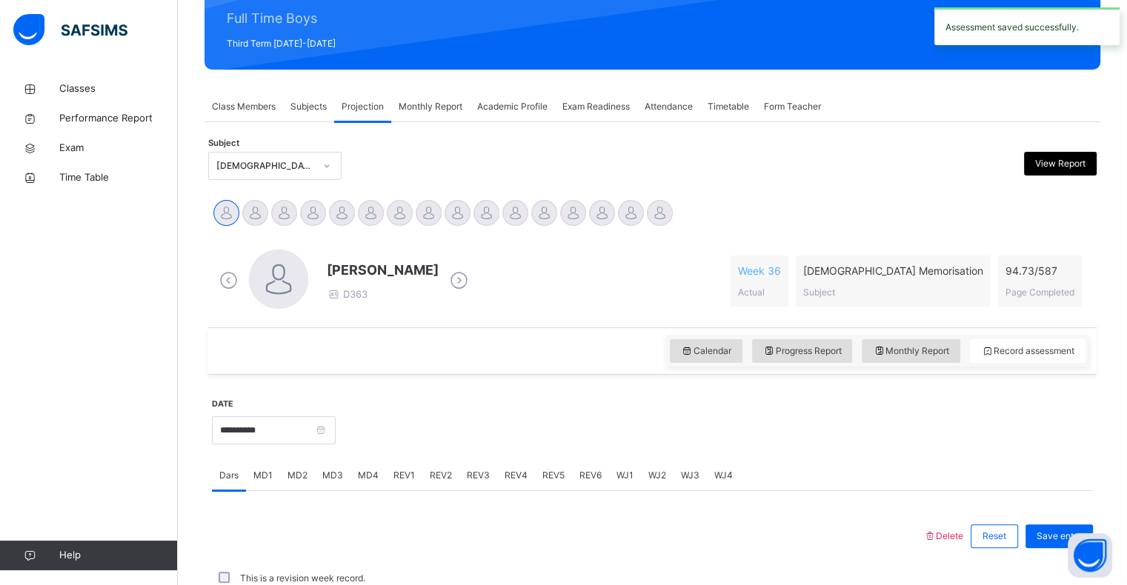
scroll to position [0, 0]
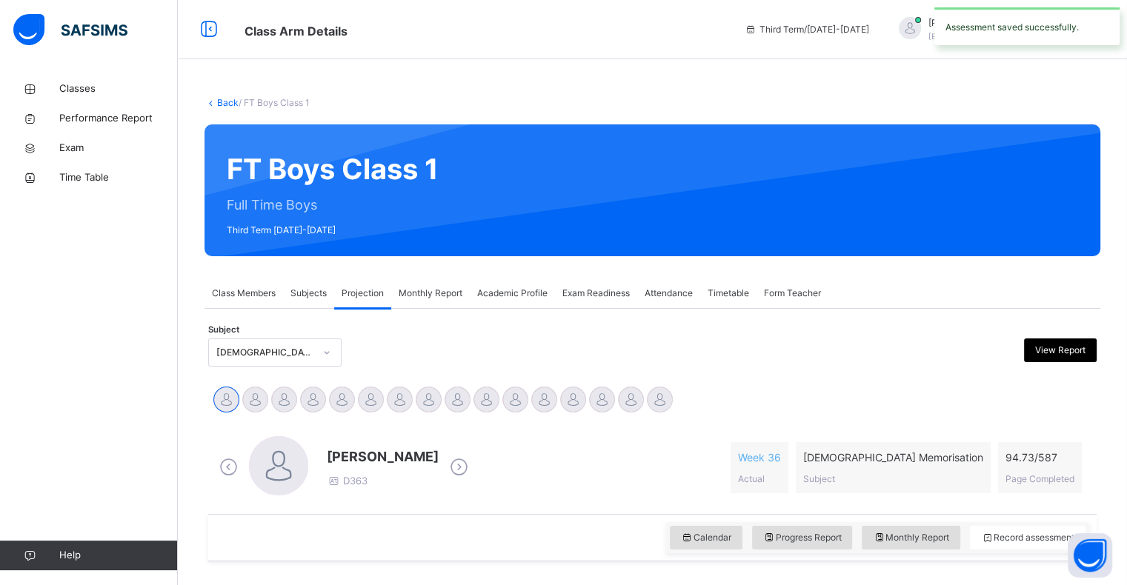
click at [335, 416] on div "Ali Adan" at bounding box center [342, 401] width 29 height 33
click at [334, 428] on div "Abdibaasit Hussein D363 Week 36 Actual Quran Memorisation Subject 94.73 / 587 P…" at bounding box center [652, 467] width 881 height 85
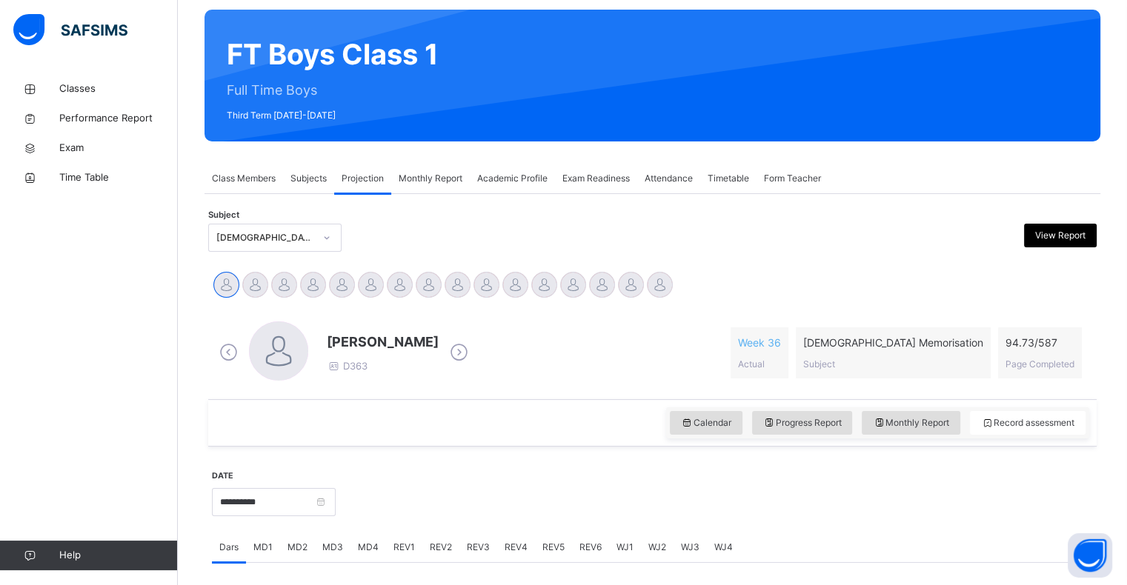
scroll to position [139, 0]
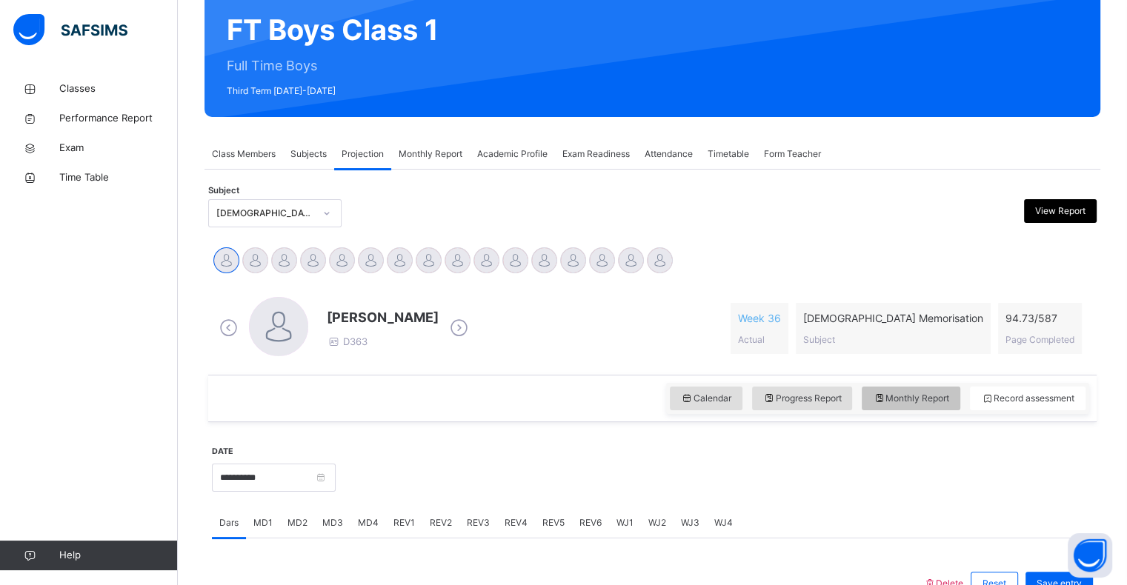
click at [946, 409] on div "Monthly Report" at bounding box center [911, 399] width 99 height 24
select select "****"
select select "*"
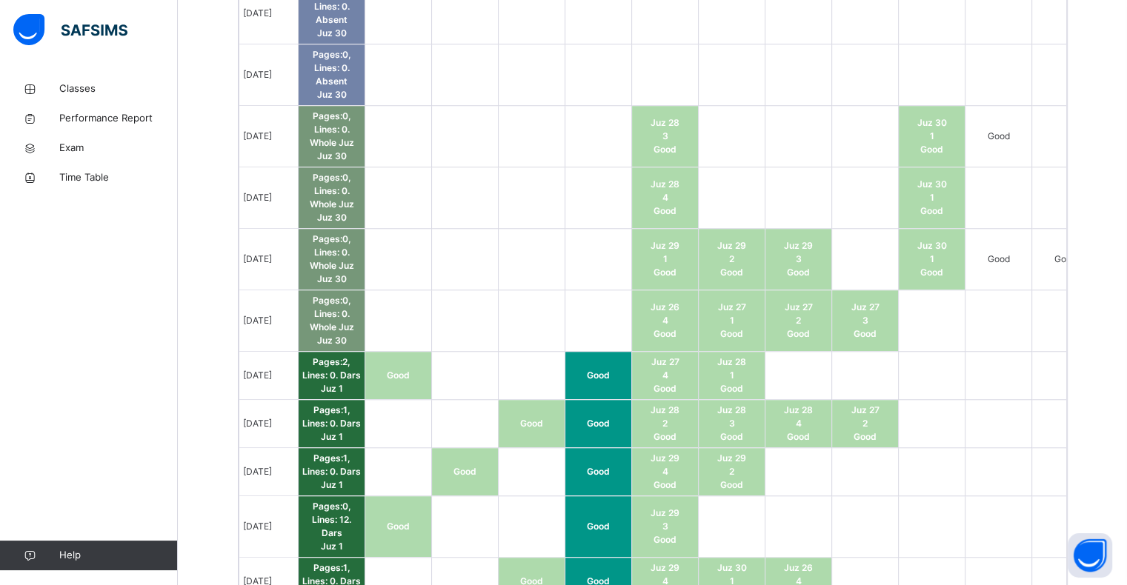
scroll to position [1197, 0]
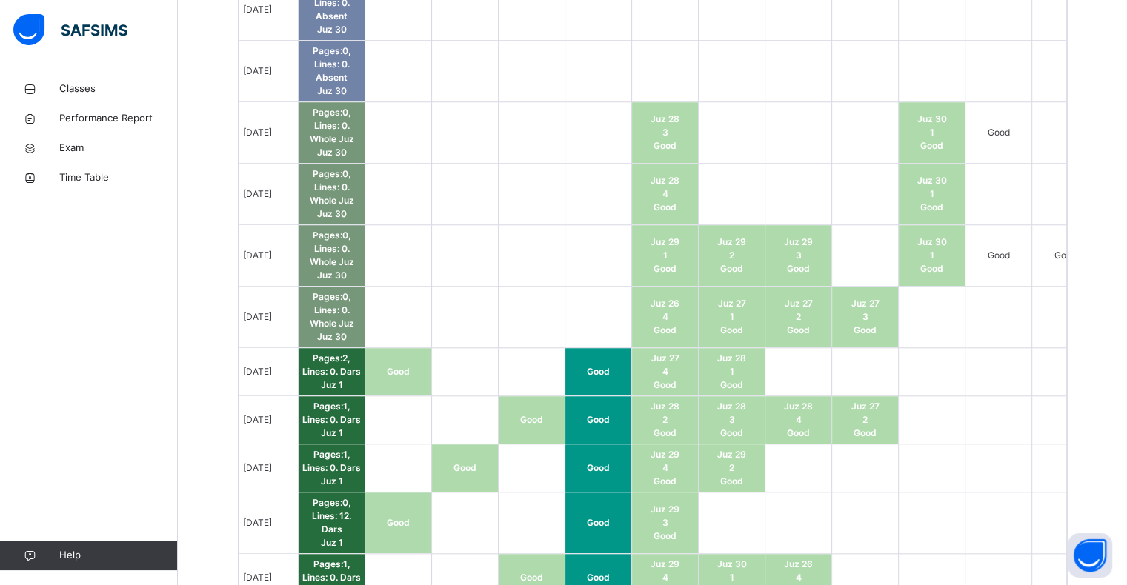
click at [1000, 389] on td at bounding box center [999, 372] width 67 height 48
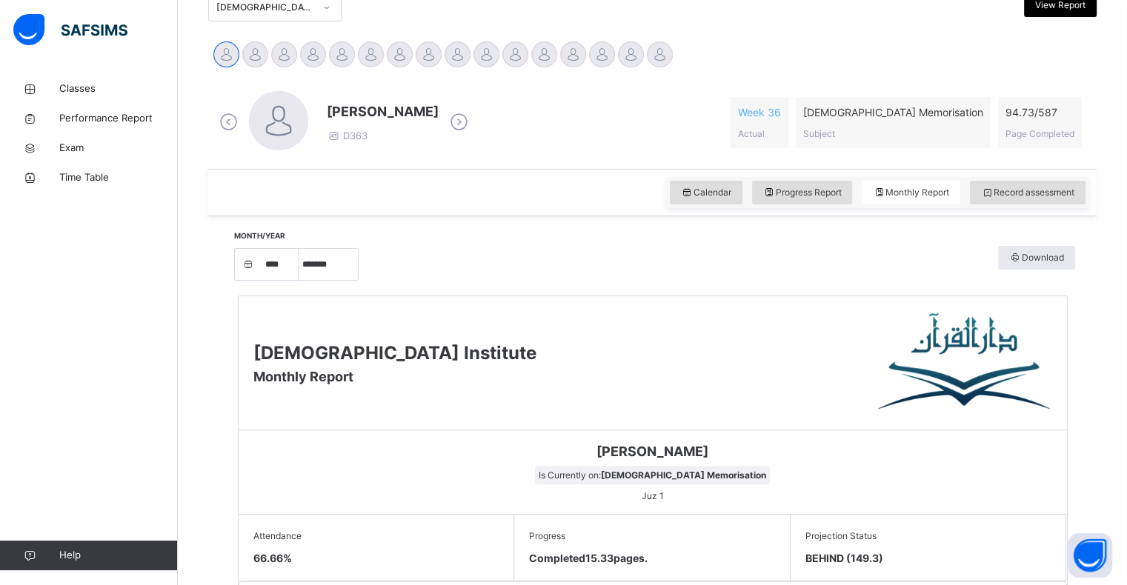
scroll to position [344, 0]
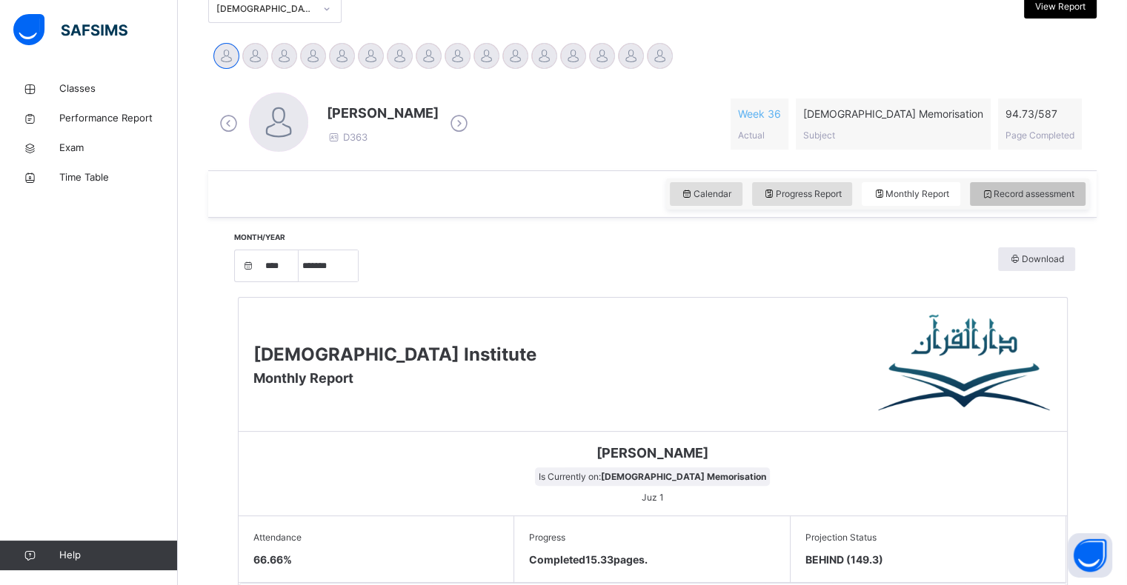
click at [1075, 193] on span "Record assessment" at bounding box center [1027, 193] width 93 height 13
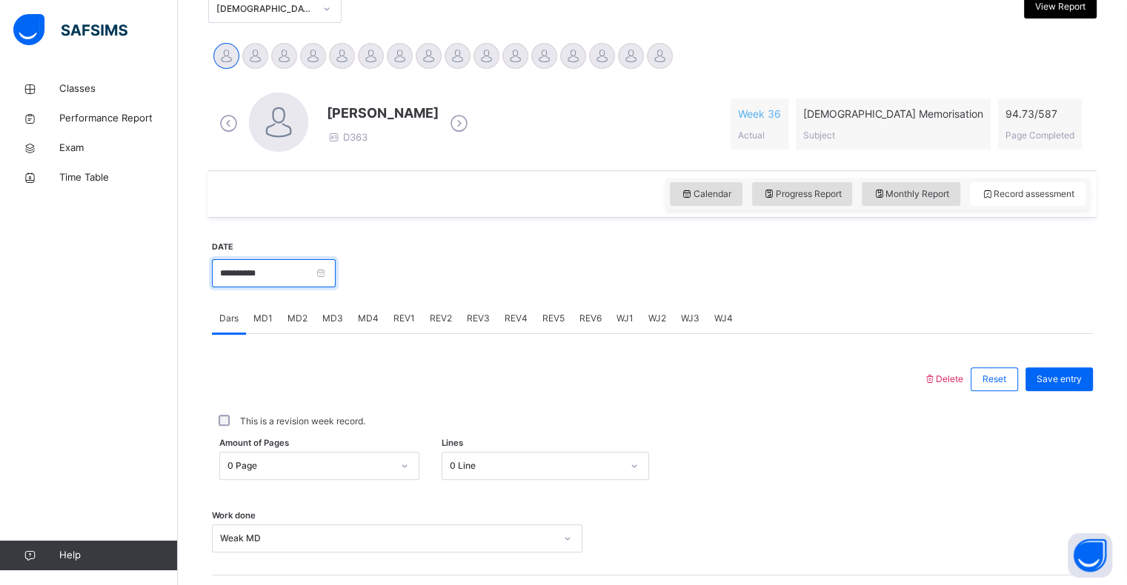
click at [336, 274] on input "**********" at bounding box center [274, 273] width 124 height 28
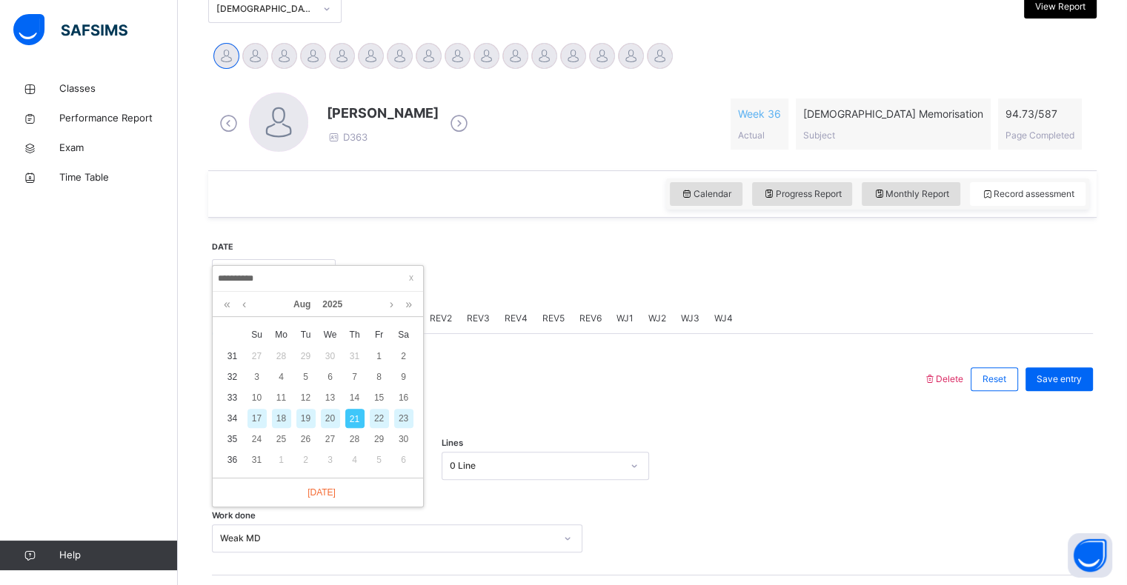
click at [332, 419] on div "20" at bounding box center [330, 418] width 19 height 19
type input "**********"
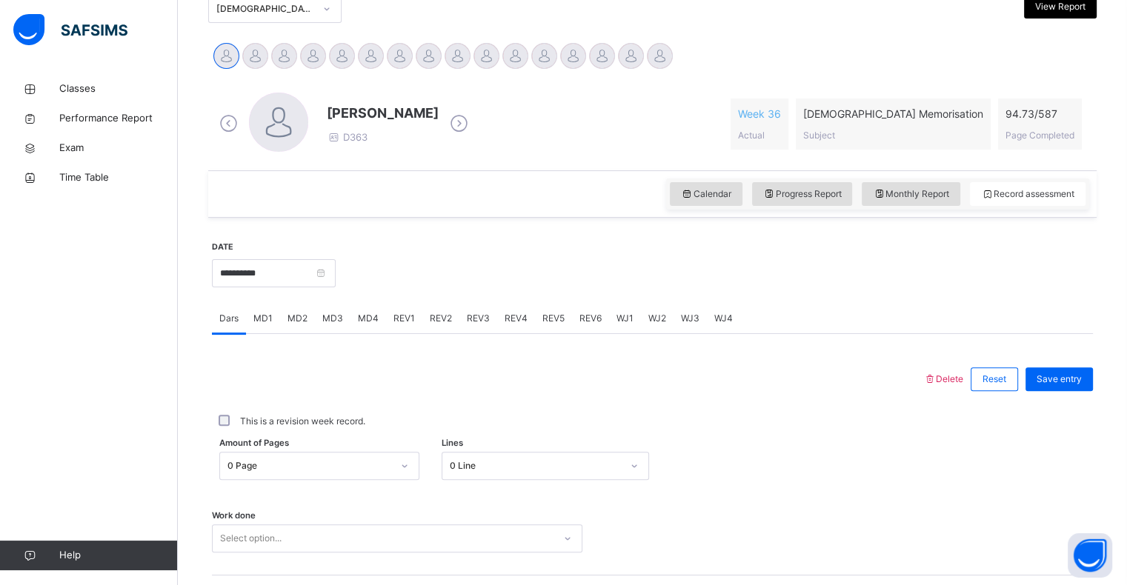
click at [282, 474] on div "0 Page" at bounding box center [319, 466] width 200 height 28
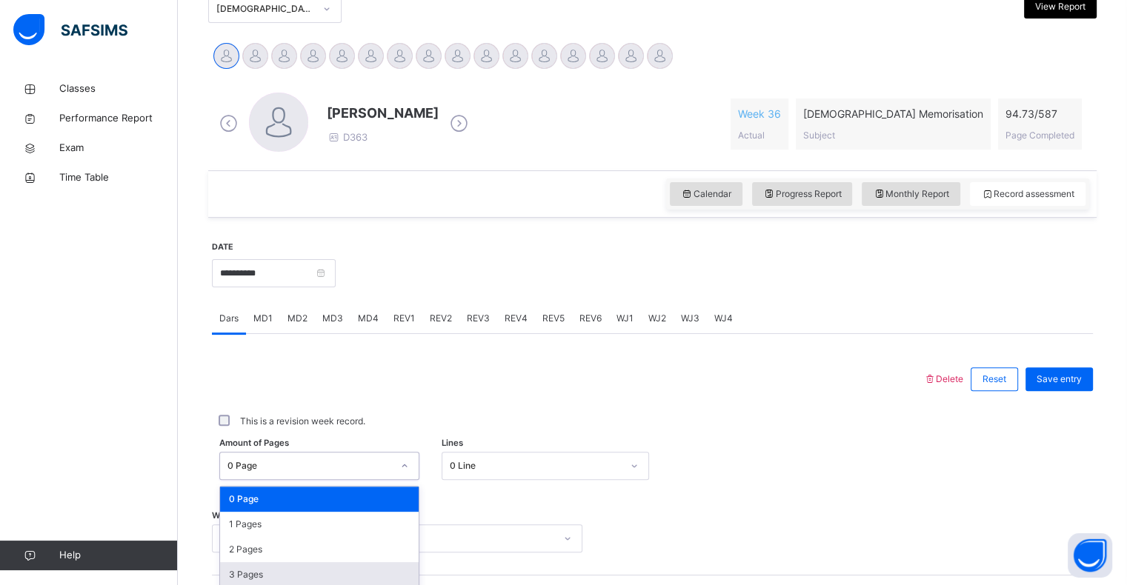
scroll to position [474, 0]
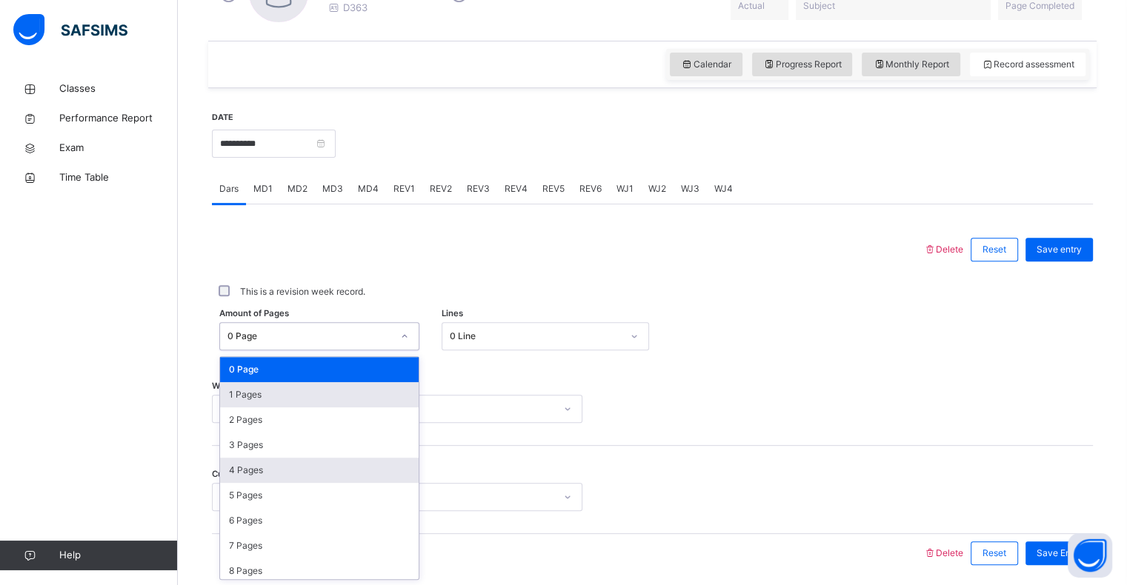
click at [247, 401] on div "1 Pages" at bounding box center [319, 394] width 199 height 25
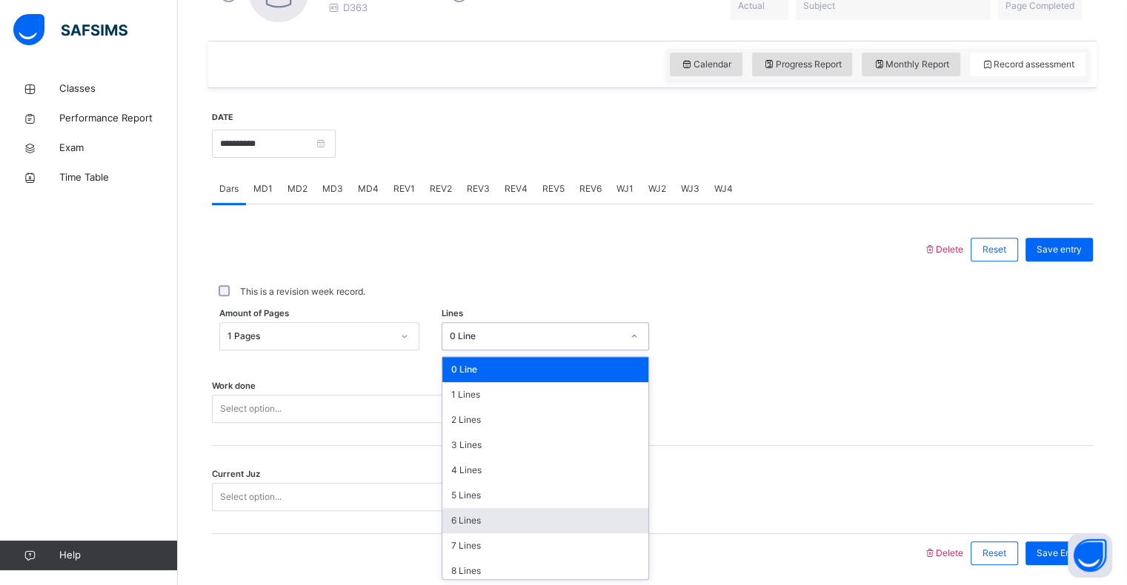
click at [591, 520] on div "6 Lines" at bounding box center [545, 520] width 206 height 25
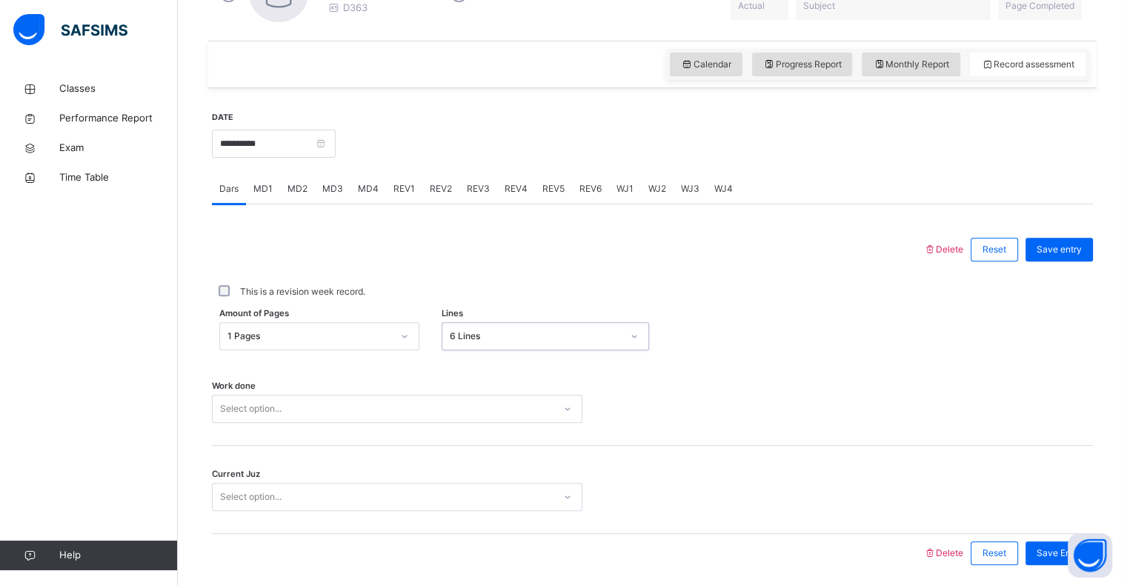
scroll to position [527, 0]
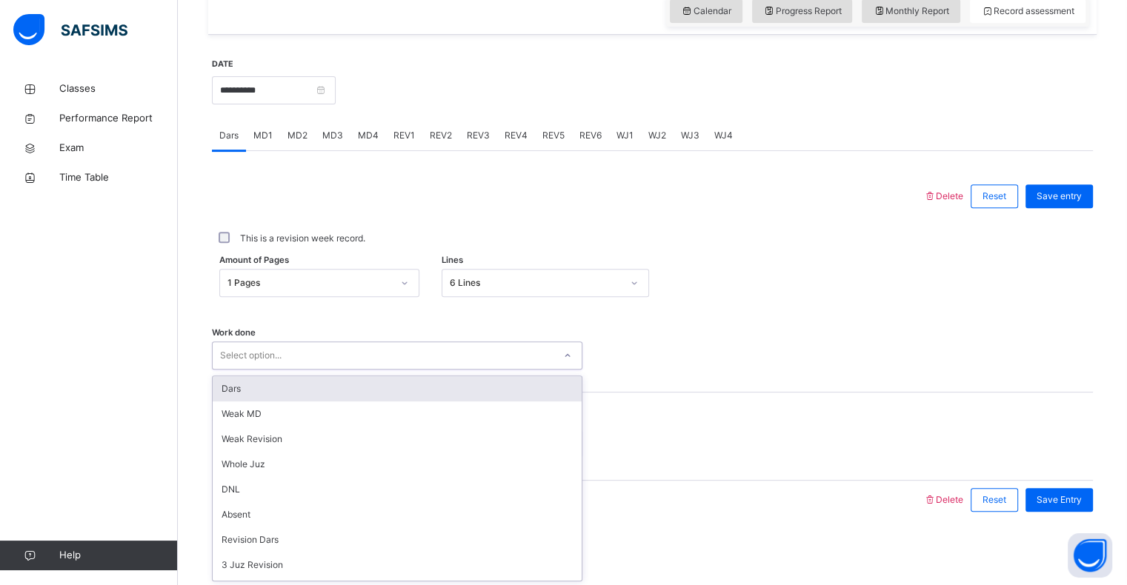
click at [227, 400] on div "Dars" at bounding box center [397, 388] width 369 height 25
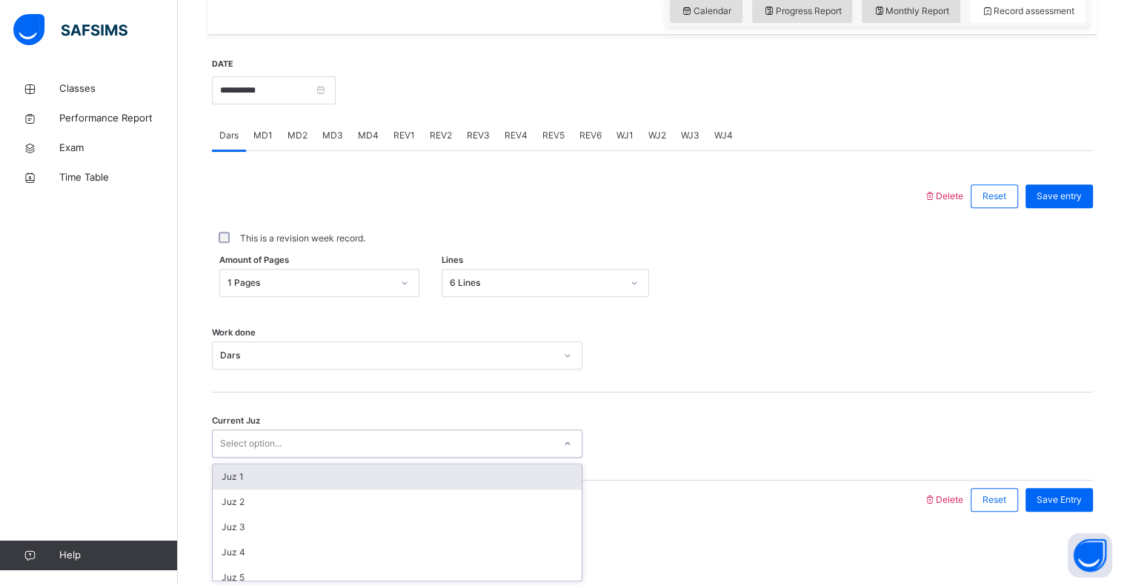
click at [225, 482] on div "Juz 1" at bounding box center [397, 477] width 369 height 25
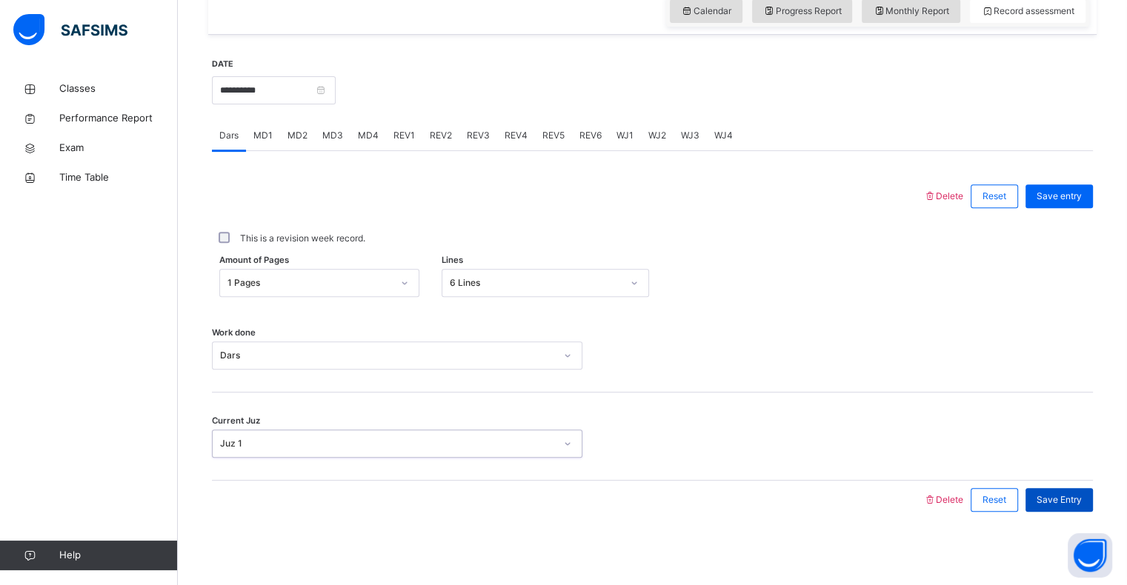
click at [1082, 502] on span "Save Entry" at bounding box center [1059, 500] width 45 height 13
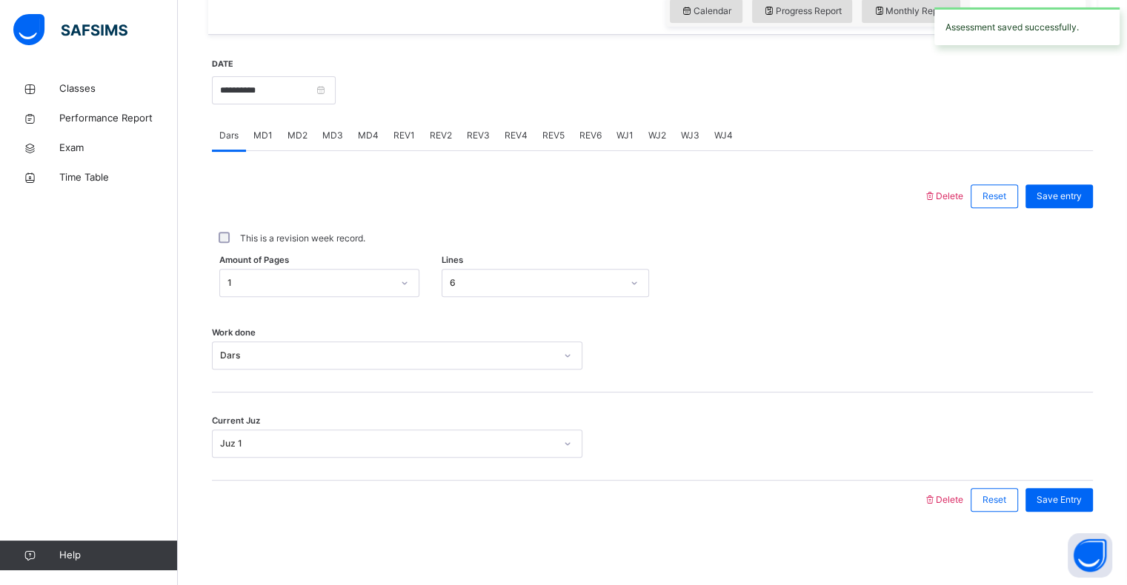
click at [367, 139] on span "MD4" at bounding box center [368, 135] width 21 height 13
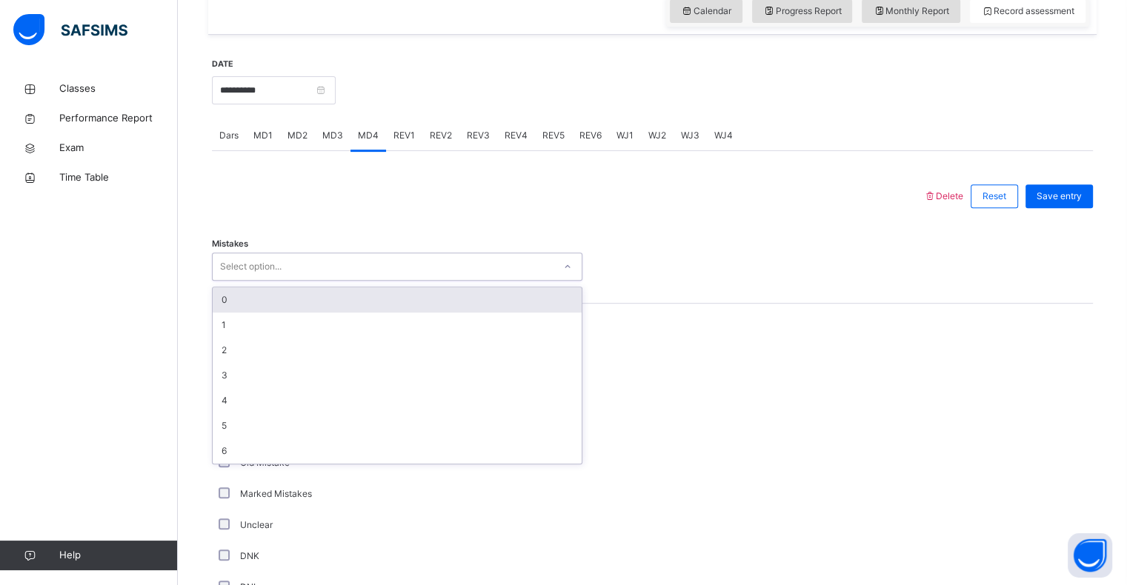
click at [239, 309] on div "0" at bounding box center [397, 300] width 369 height 25
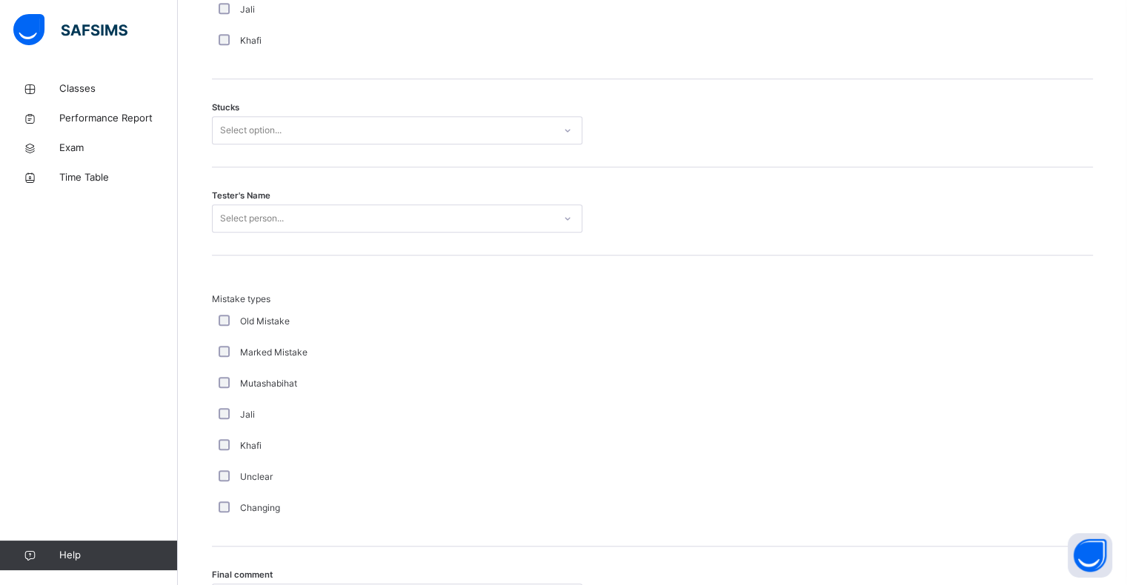
scroll to position [1227, 0]
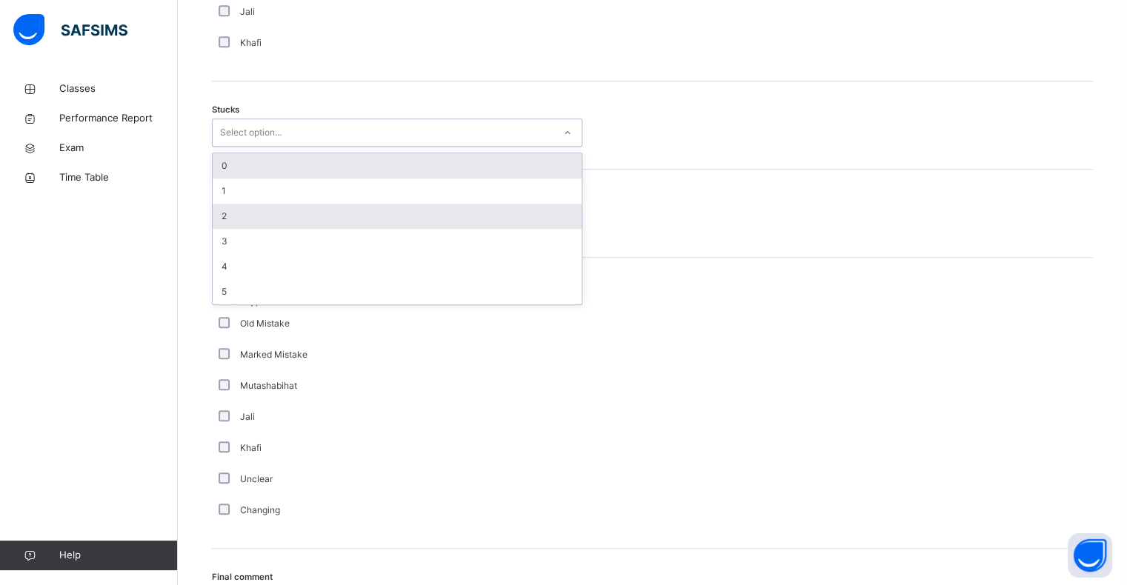
click at [228, 219] on div "2" at bounding box center [397, 216] width 369 height 25
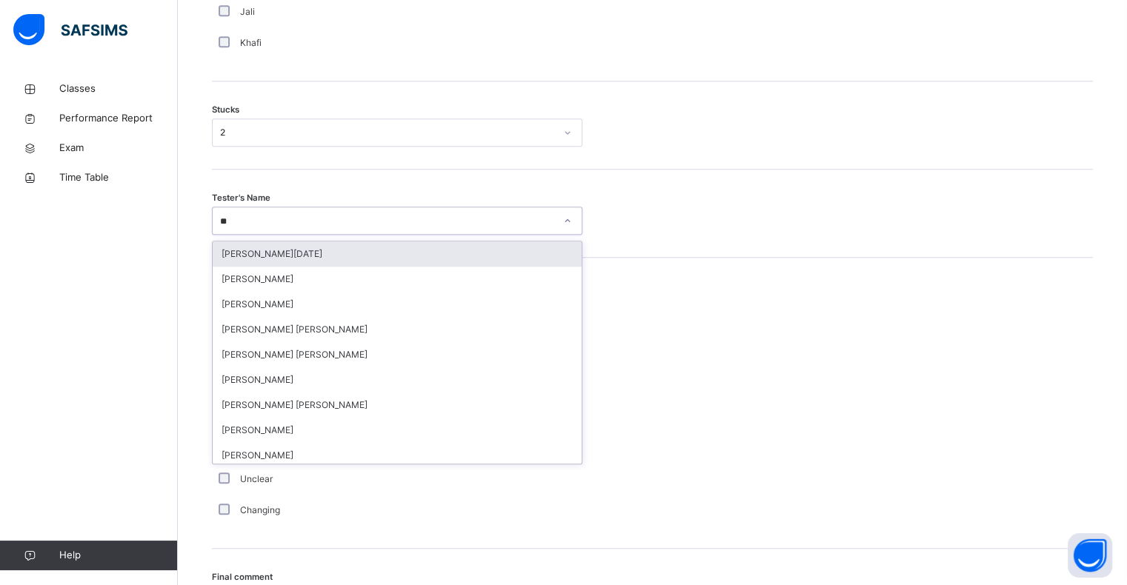
type input "***"
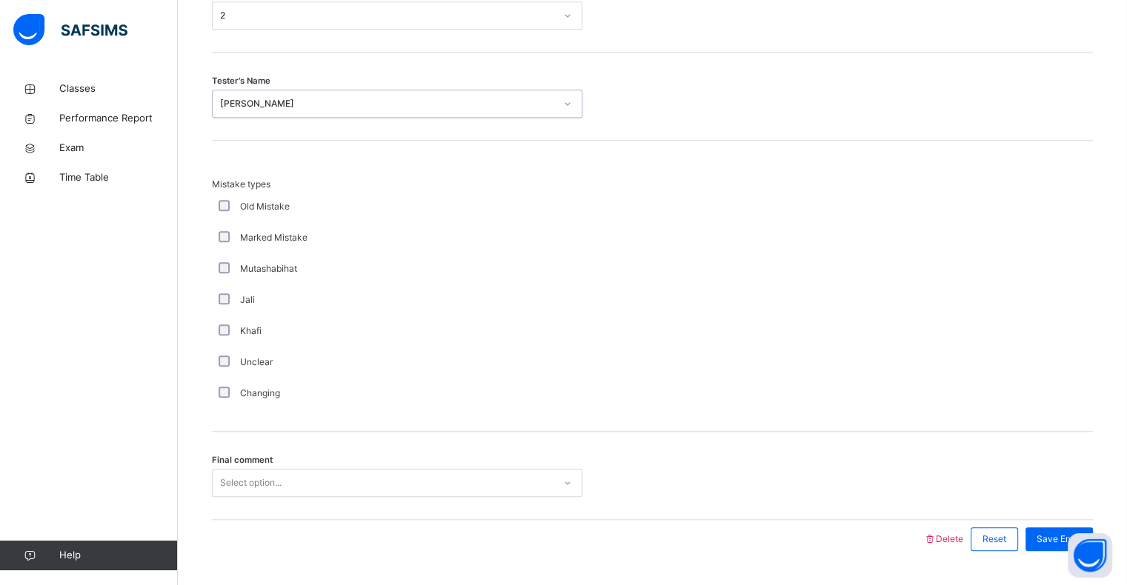
scroll to position [1383, 0]
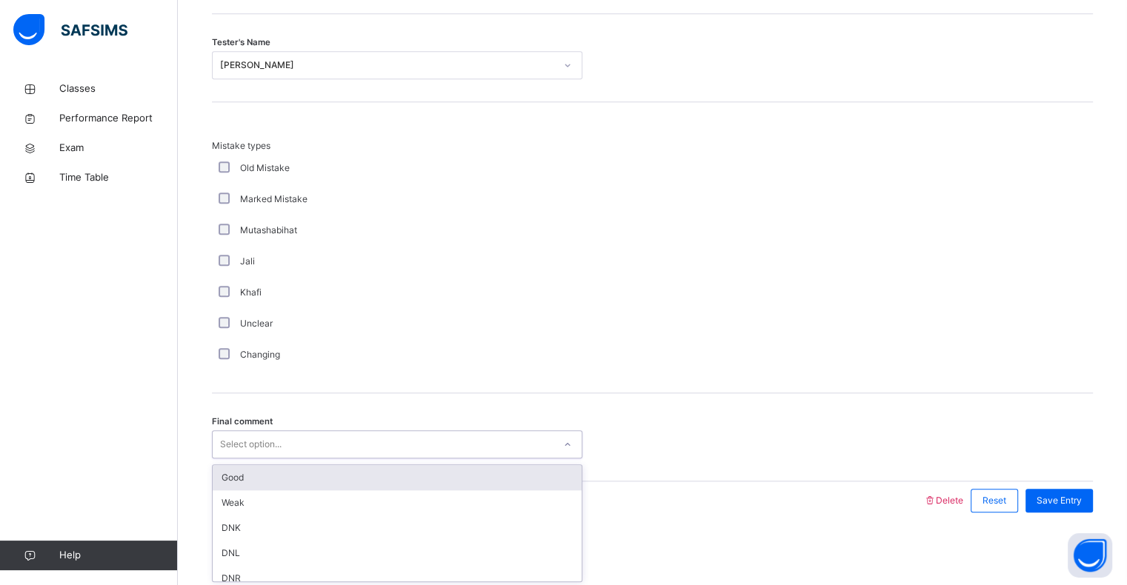
click at [242, 474] on div "Good" at bounding box center [397, 477] width 369 height 25
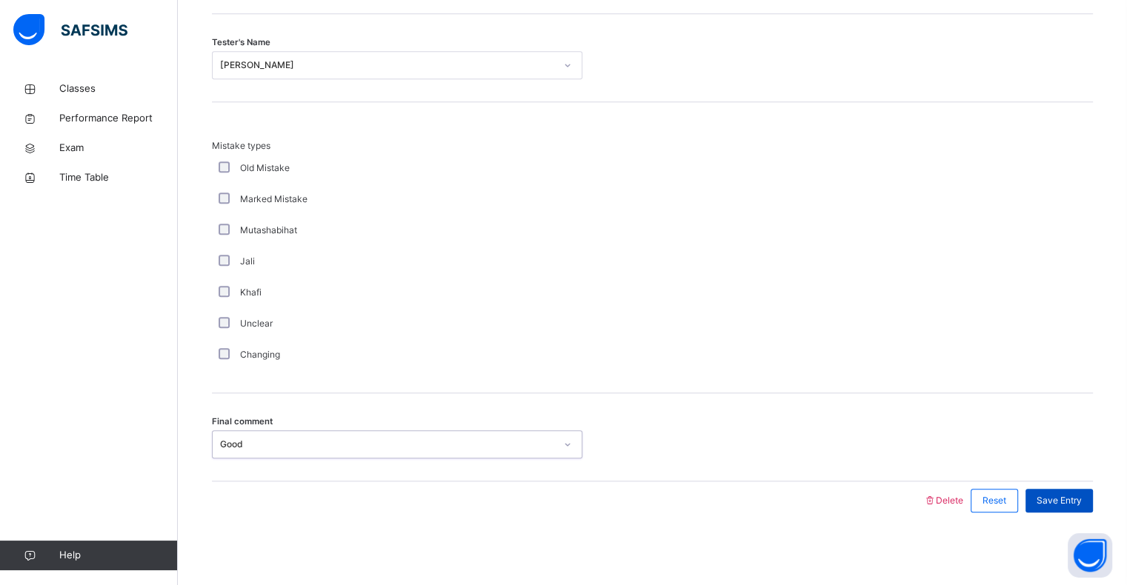
click at [1076, 500] on span "Save Entry" at bounding box center [1059, 500] width 45 height 13
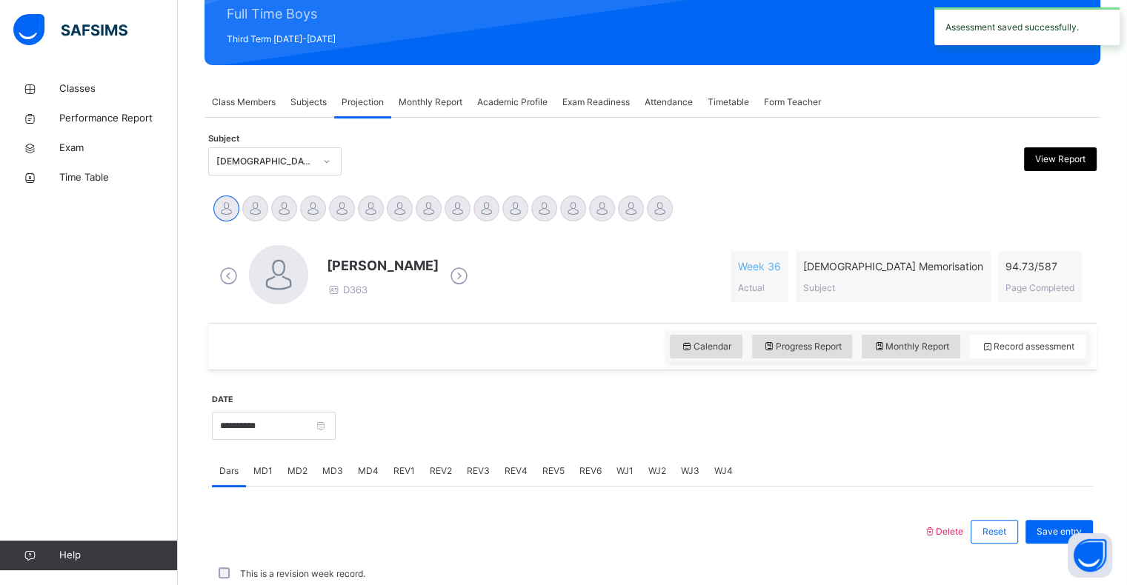
scroll to position [527, 0]
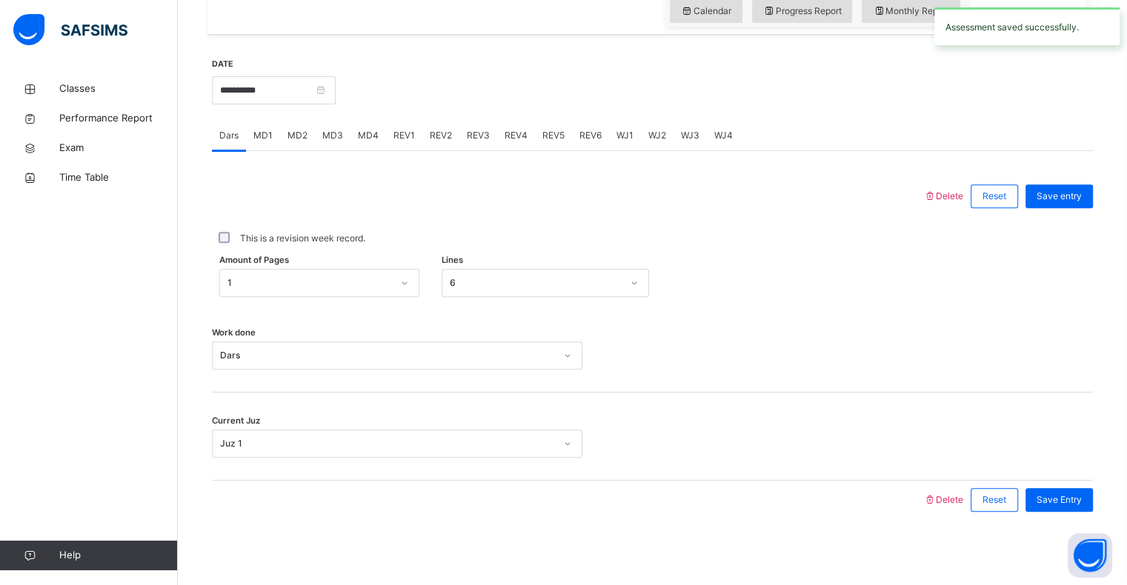
click at [259, 142] on div "MD1" at bounding box center [263, 136] width 34 height 30
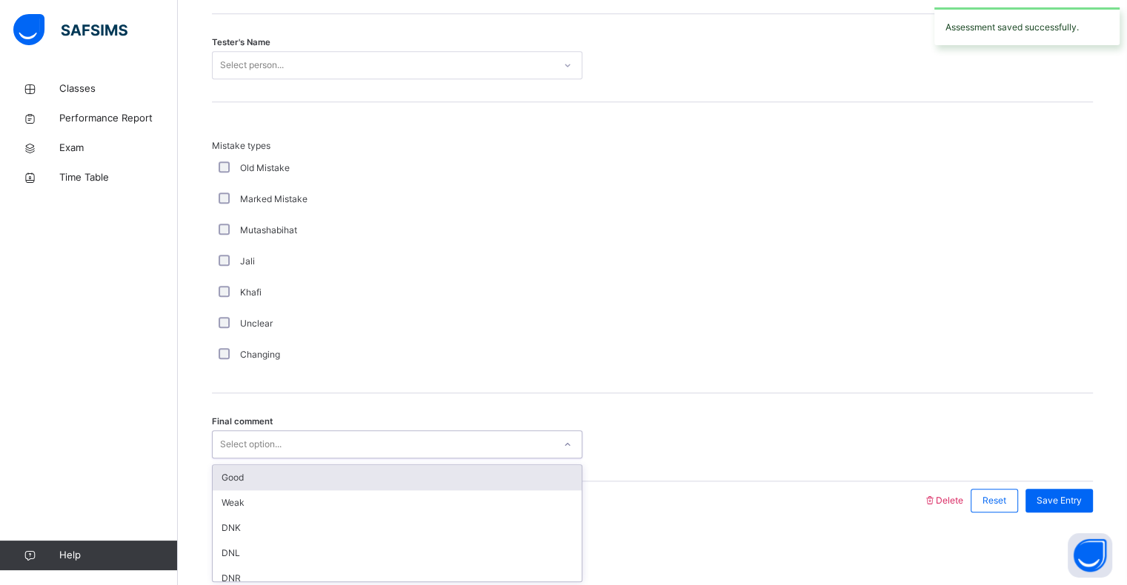
click at [236, 479] on div "Good" at bounding box center [397, 477] width 369 height 25
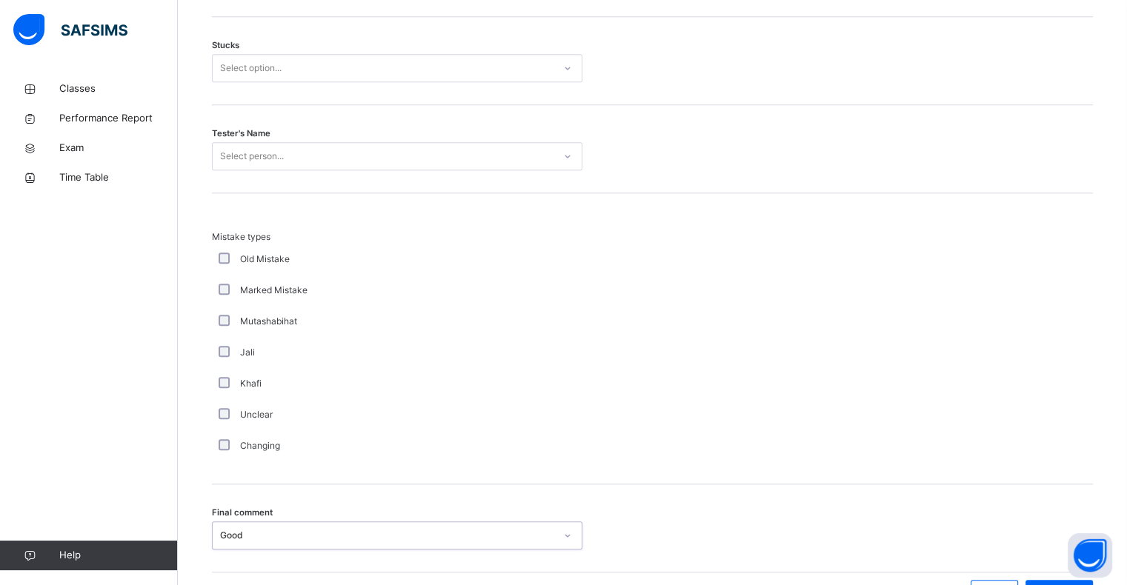
scroll to position [1293, 0]
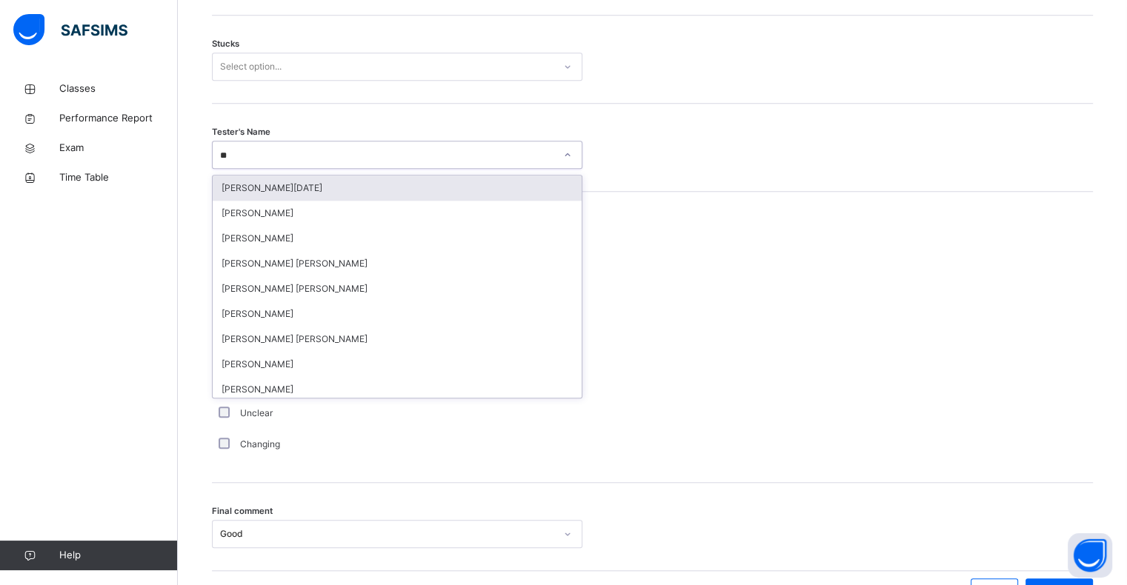
type input "***"
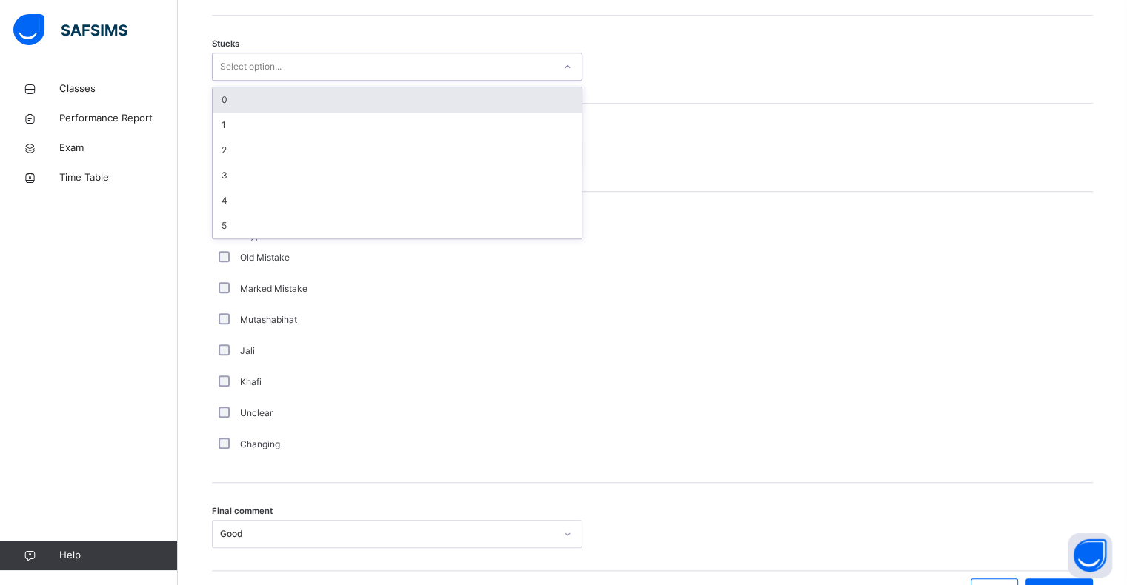
click at [238, 104] on div "0" at bounding box center [397, 99] width 369 height 25
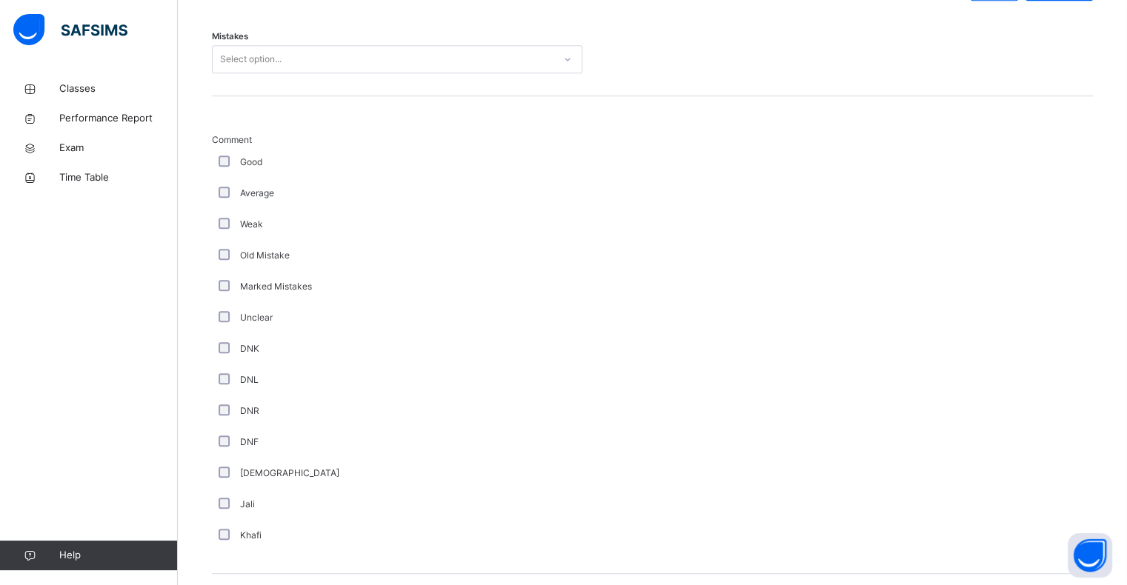
scroll to position [715, 0]
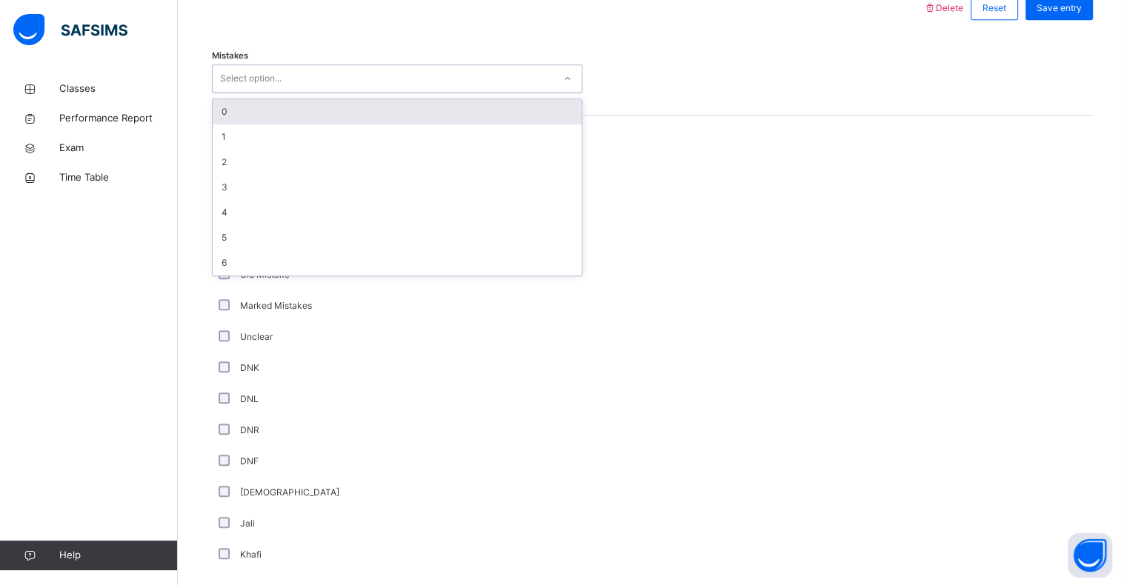
click at [230, 112] on div "0" at bounding box center [397, 111] width 369 height 25
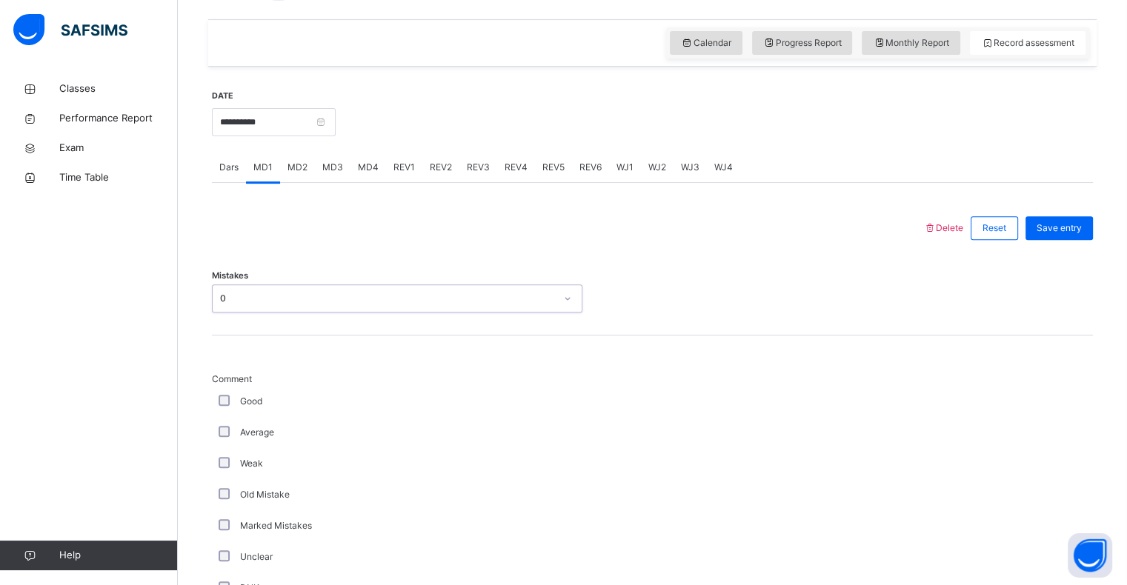
scroll to position [494, 0]
click at [1055, 218] on div "Save entry" at bounding box center [1059, 229] width 67 height 24
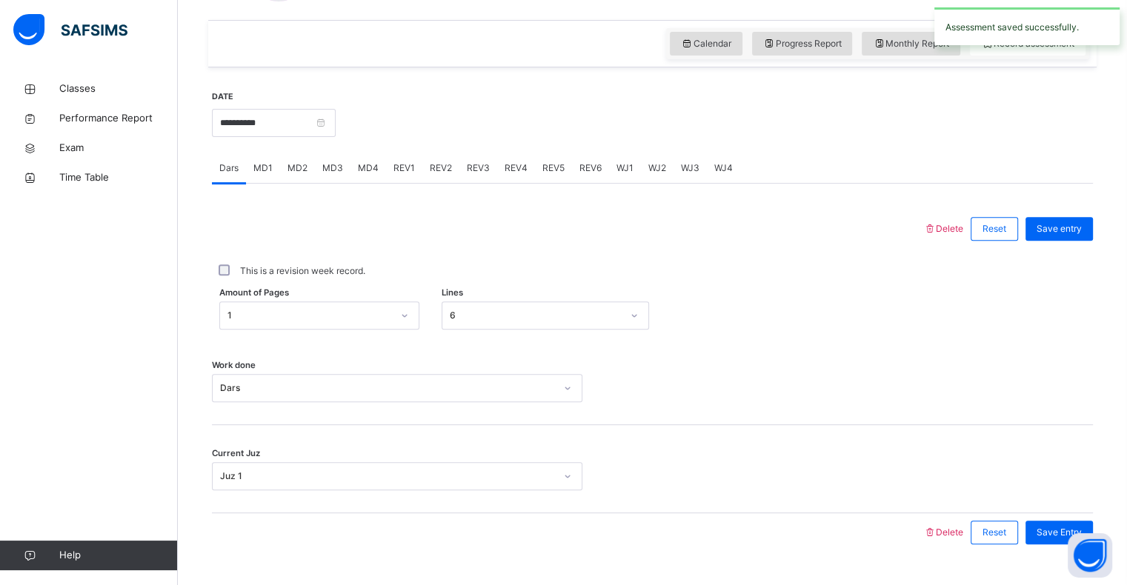
click at [402, 166] on span "REV1" at bounding box center [404, 168] width 21 height 13
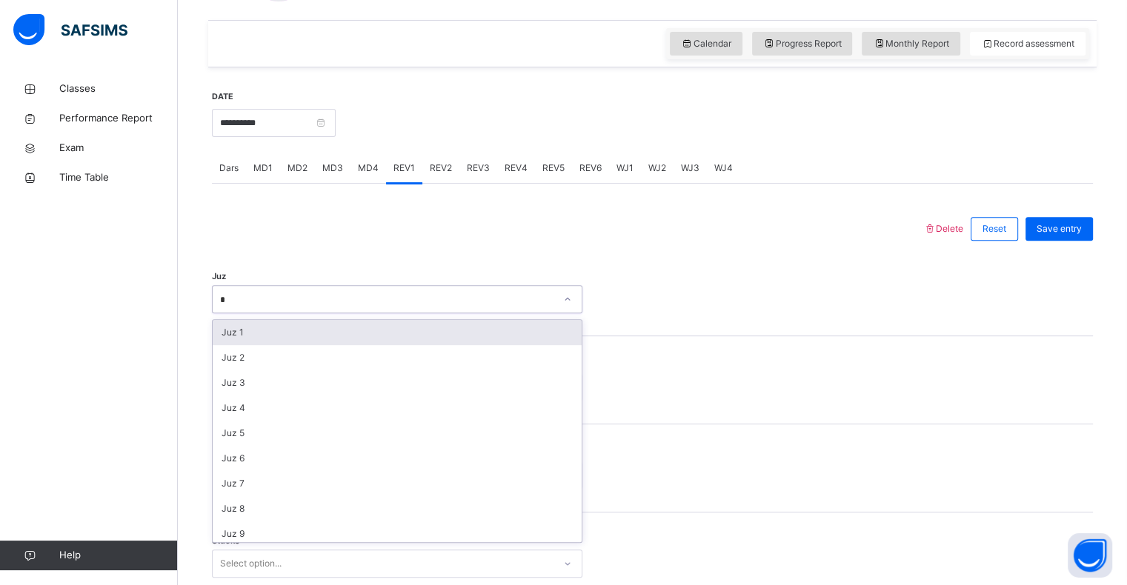
type input "**"
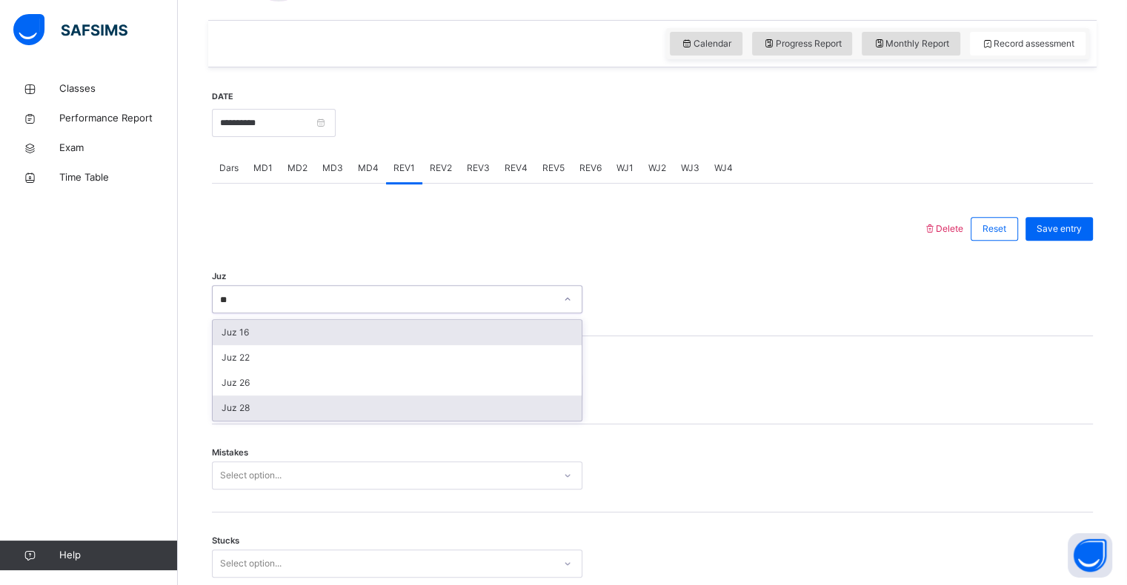
click at [234, 411] on div "Juz 28" at bounding box center [397, 408] width 369 height 25
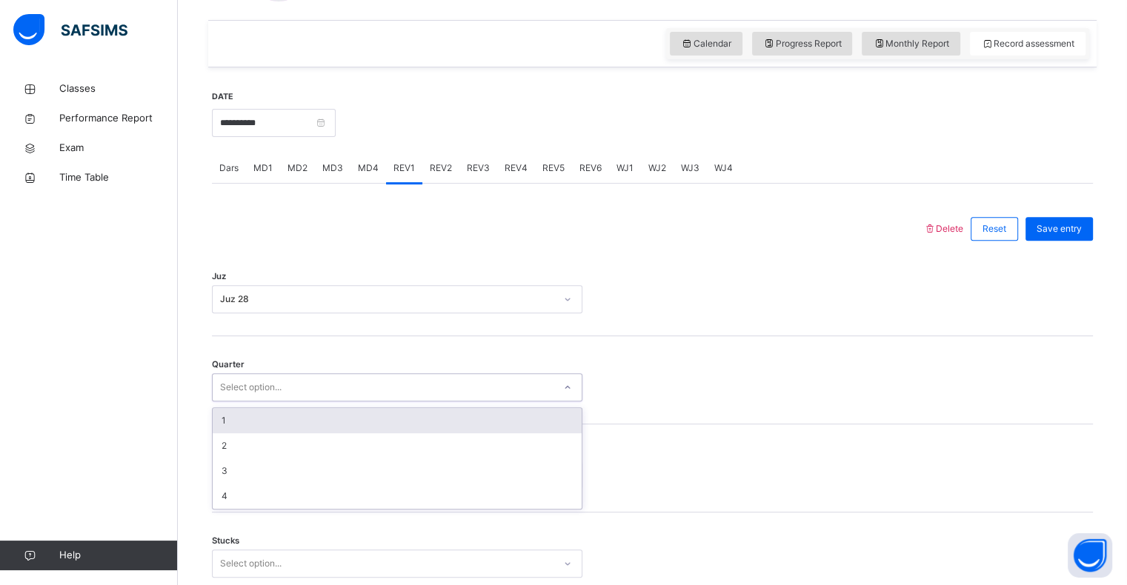
click at [226, 419] on div "1" at bounding box center [397, 420] width 369 height 25
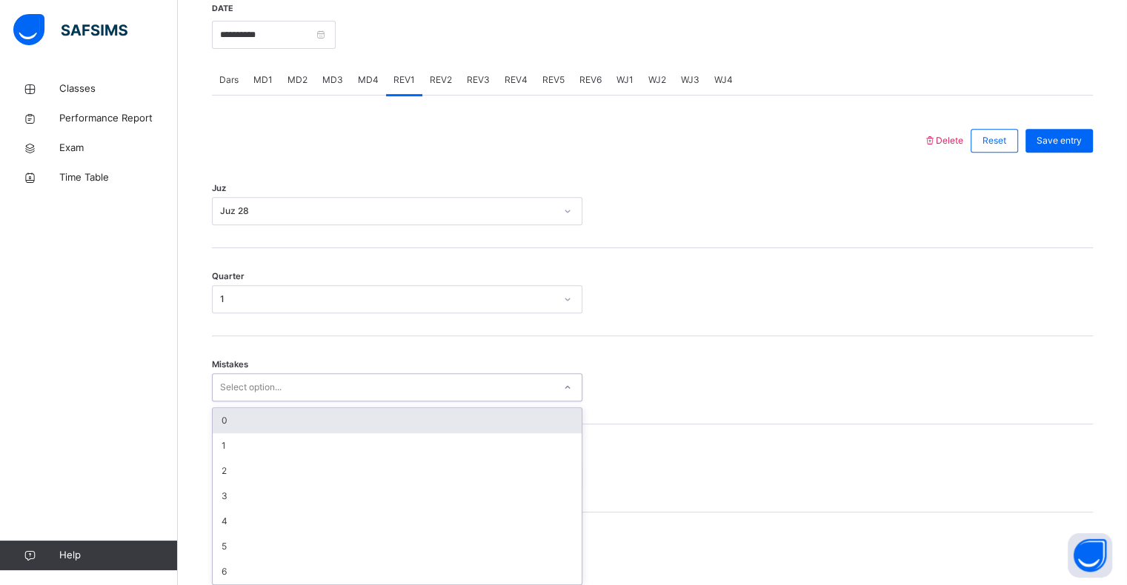
scroll to position [587, 0]
click at [237, 413] on div "0" at bounding box center [397, 416] width 369 height 25
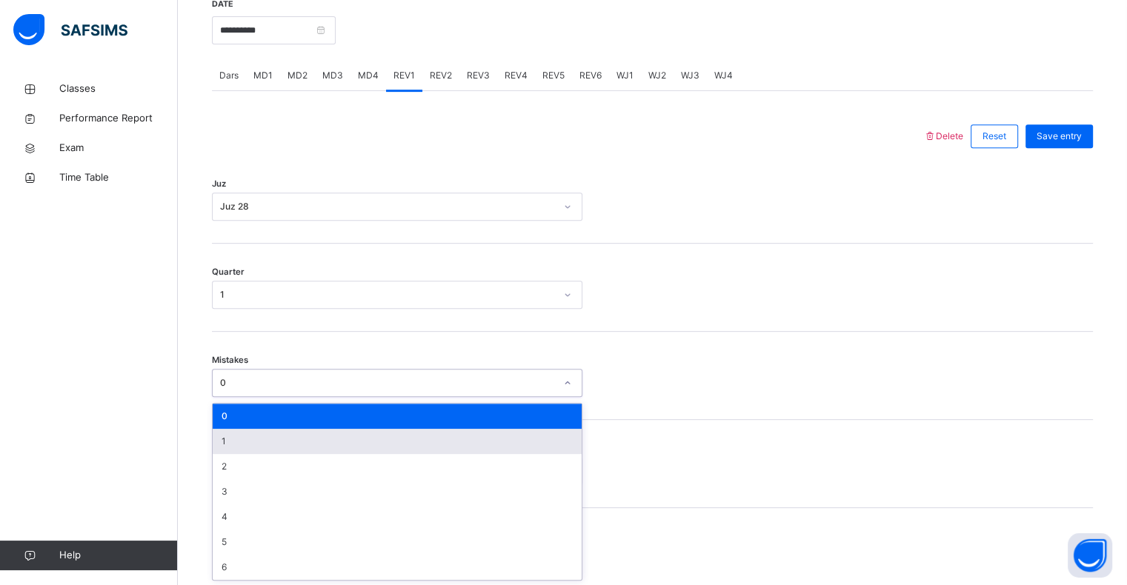
click at [225, 445] on div "1" at bounding box center [397, 441] width 369 height 25
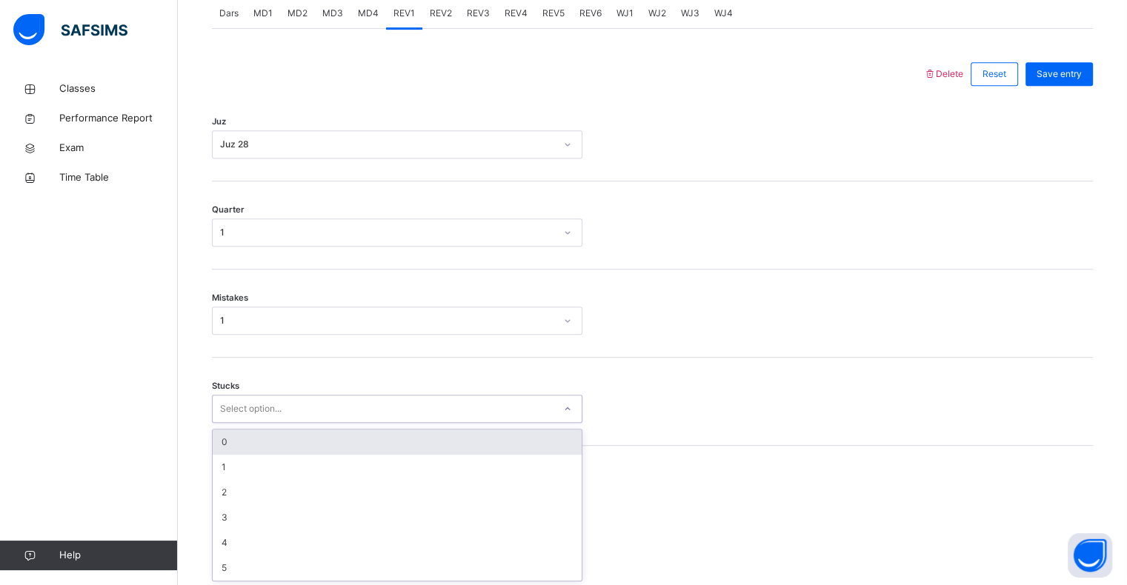
scroll to position [650, 0]
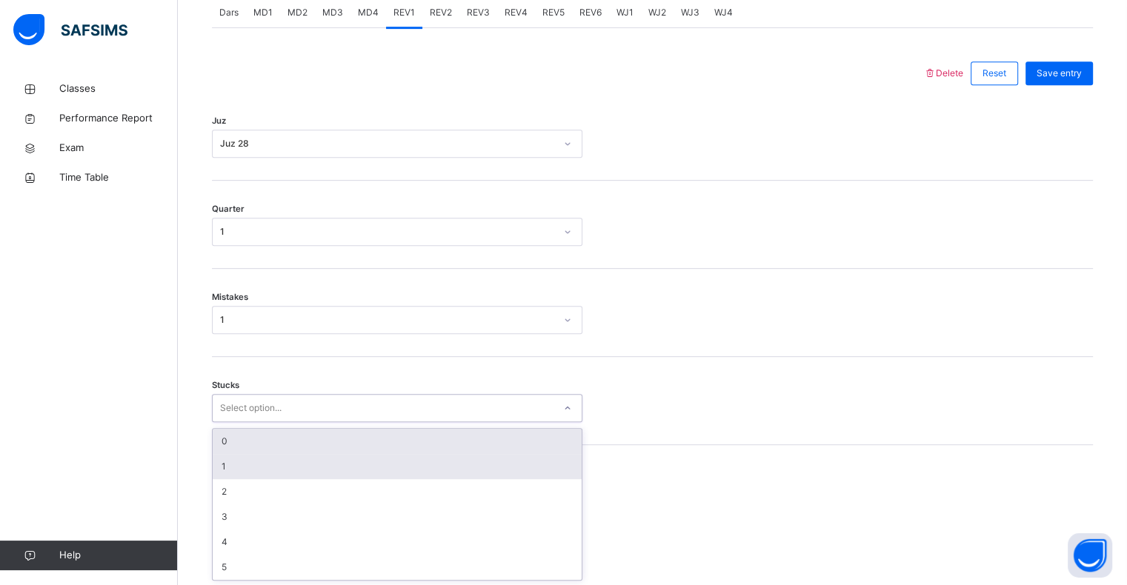
click at [226, 477] on div "1" at bounding box center [397, 466] width 369 height 25
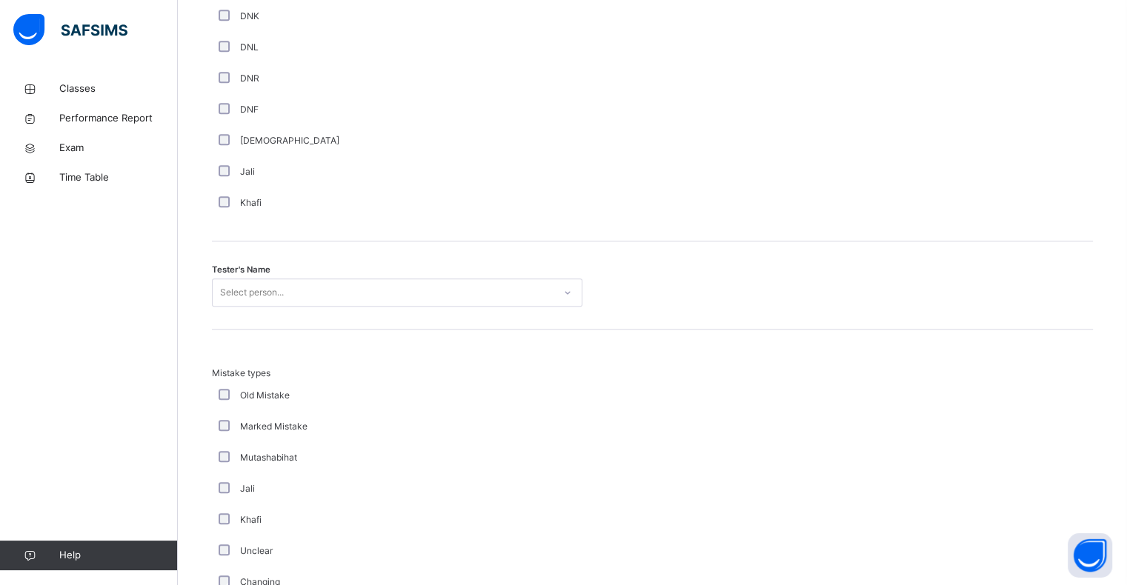
scroll to position [1321, 0]
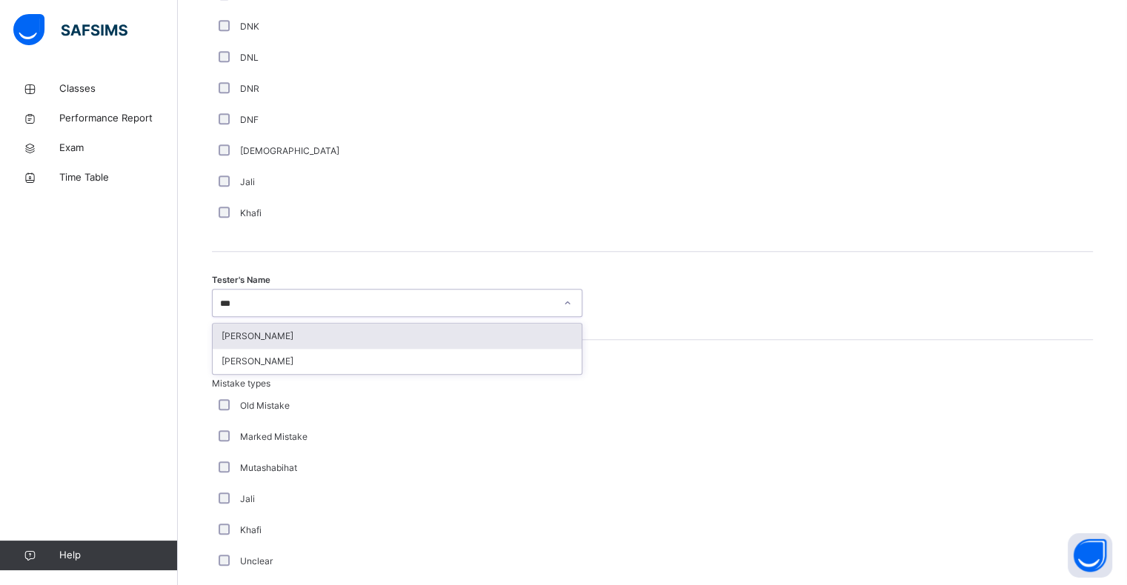
type input "****"
click at [242, 365] on div "Bilal Ahmed" at bounding box center [397, 361] width 369 height 25
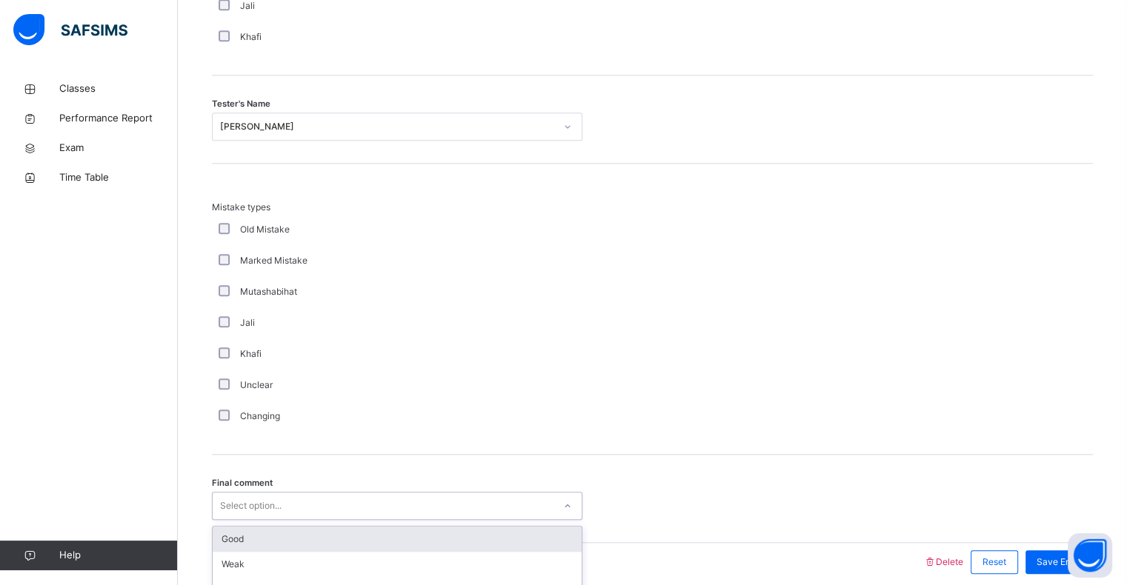
scroll to position [1559, 0]
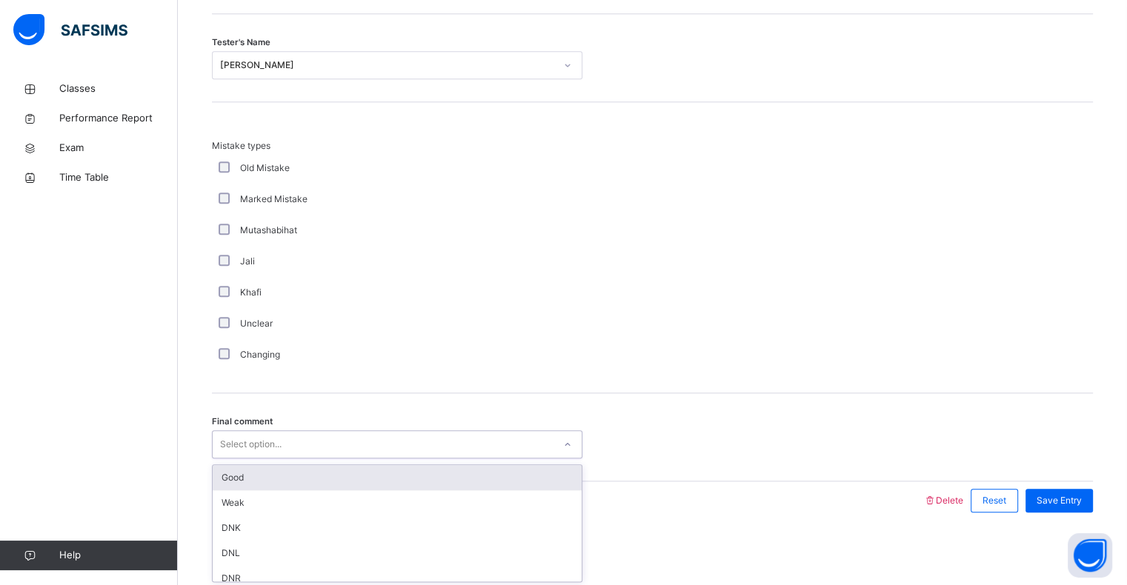
click at [382, 474] on div "Good" at bounding box center [397, 477] width 369 height 25
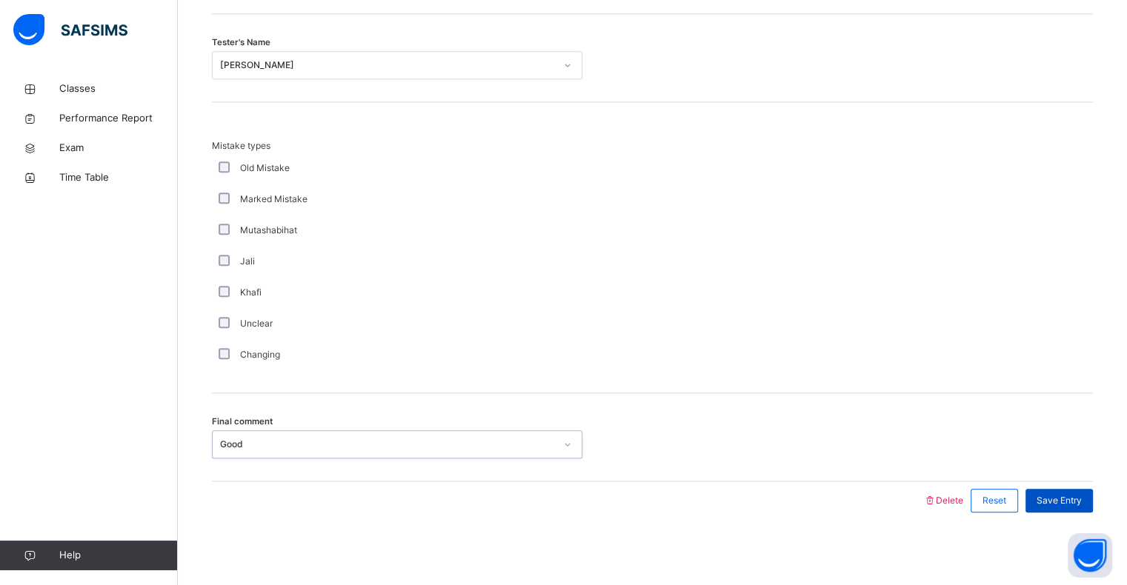
click at [1075, 502] on span "Save Entry" at bounding box center [1059, 500] width 45 height 13
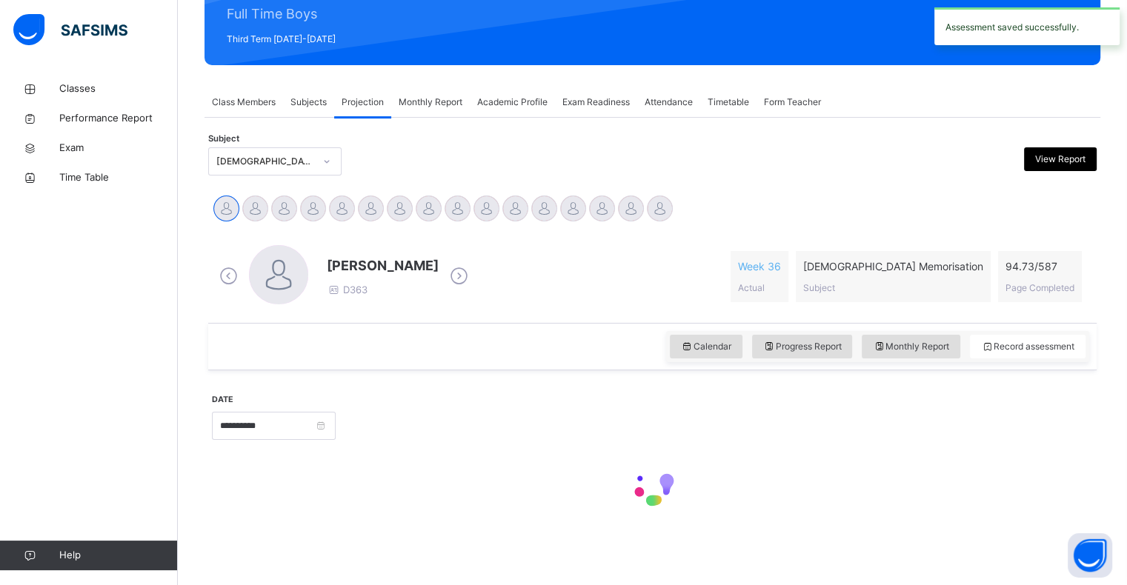
scroll to position [527, 0]
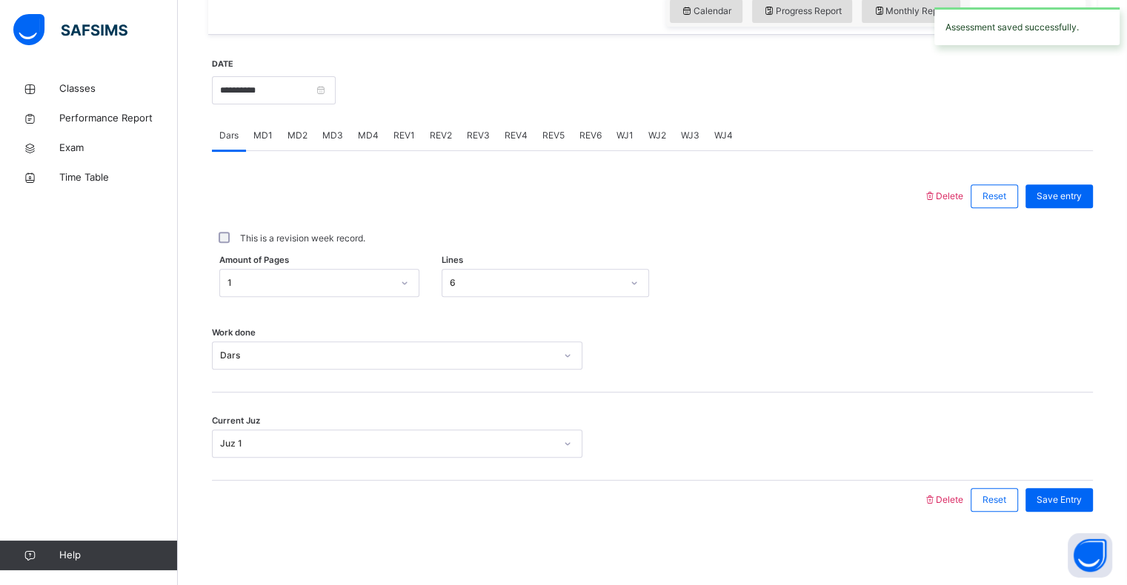
click at [424, 142] on div "REV2" at bounding box center [440, 136] width 37 height 30
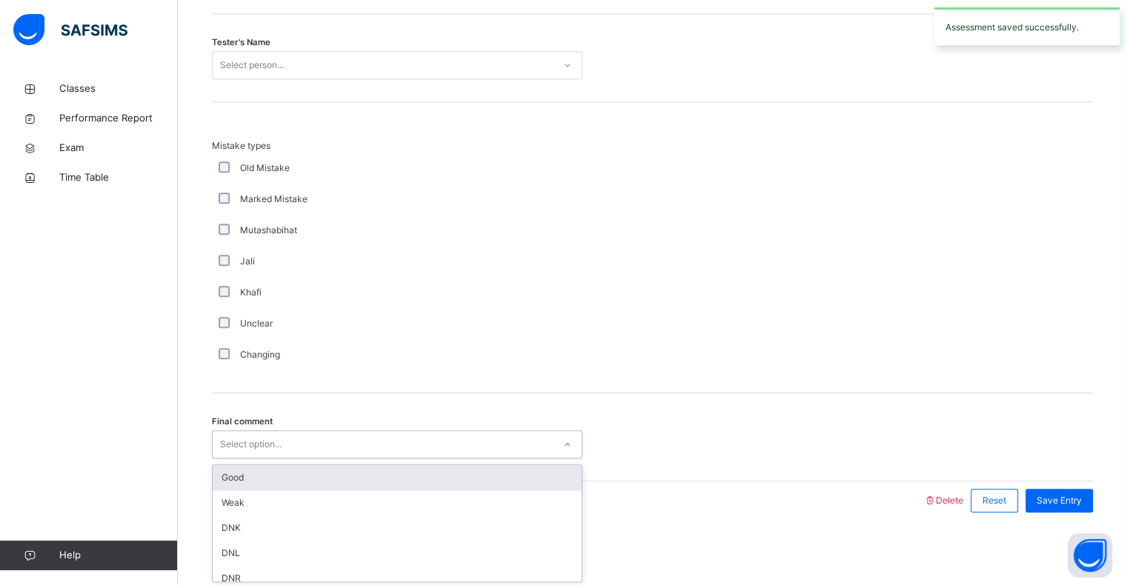
click at [288, 474] on div "Good" at bounding box center [397, 477] width 369 height 25
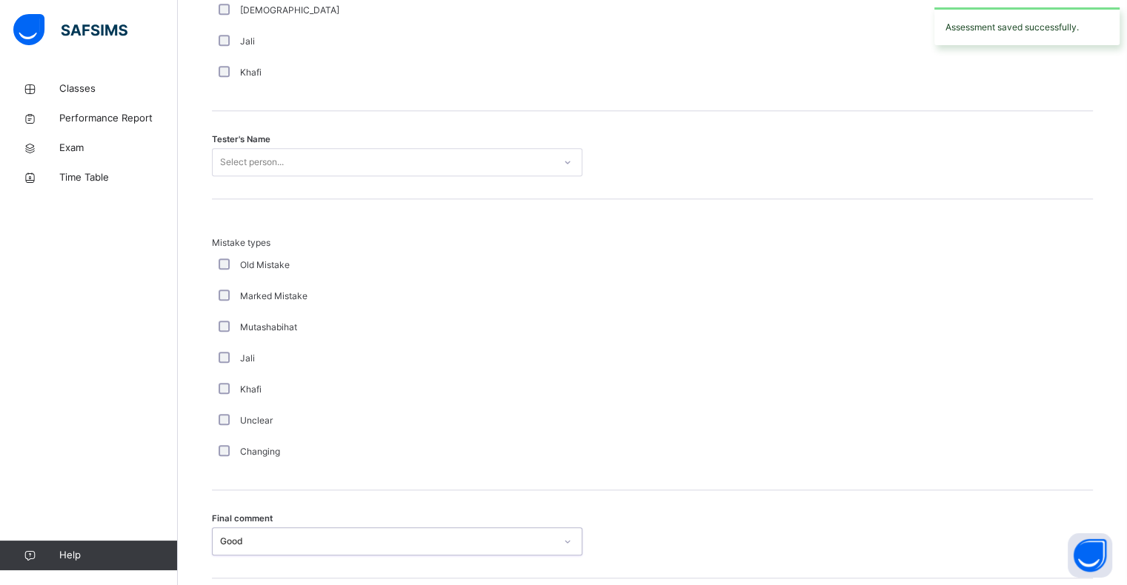
scroll to position [1450, 0]
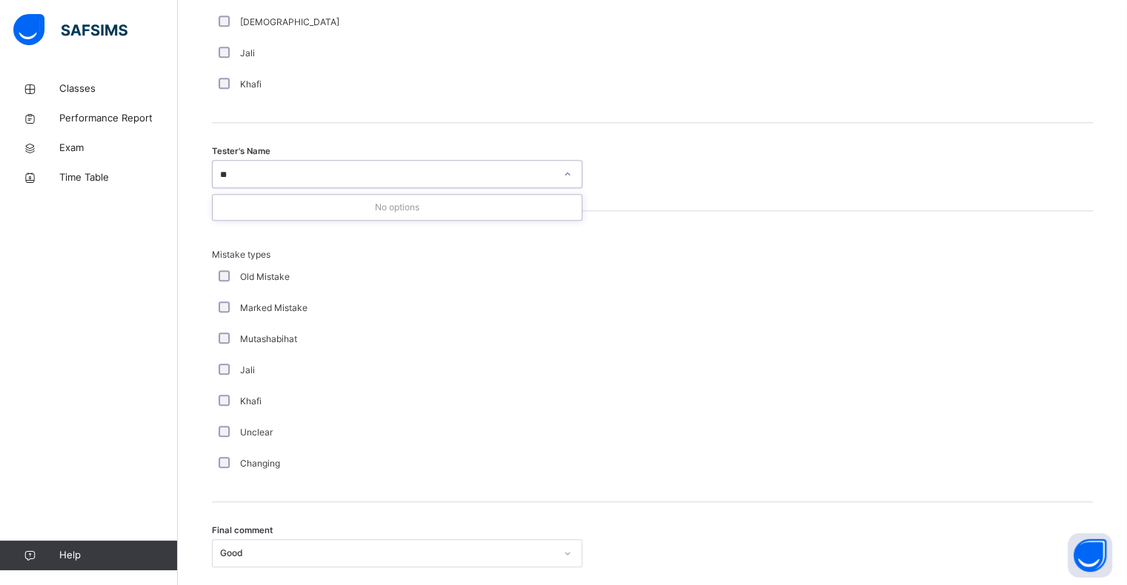
type input "*"
type input "*****"
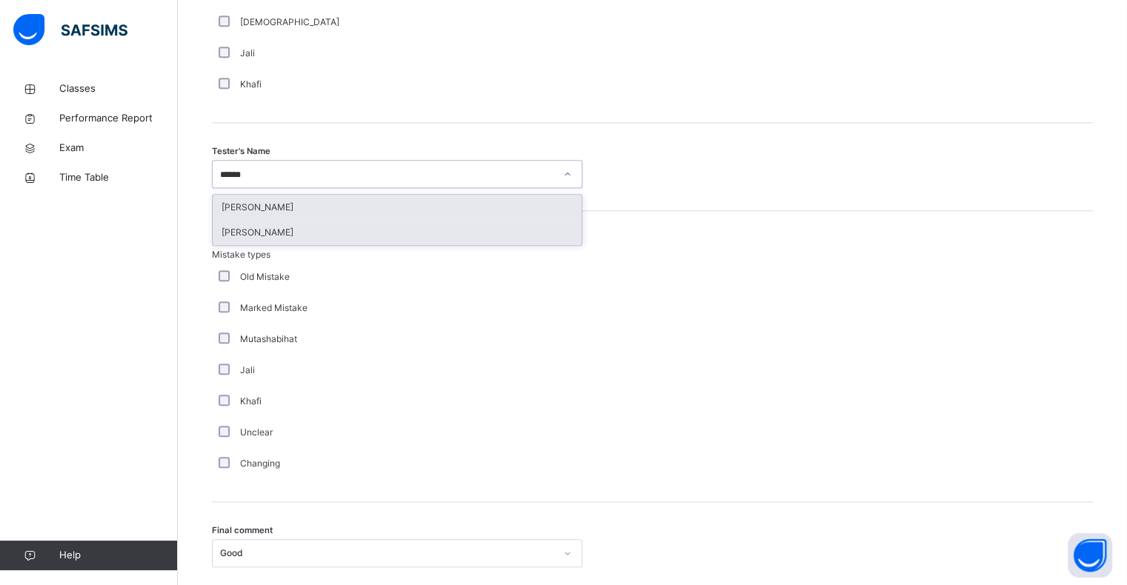
click at [489, 240] on div "Bilal Ahmed" at bounding box center [397, 232] width 369 height 25
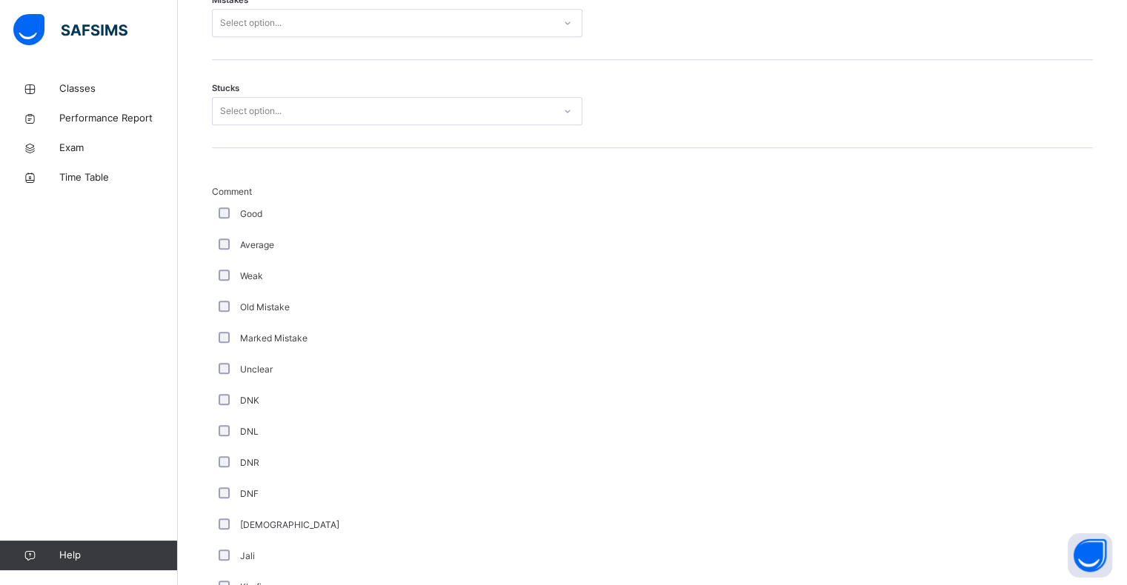
scroll to position [940, 0]
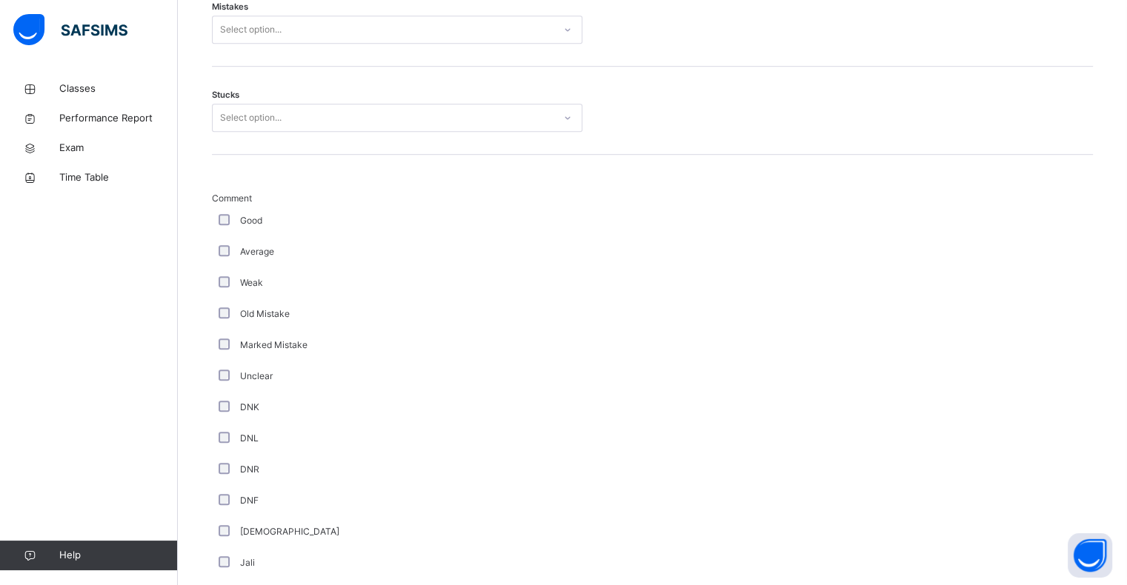
click at [238, 221] on div "Good" at bounding box center [397, 220] width 363 height 13
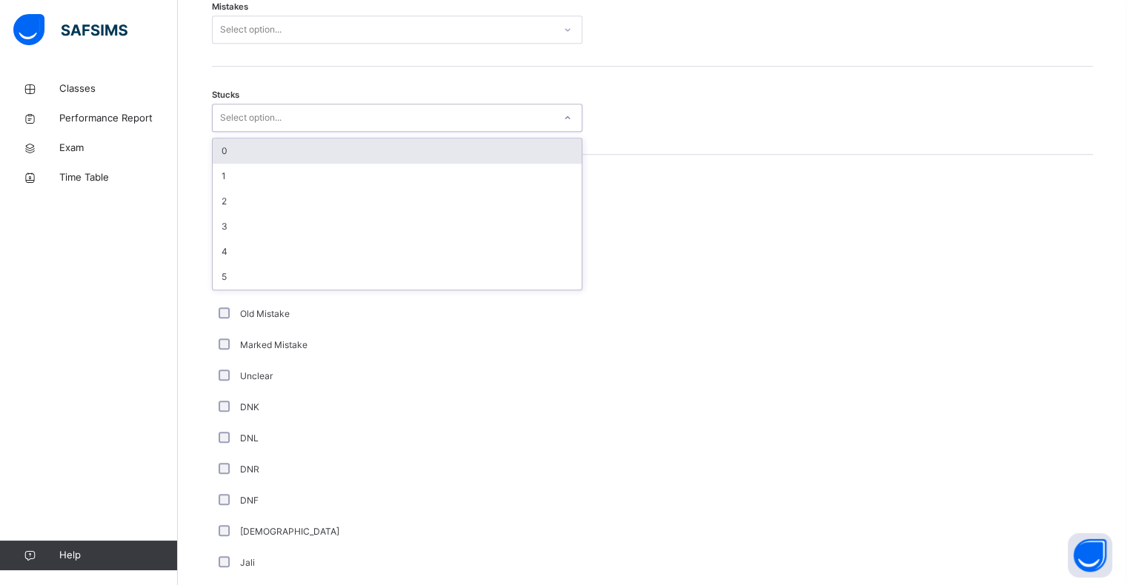
click at [336, 148] on div "0" at bounding box center [397, 151] width 369 height 25
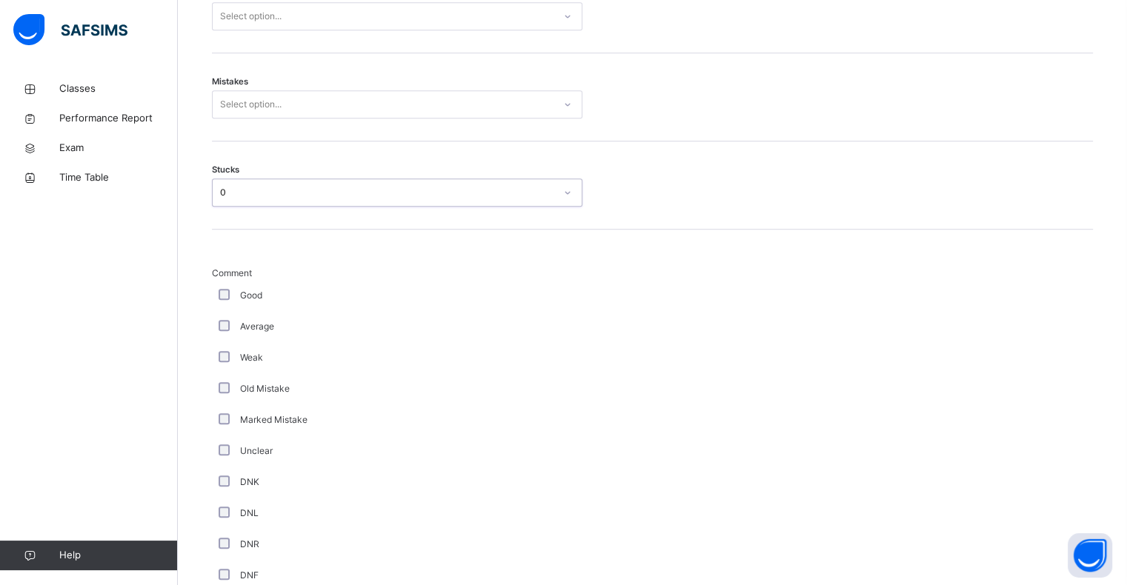
scroll to position [854, 0]
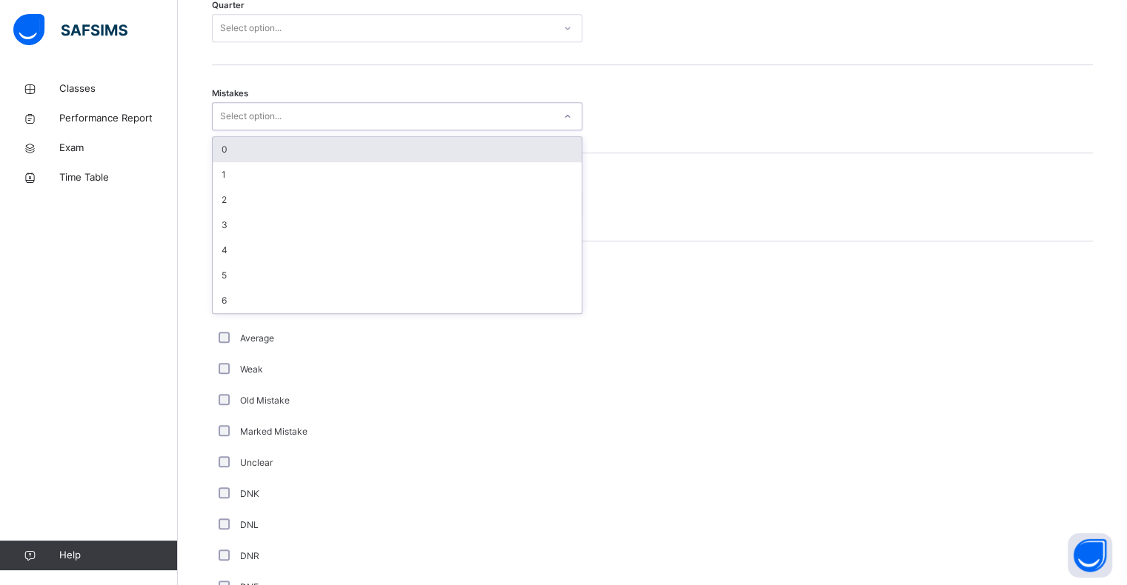
click at [351, 149] on div "0" at bounding box center [397, 149] width 369 height 25
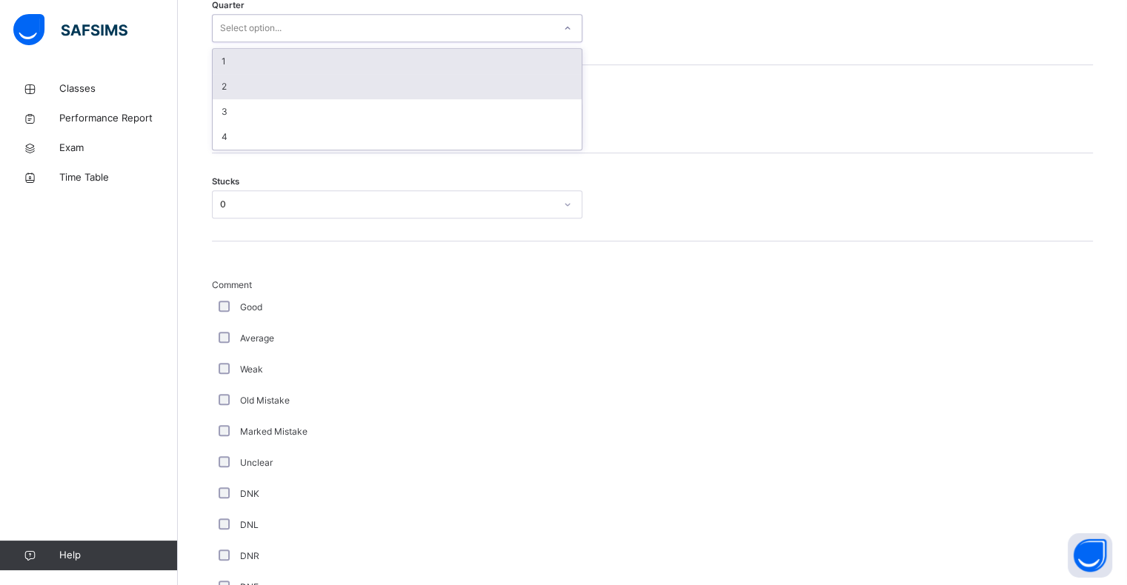
click at [368, 80] on div "2" at bounding box center [397, 86] width 369 height 25
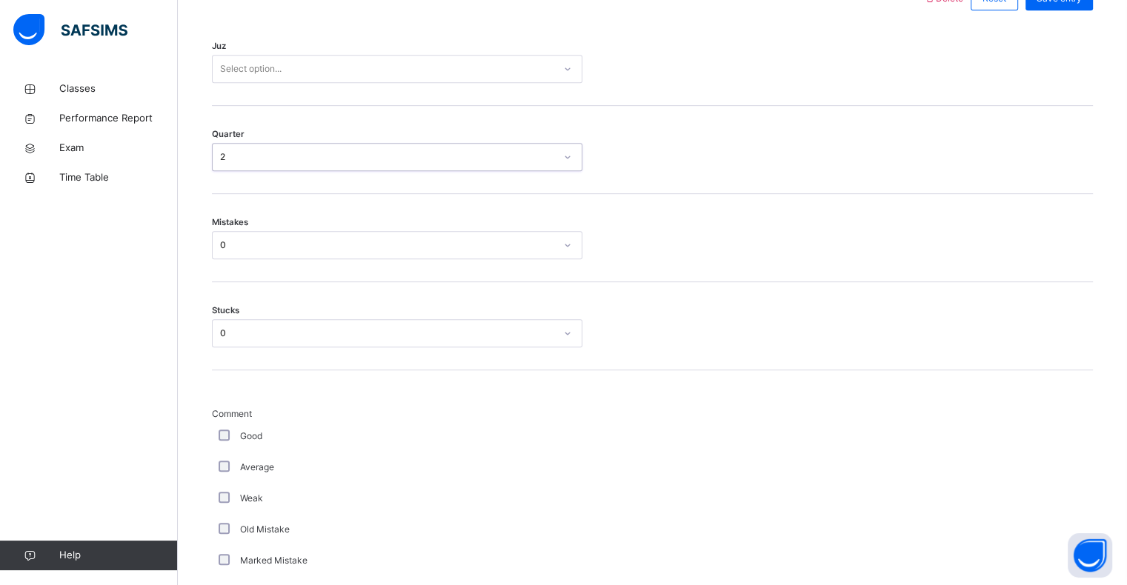
scroll to position [724, 0]
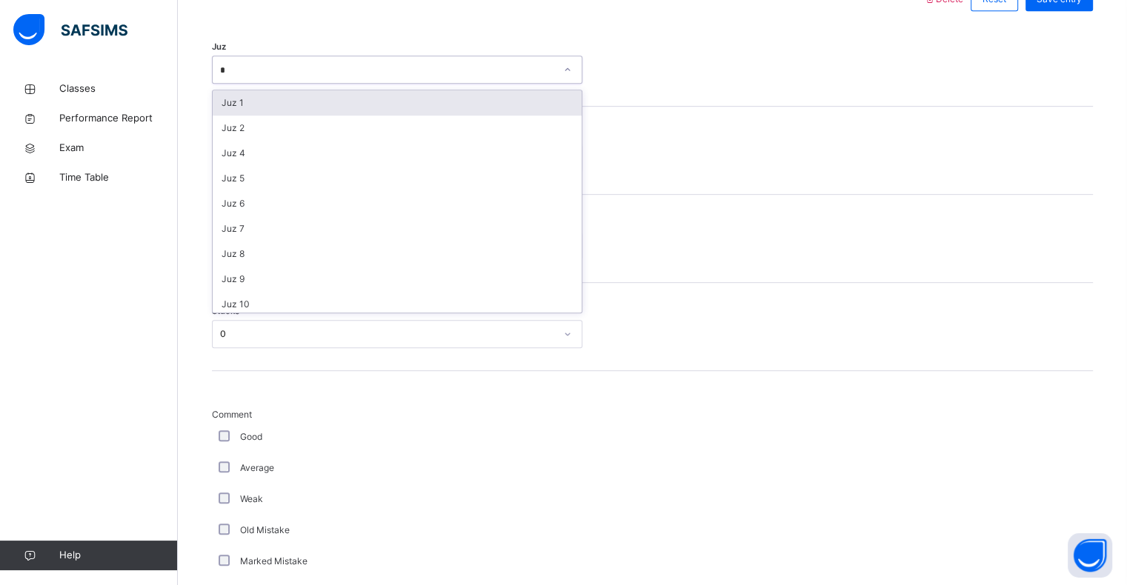
type input "**"
click at [485, 104] on div "Juz 28" at bounding box center [397, 102] width 369 height 25
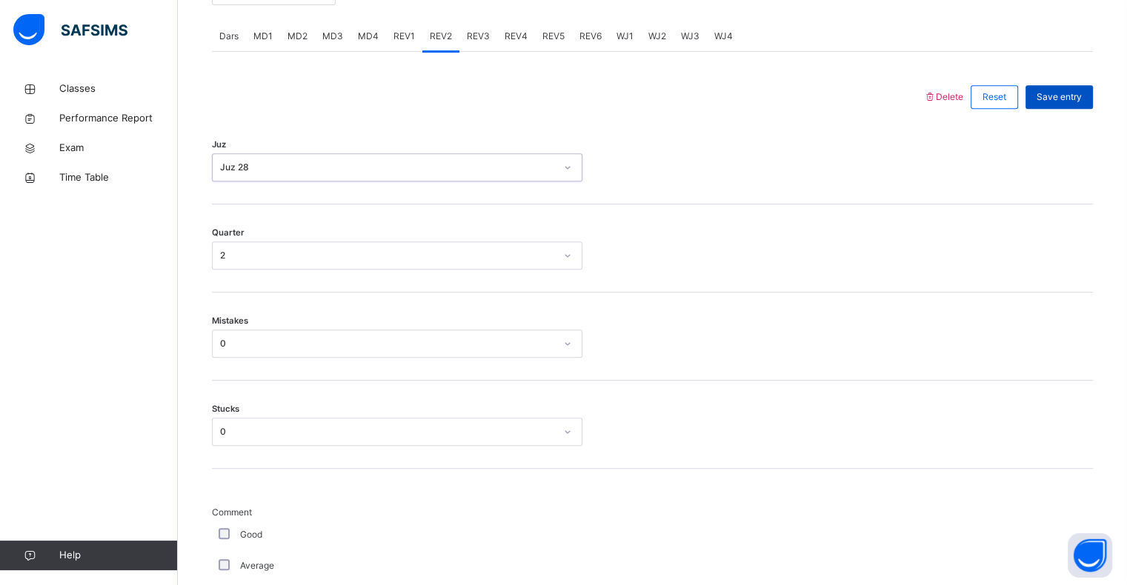
click at [1073, 91] on span "Save entry" at bounding box center [1059, 96] width 45 height 13
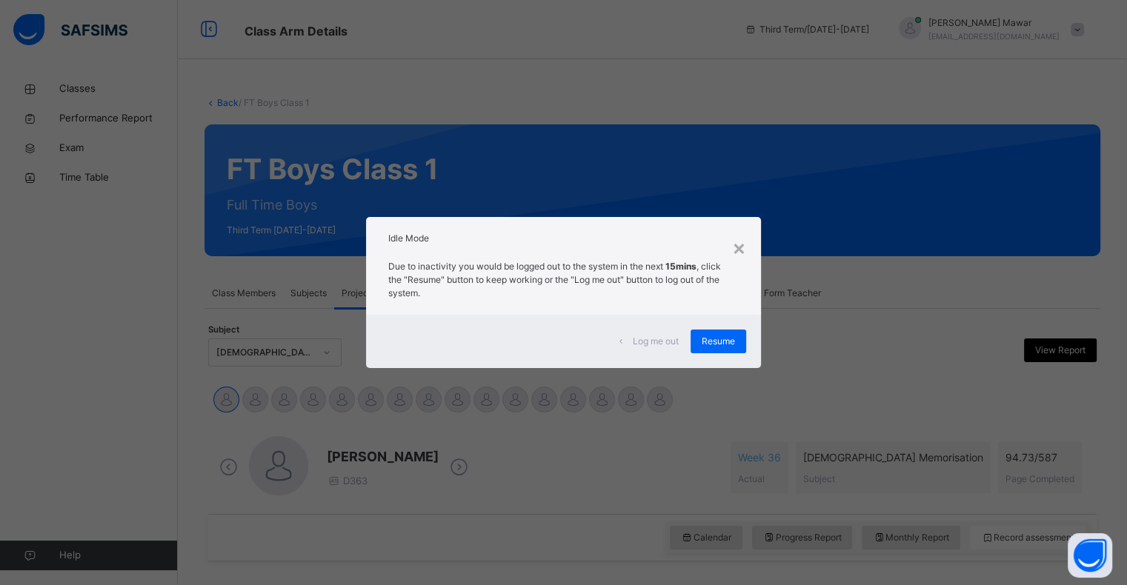
scroll to position [71, 0]
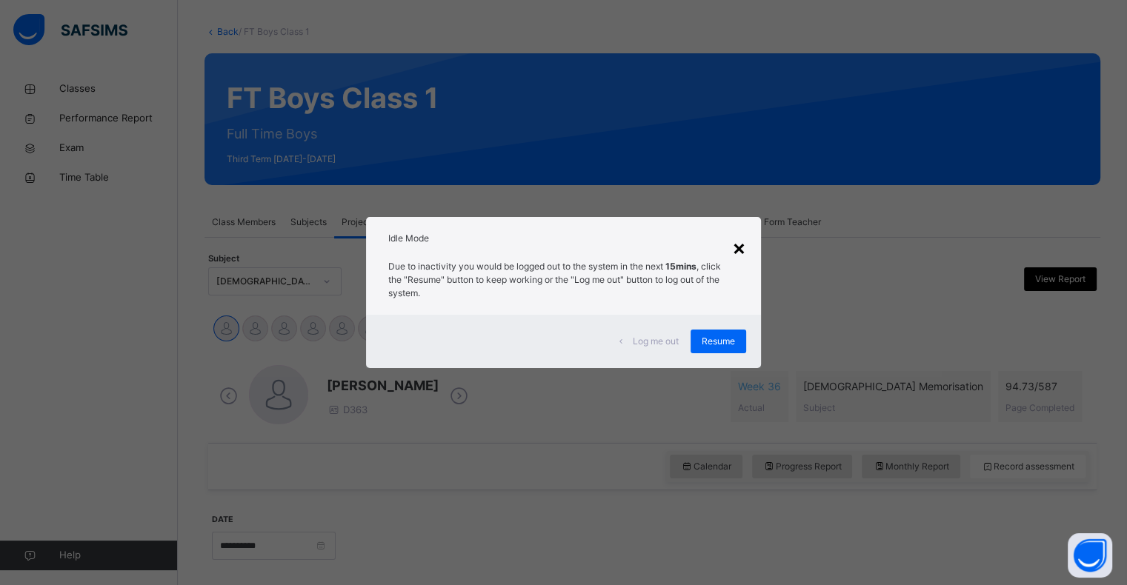
click at [746, 250] on div "×" at bounding box center [739, 247] width 14 height 31
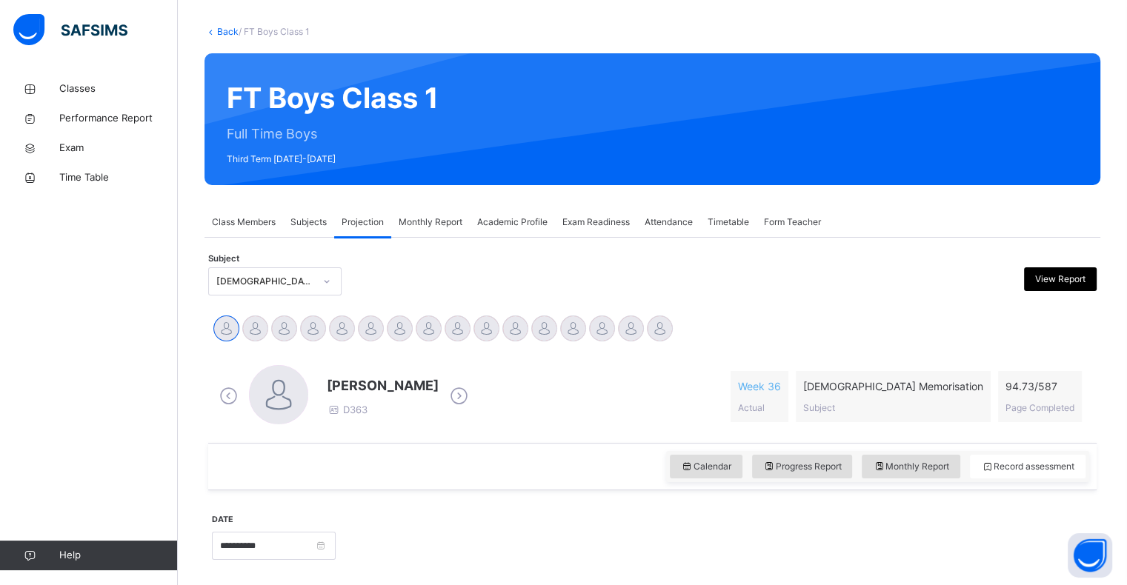
scroll to position [0, 0]
